Goal: Transaction & Acquisition: Purchase product/service

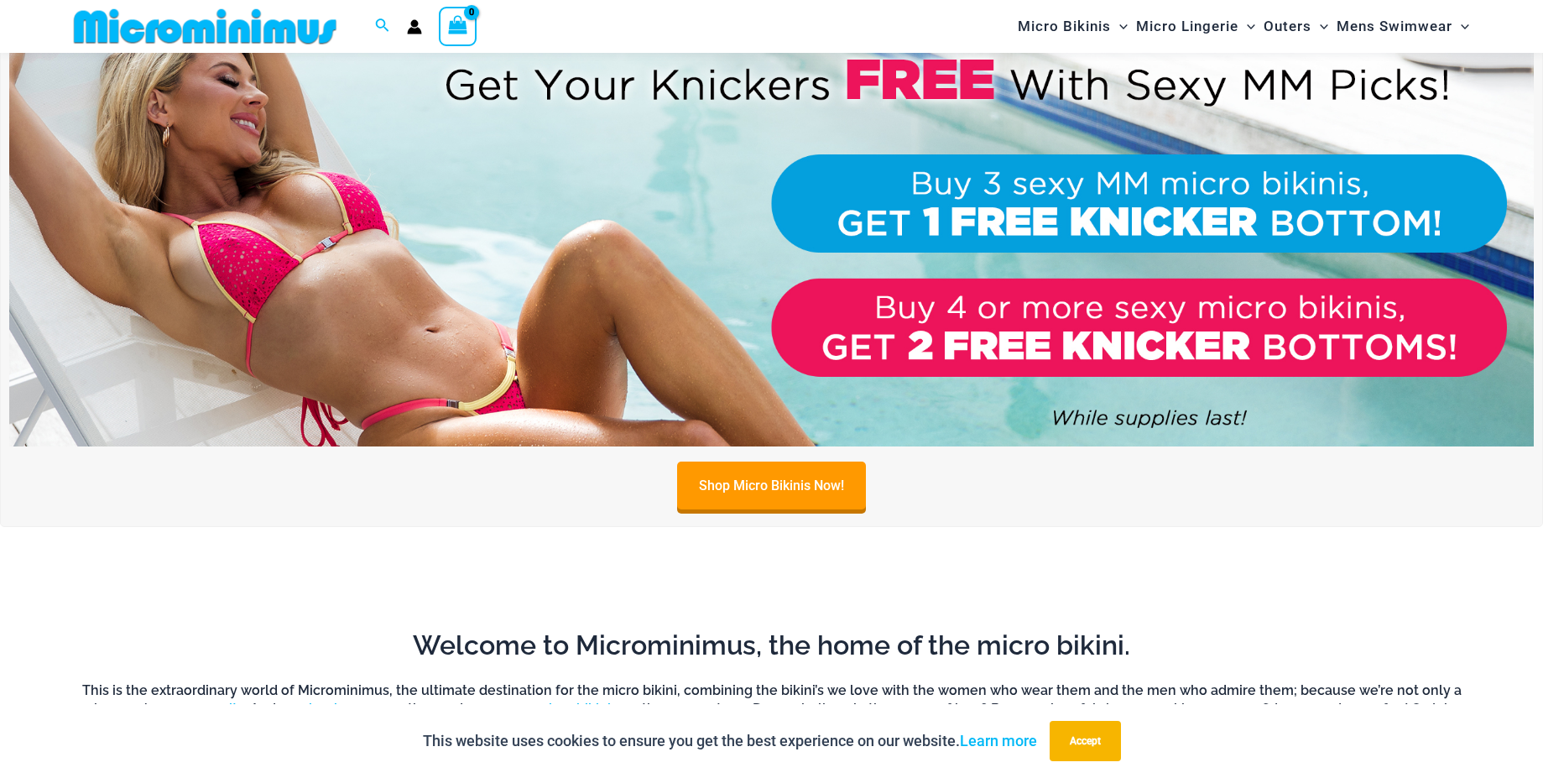
scroll to position [767, 0]
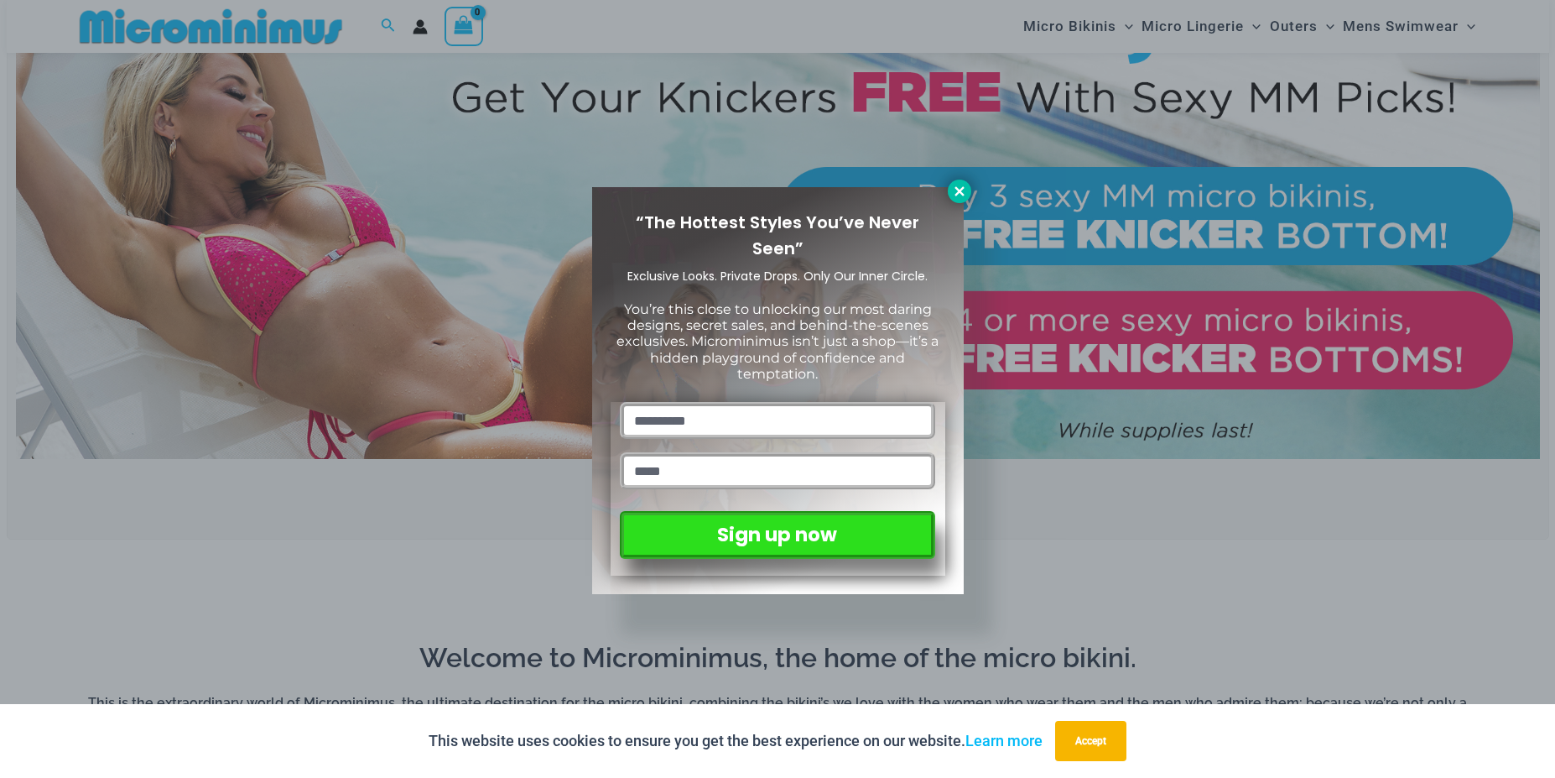
click at [956, 195] on icon at bounding box center [959, 190] width 9 height 9
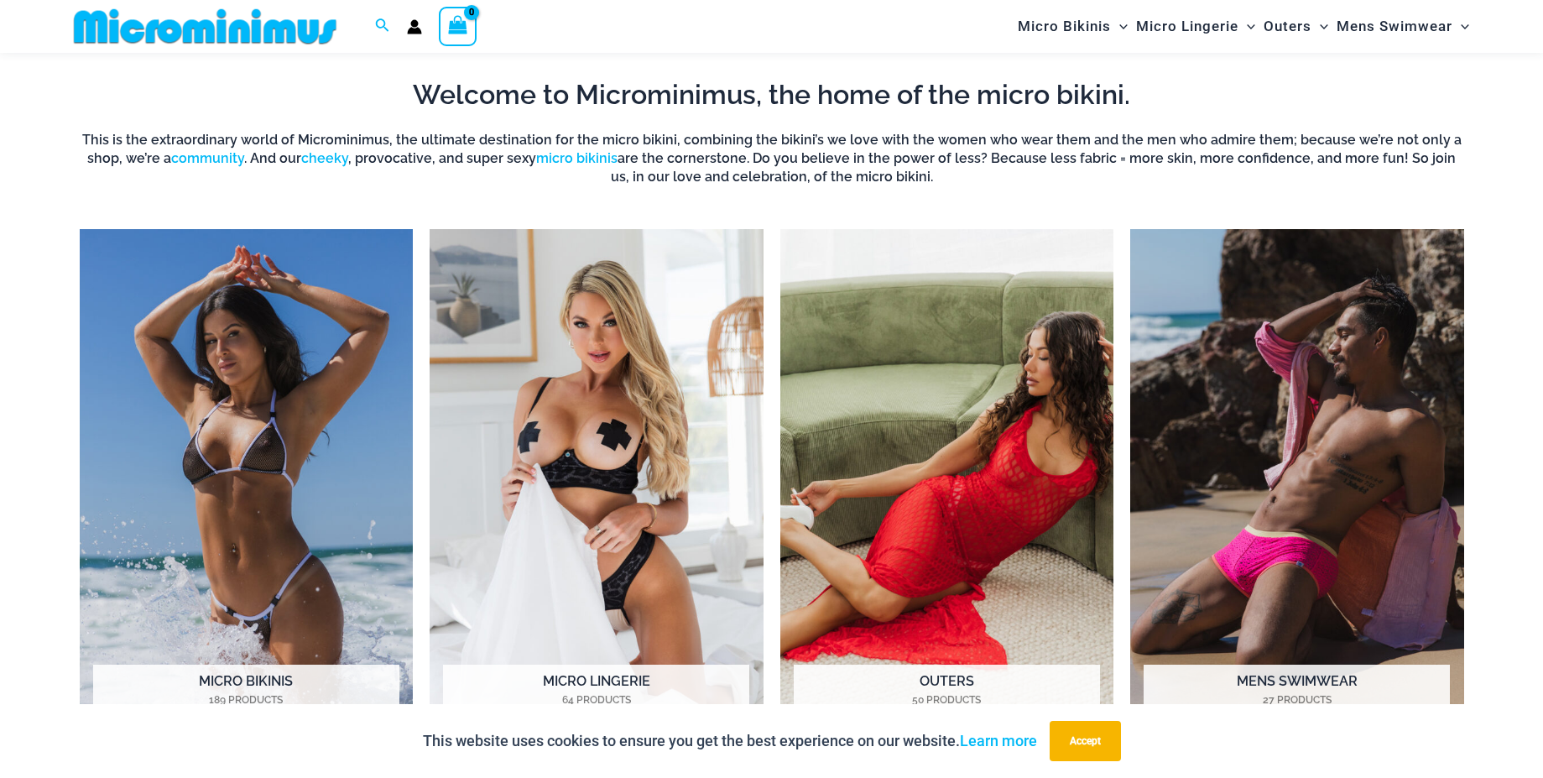
scroll to position [1358, 0]
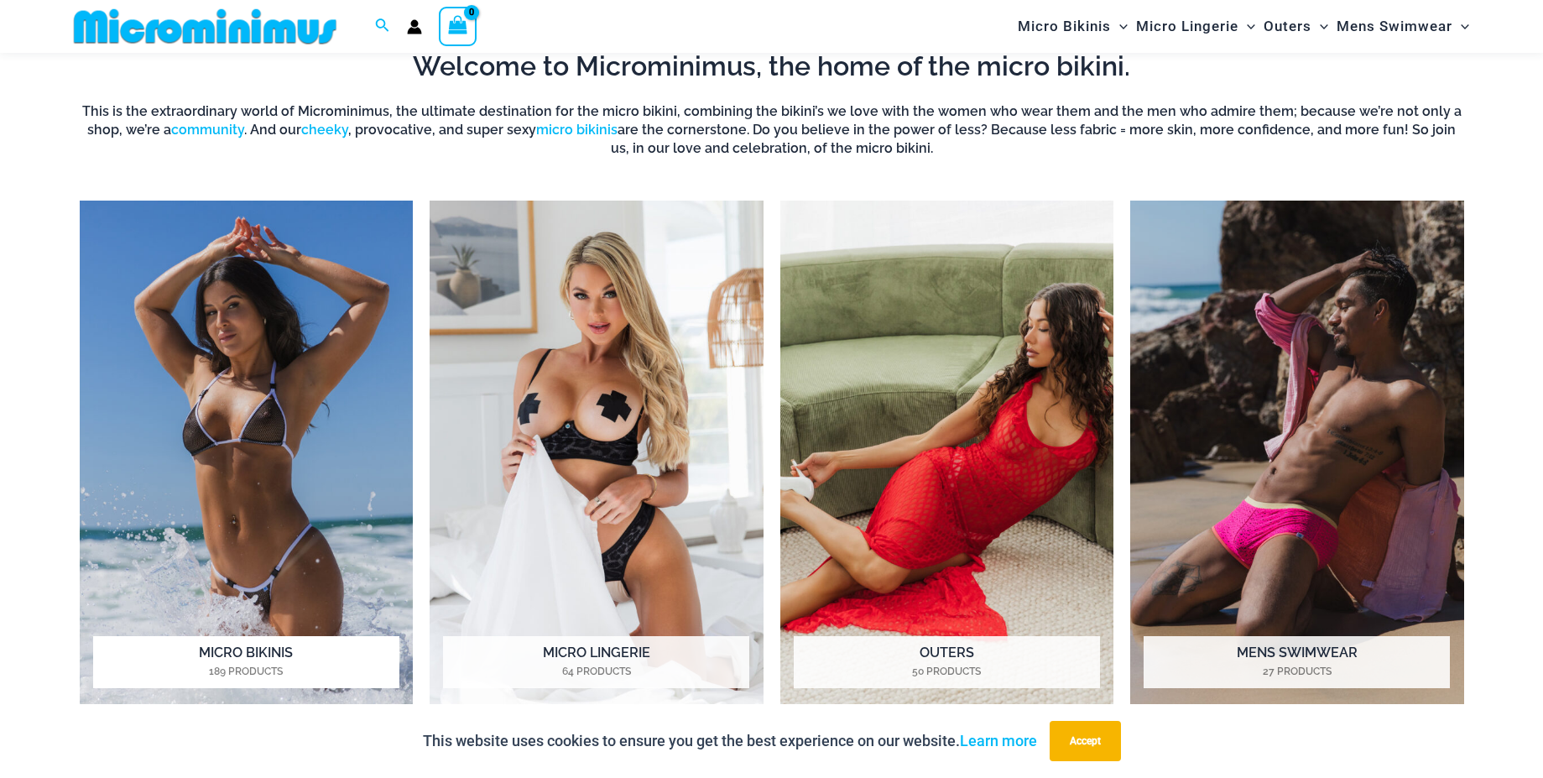
click at [305, 483] on img "Visit product category Micro Bikinis" at bounding box center [247, 457] width 334 height 513
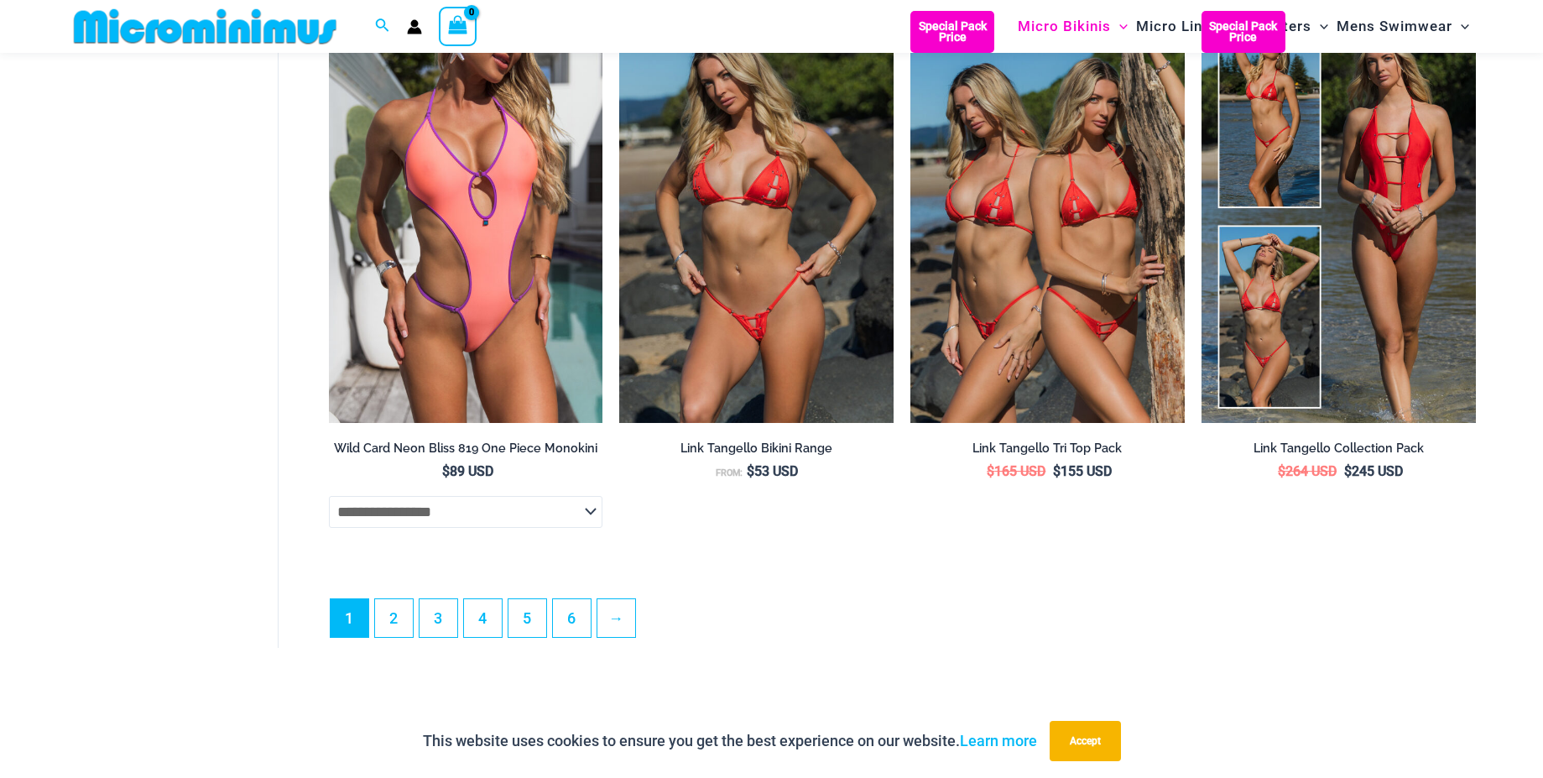
scroll to position [4587, 0]
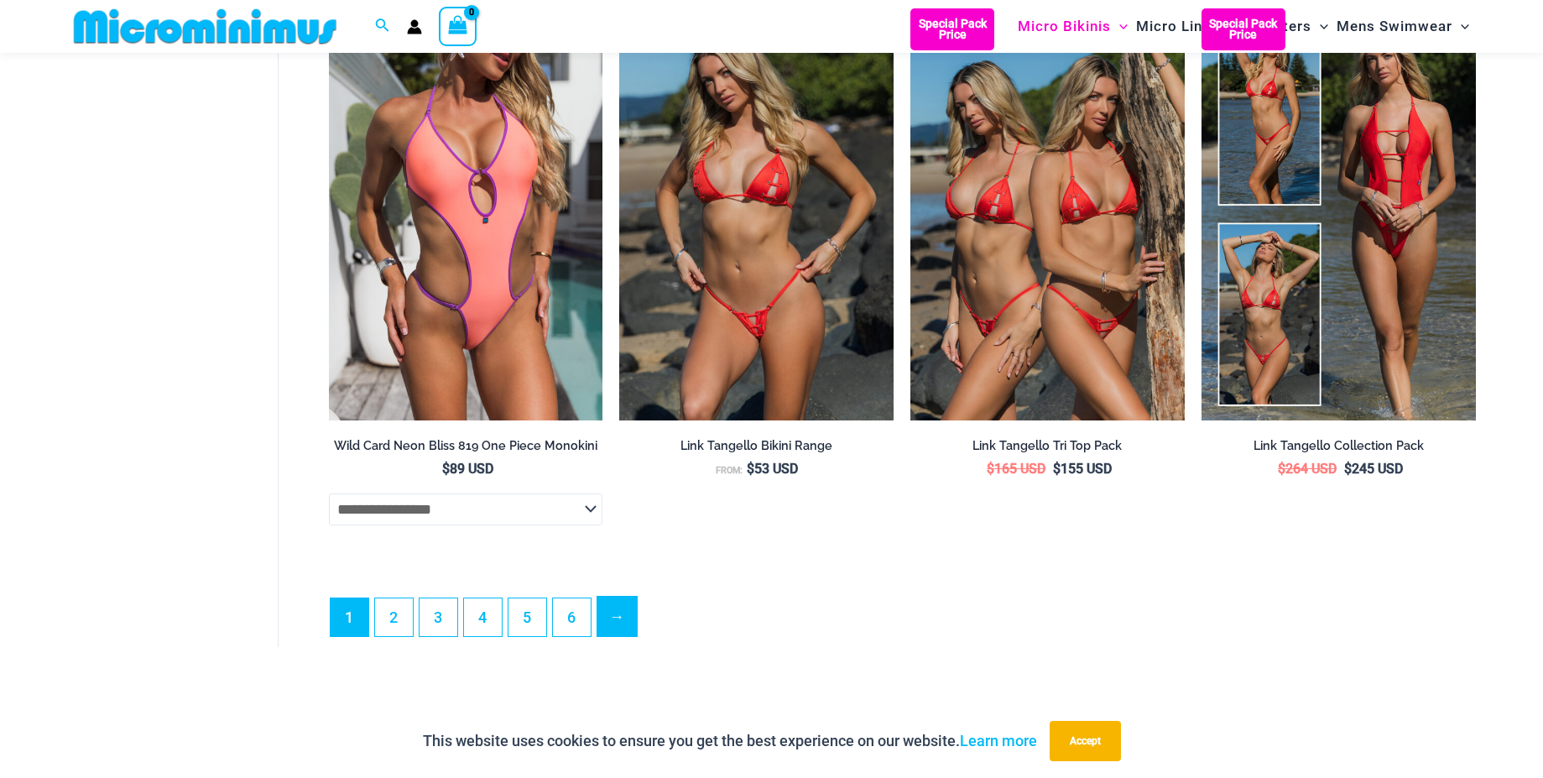
click at [620, 625] on link "→" at bounding box center [616, 615] width 39 height 39
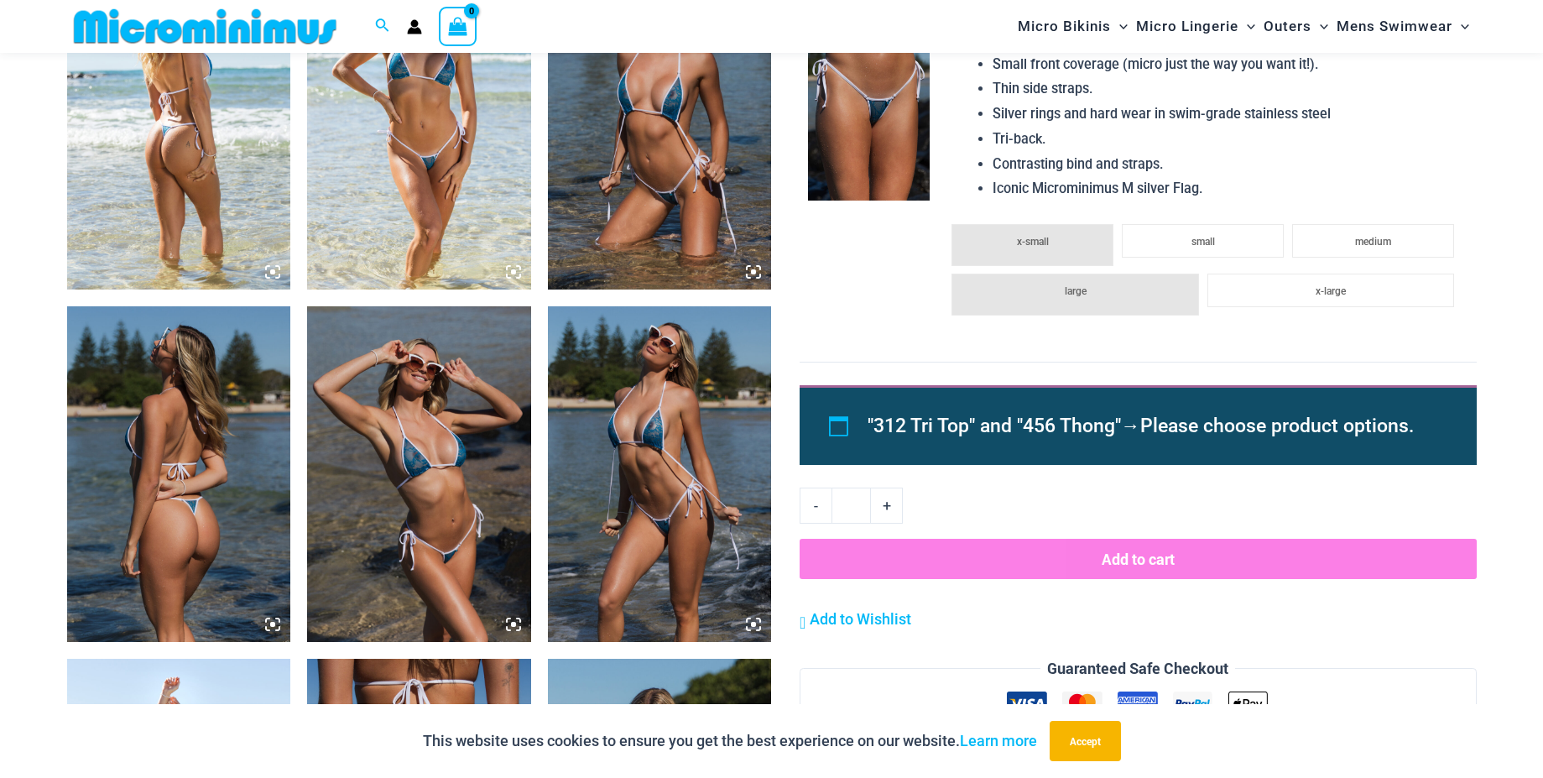
scroll to position [1320, 0]
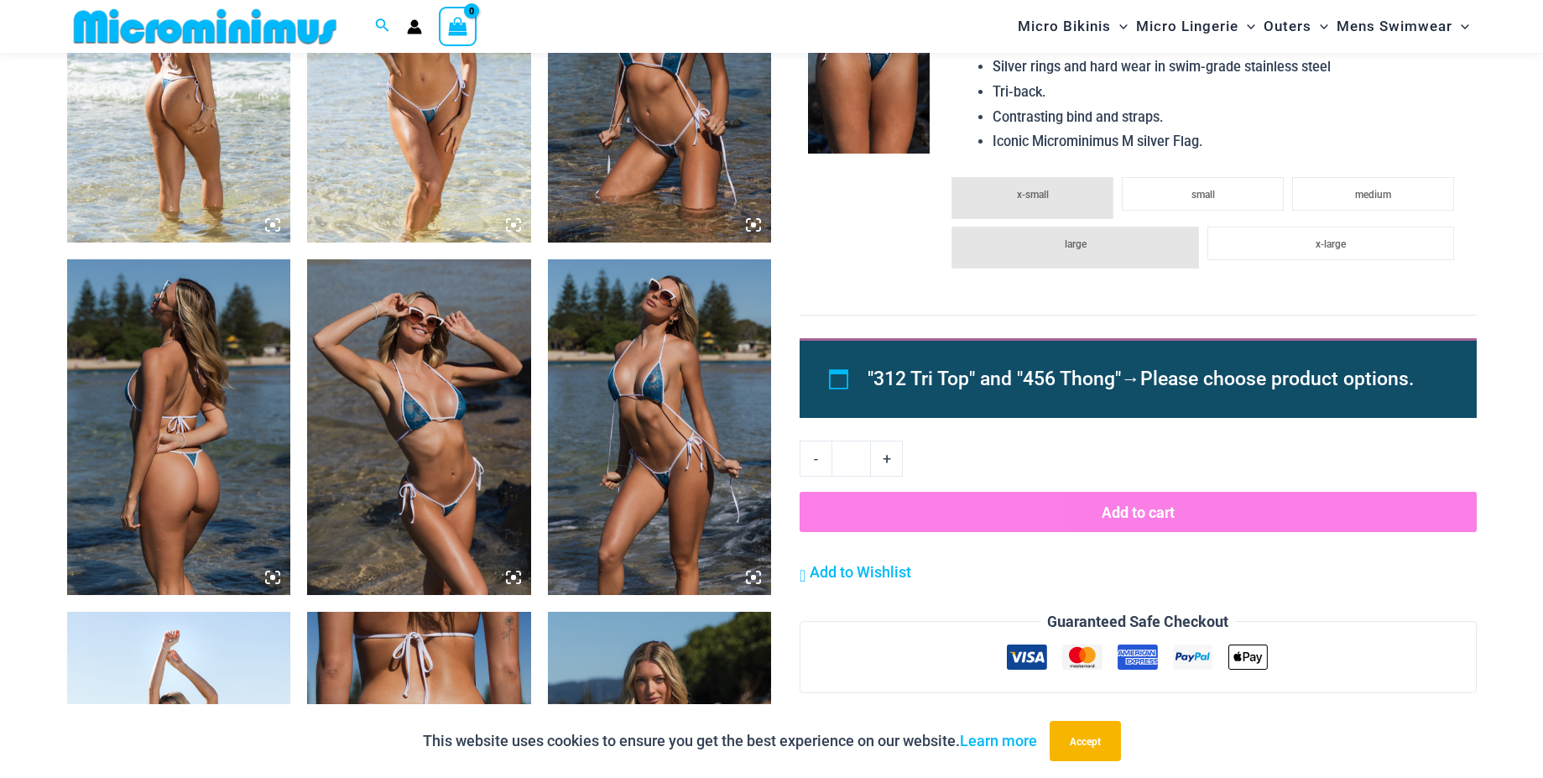
click at [421, 460] on img at bounding box center [419, 427] width 224 height 336
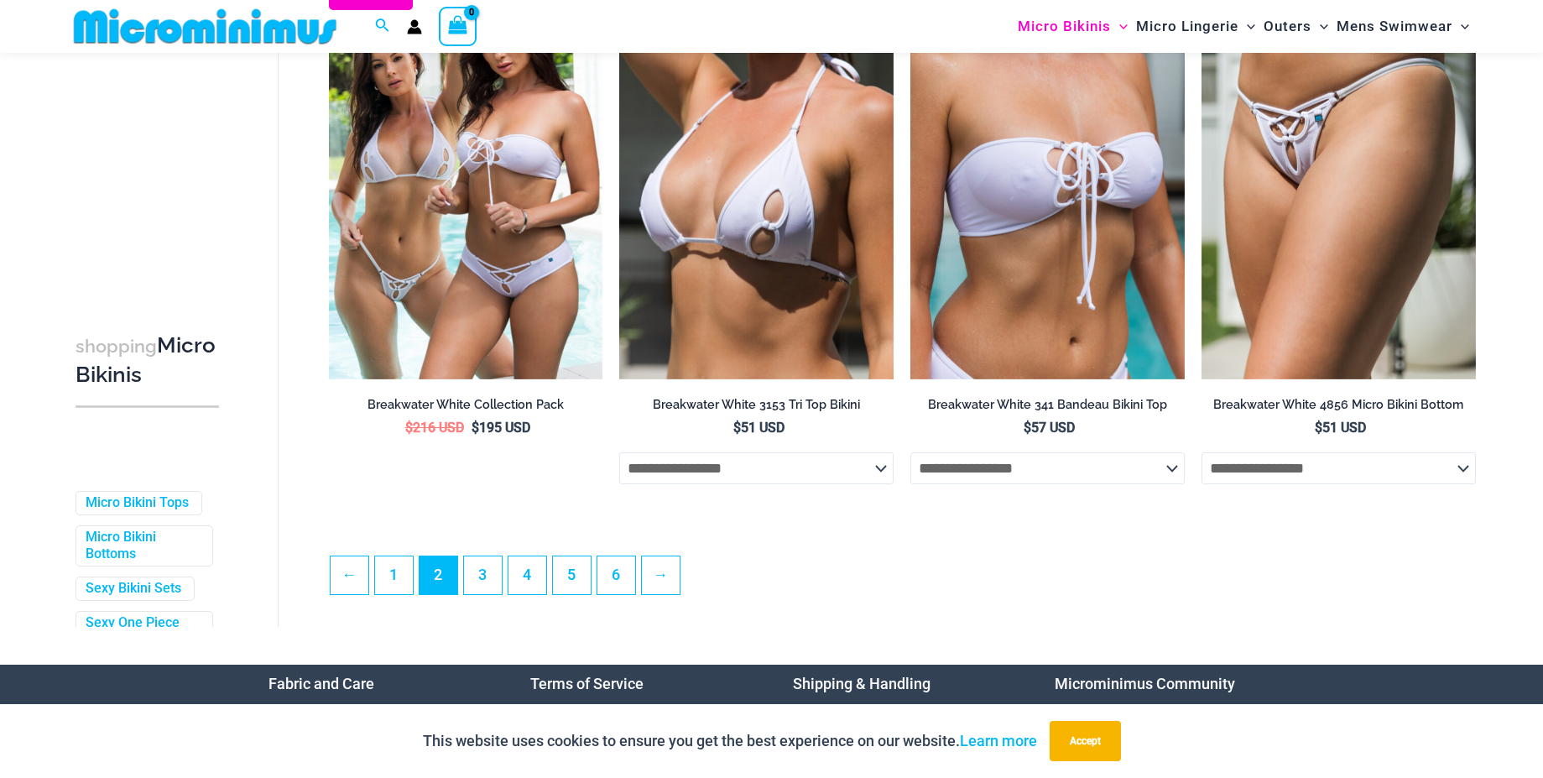
scroll to position [4244, 0]
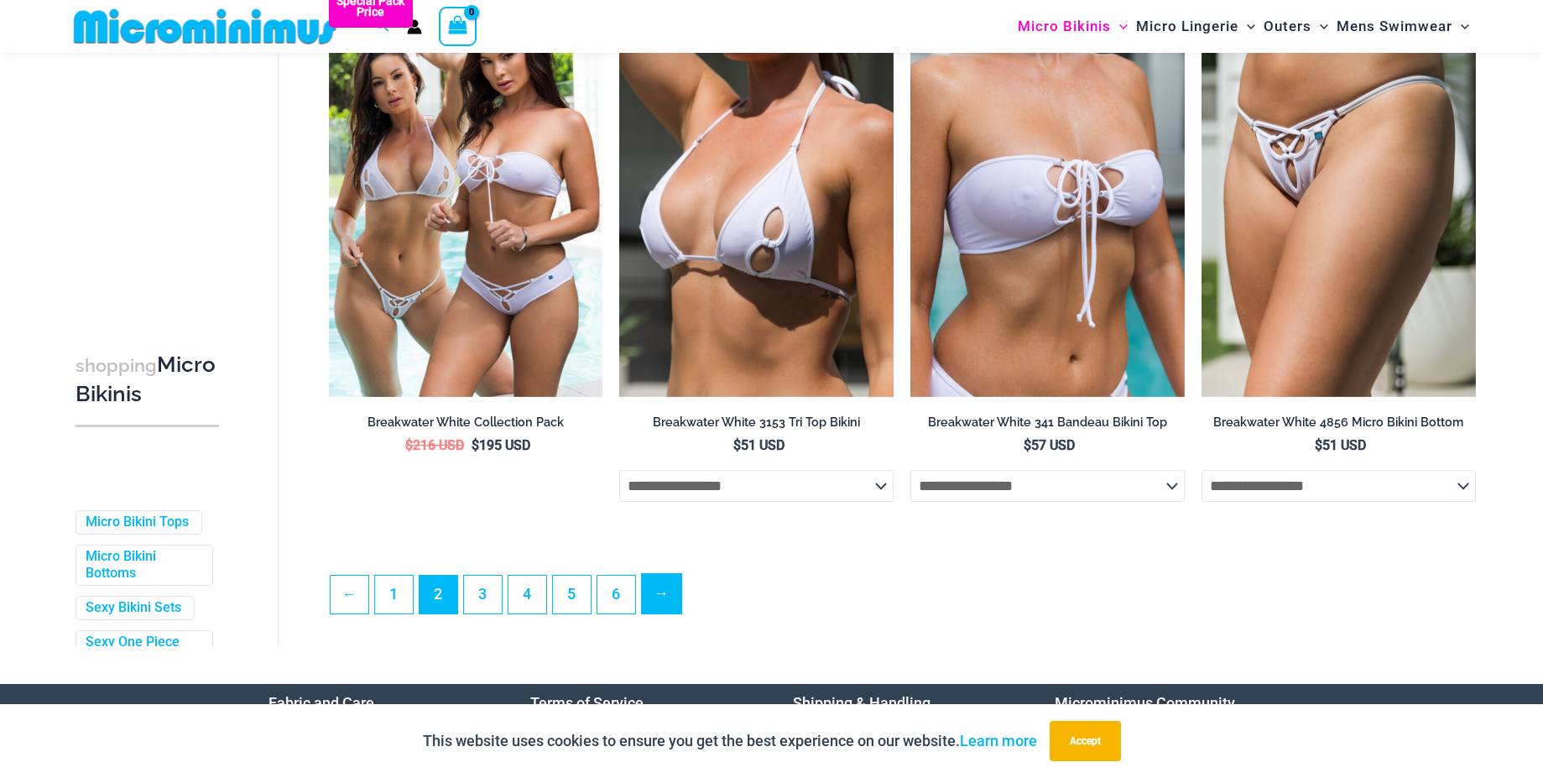
click at [670, 605] on link "→" at bounding box center [661, 593] width 39 height 39
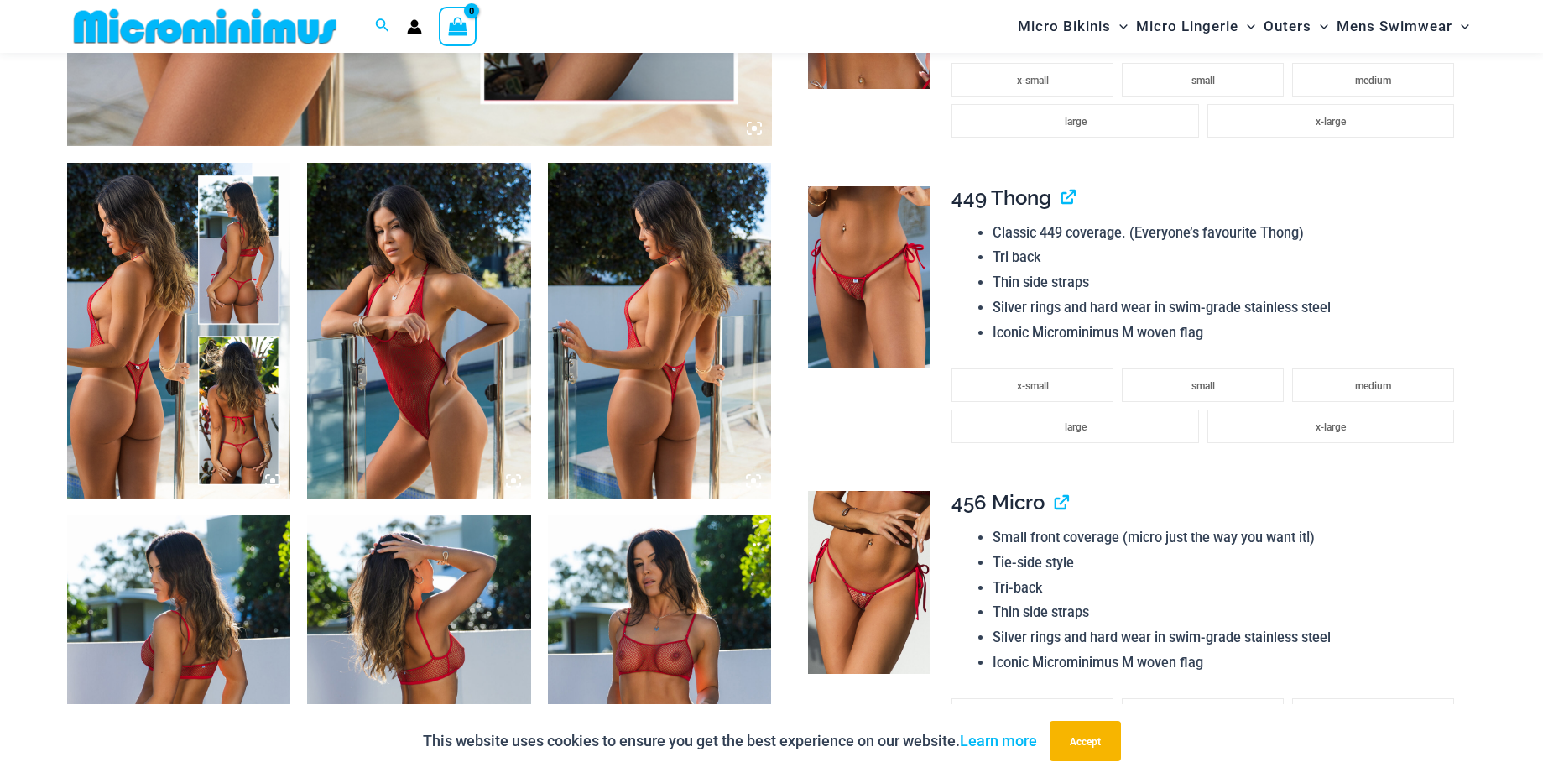
scroll to position [1067, 0]
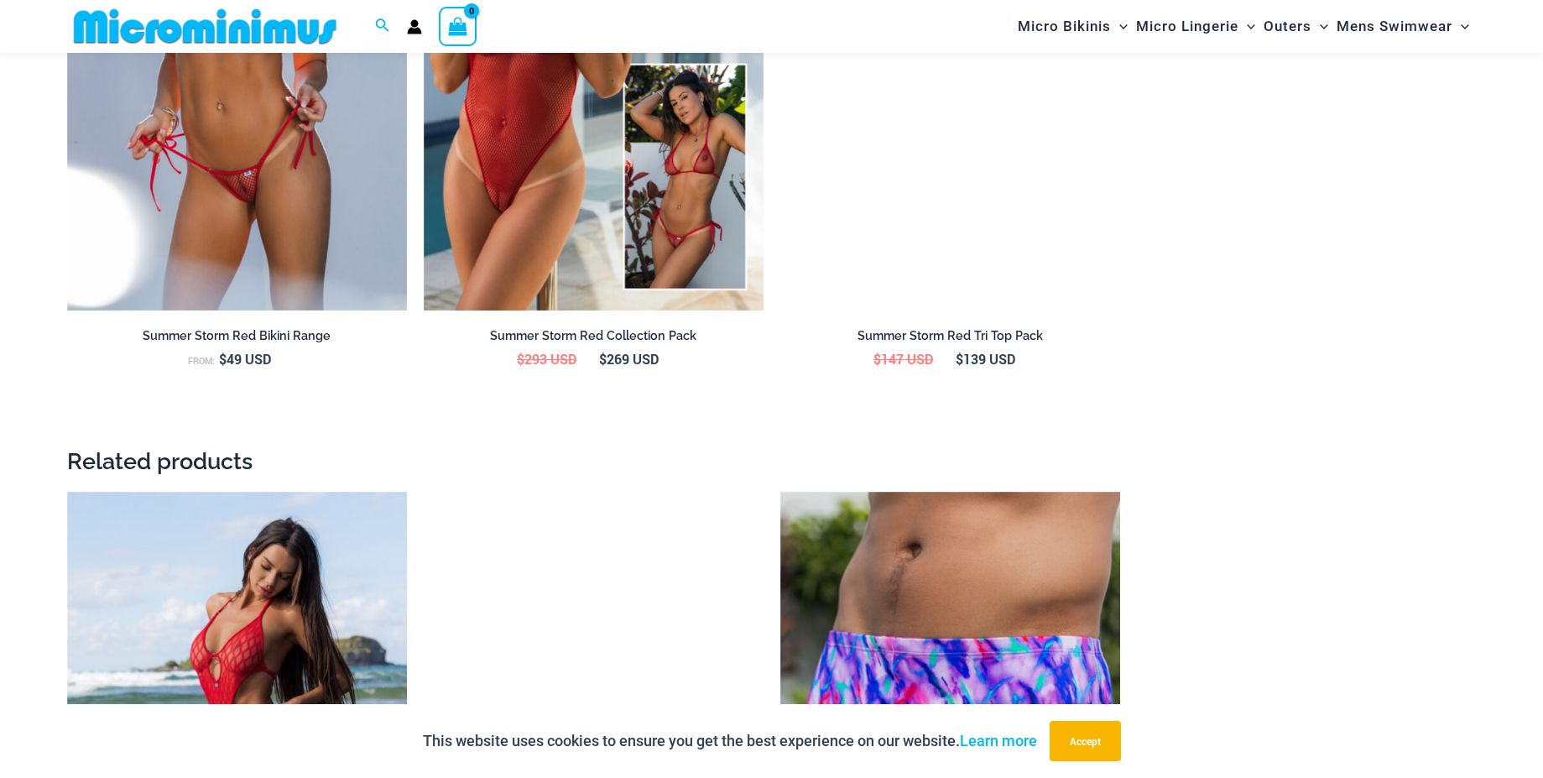
scroll to position [2527, 0]
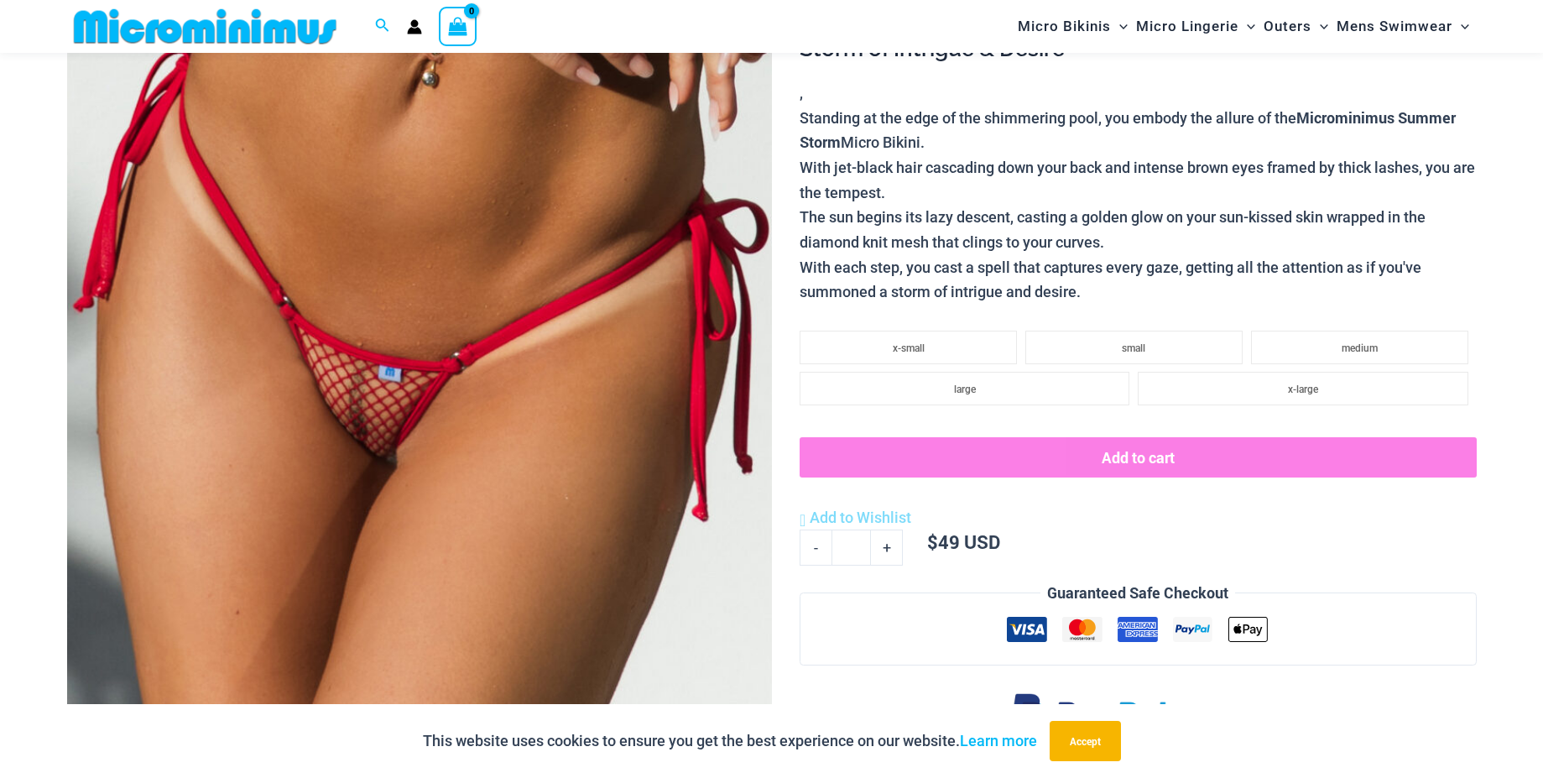
scroll to position [413, 0]
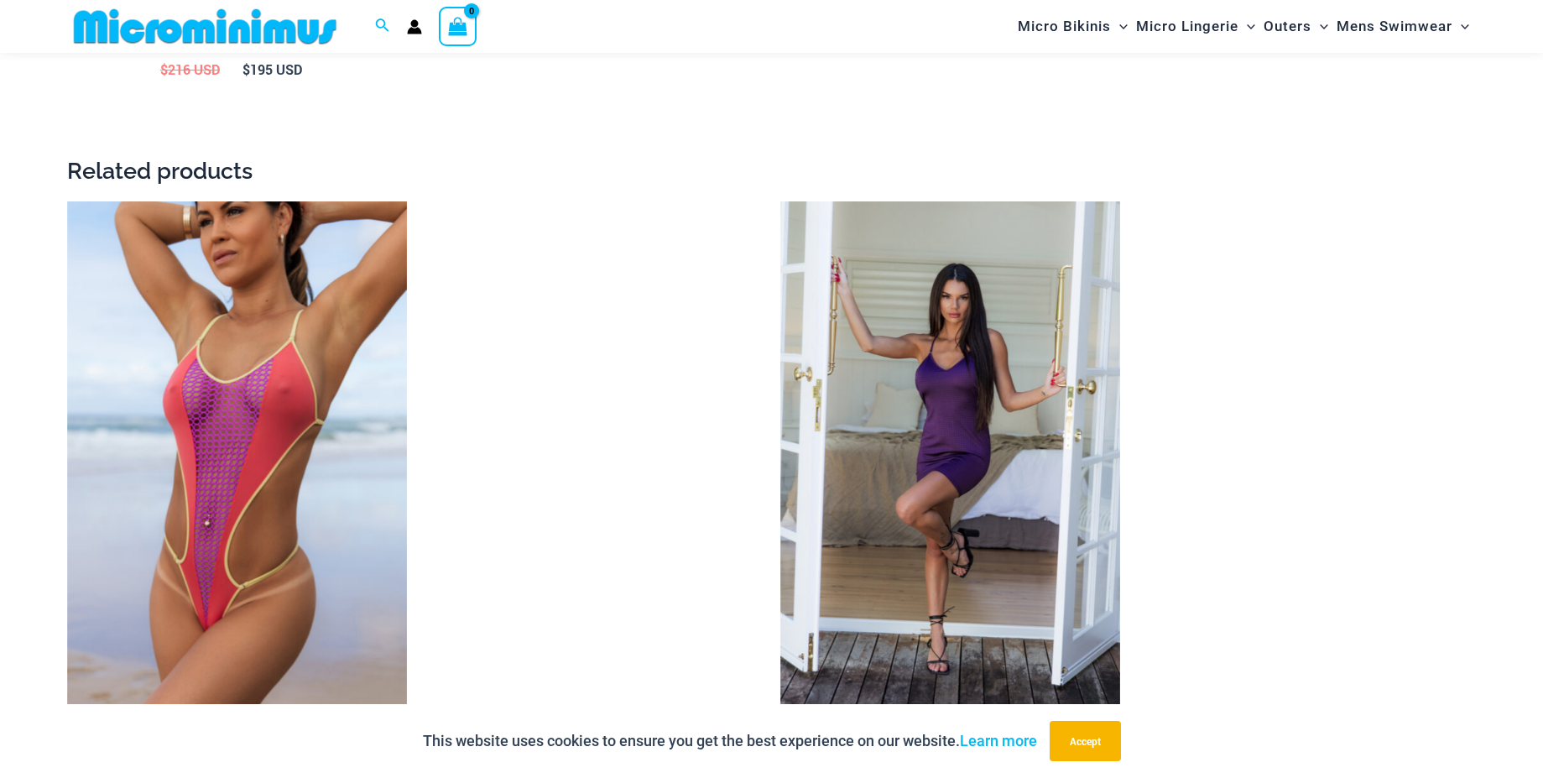
scroll to position [2337, 0]
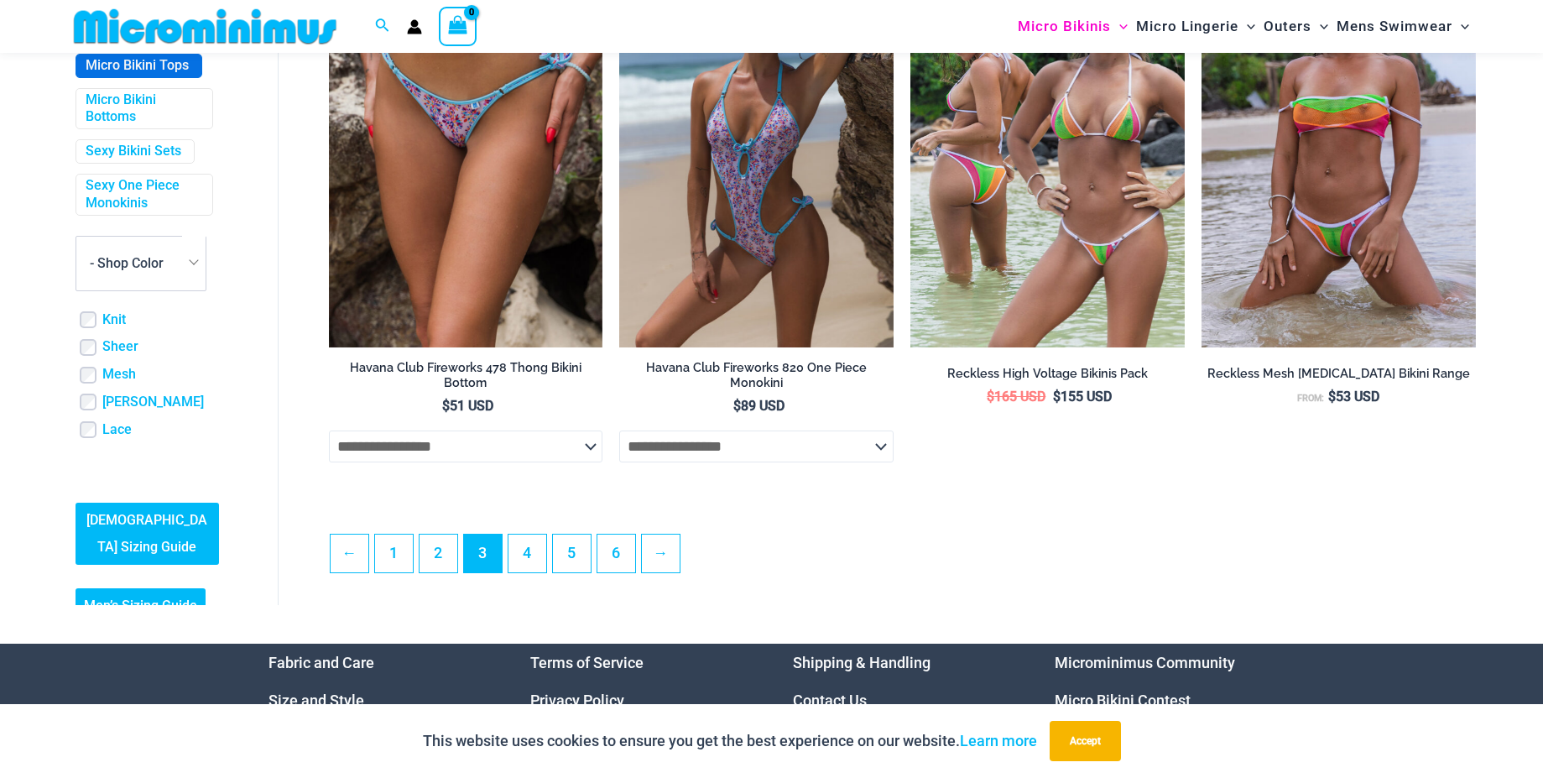
scroll to position [496, 0]
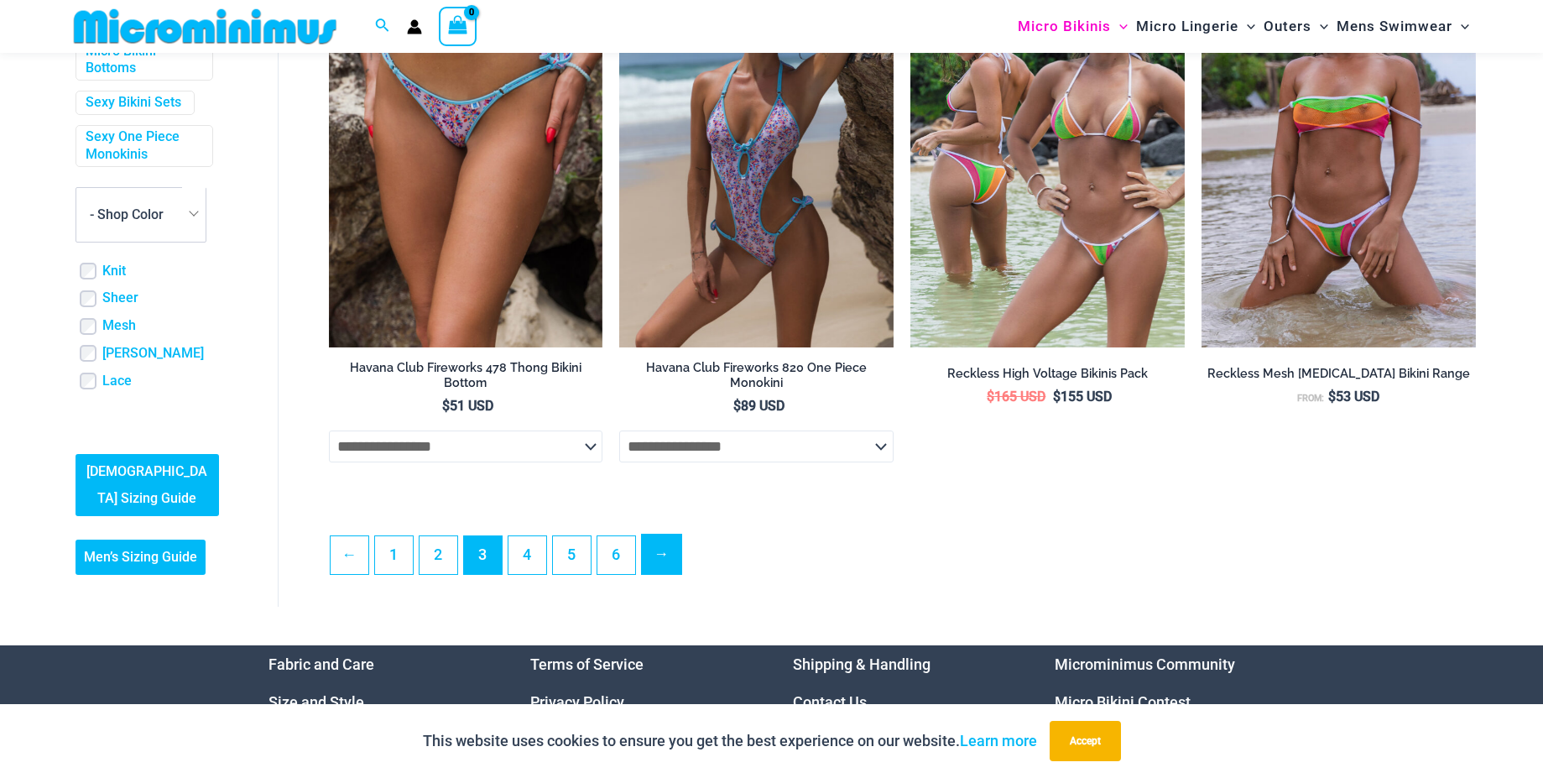
click at [654, 573] on link "→" at bounding box center [661, 553] width 39 height 39
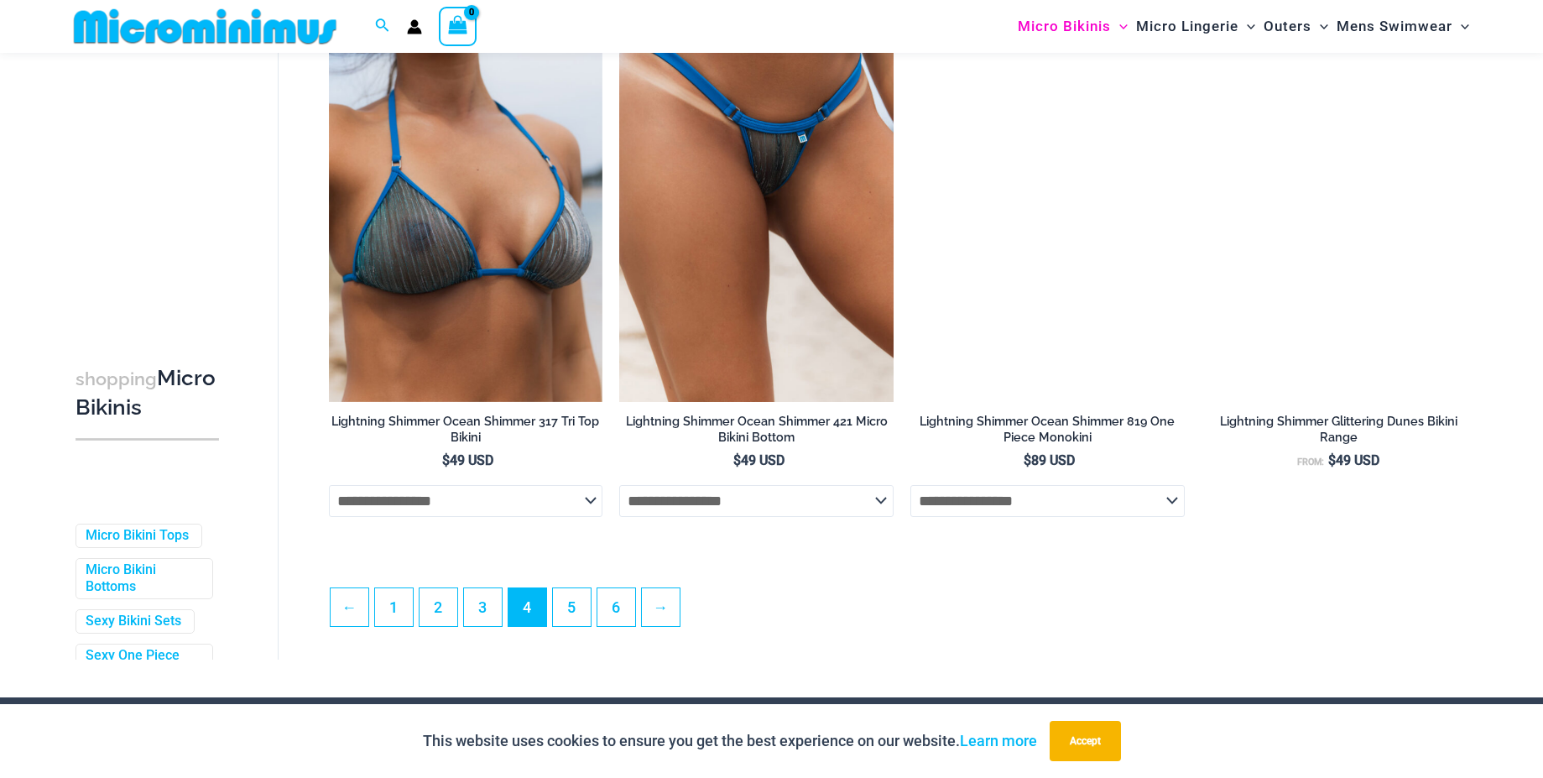
scroll to position [4134, 0]
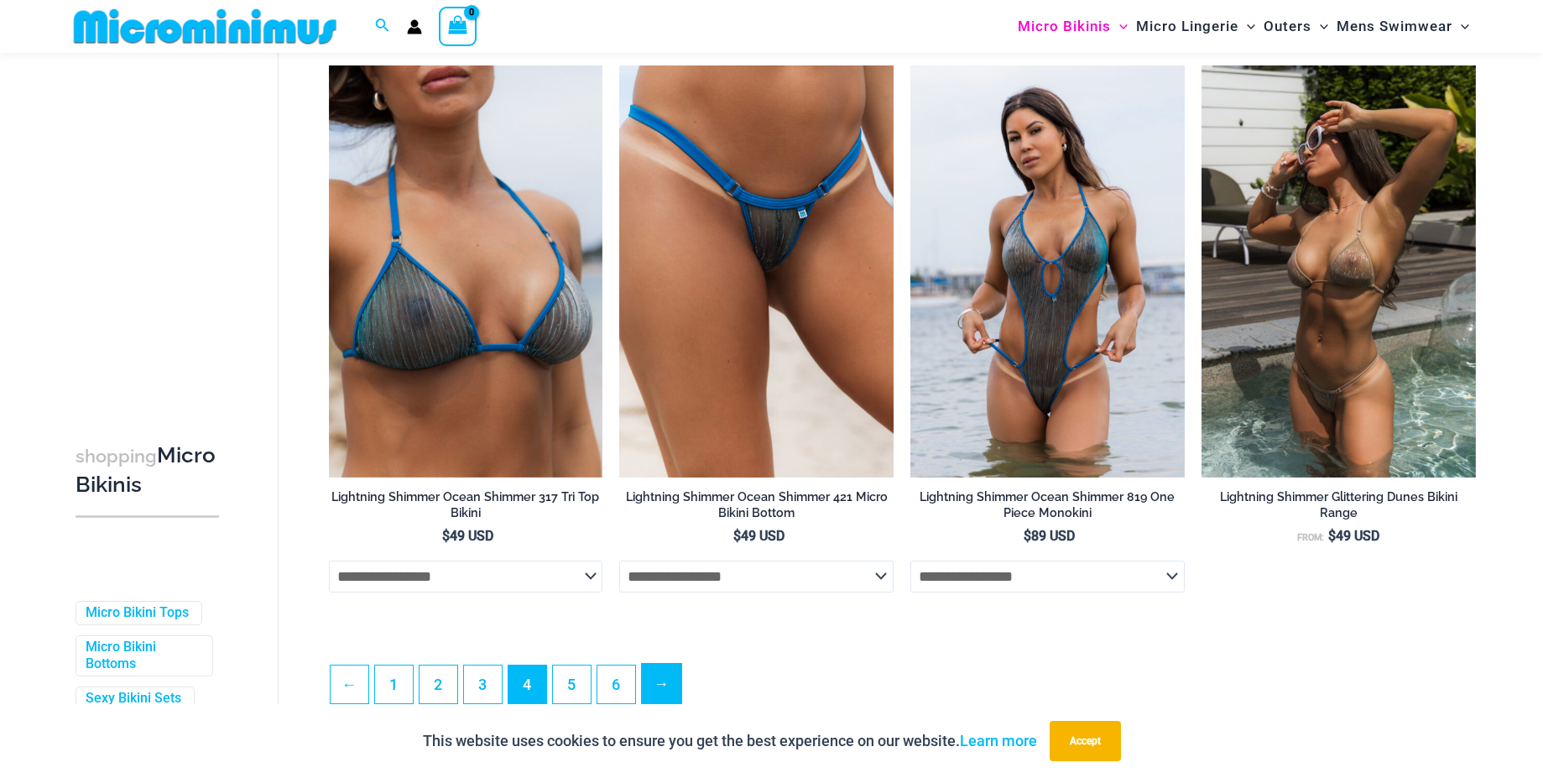
click at [660, 685] on link "→" at bounding box center [661, 683] width 39 height 39
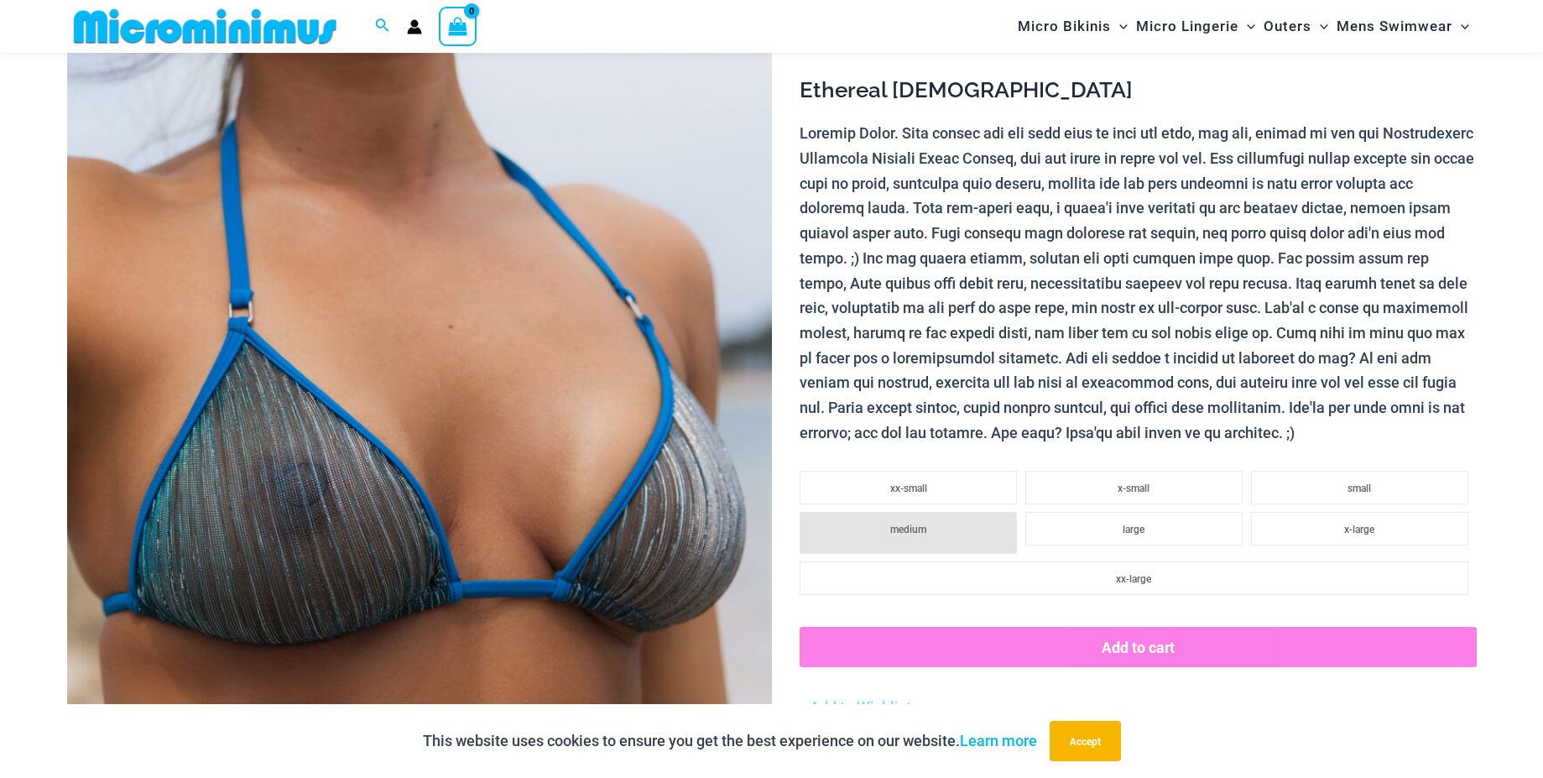
scroll to position [326, 0]
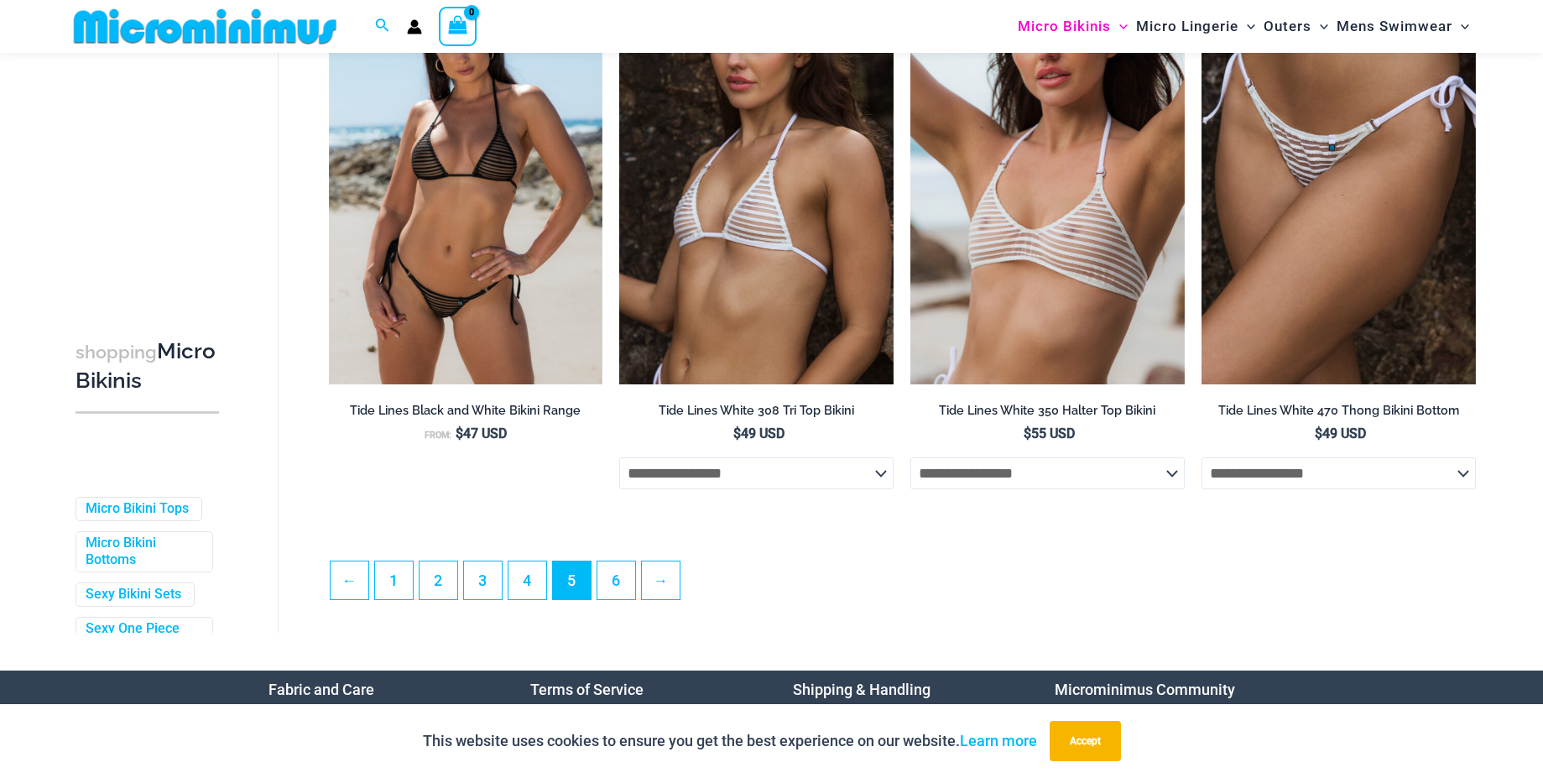
scroll to position [4243, 0]
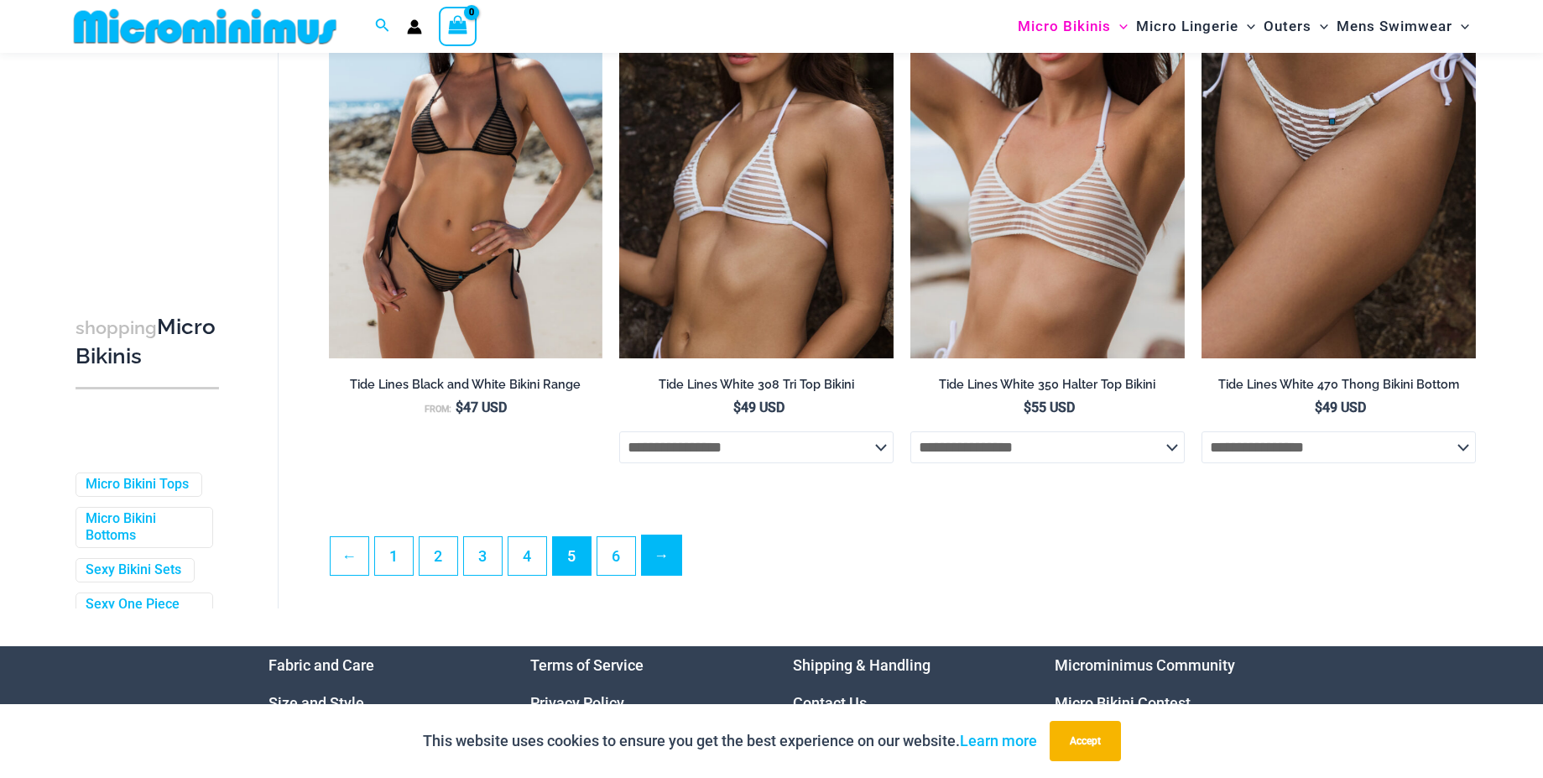
click at [652, 555] on link "→" at bounding box center [661, 554] width 39 height 39
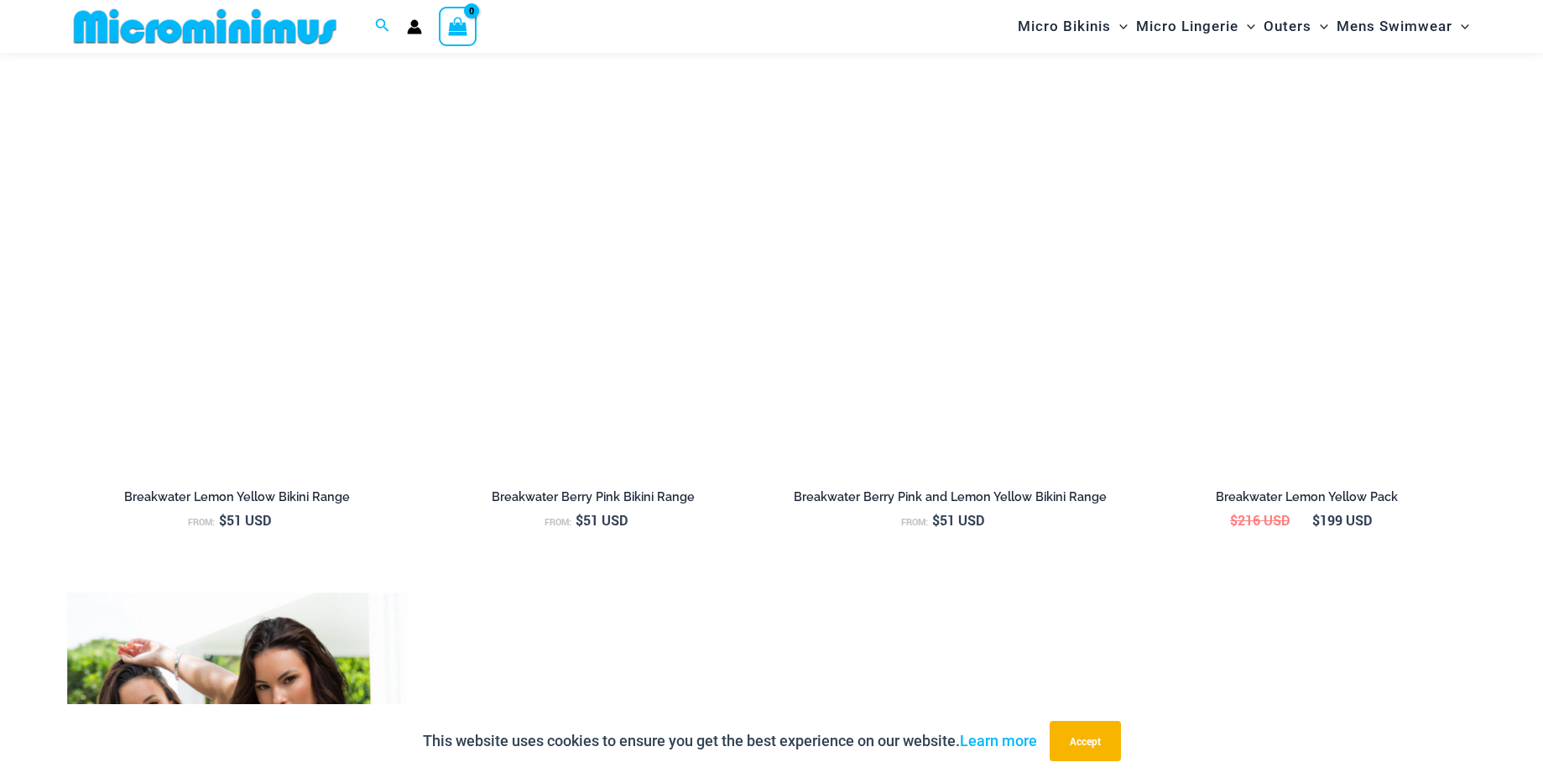
scroll to position [2024, 0]
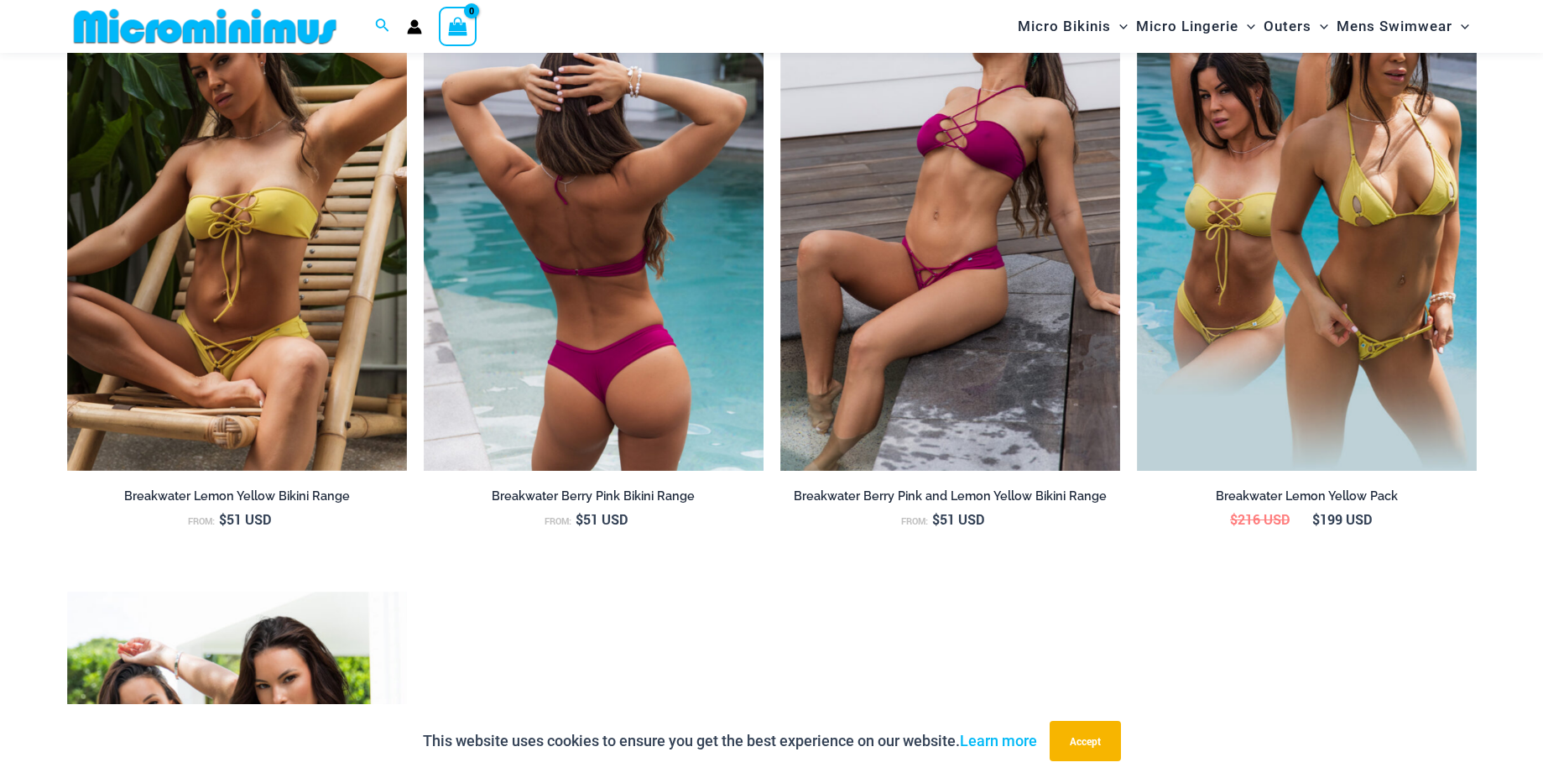
click at [617, 249] on img at bounding box center [594, 216] width 340 height 510
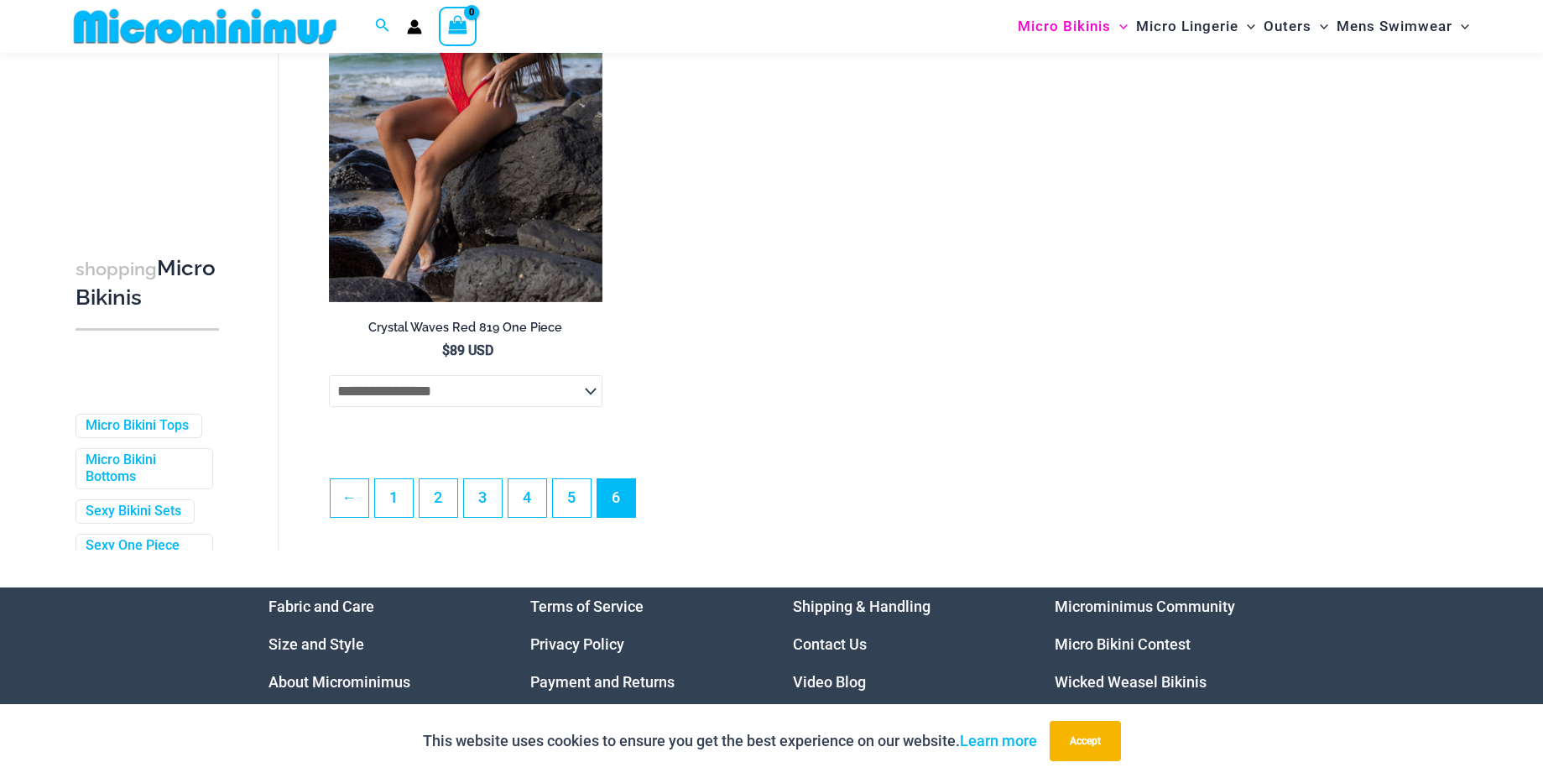
scroll to position [4372, 0]
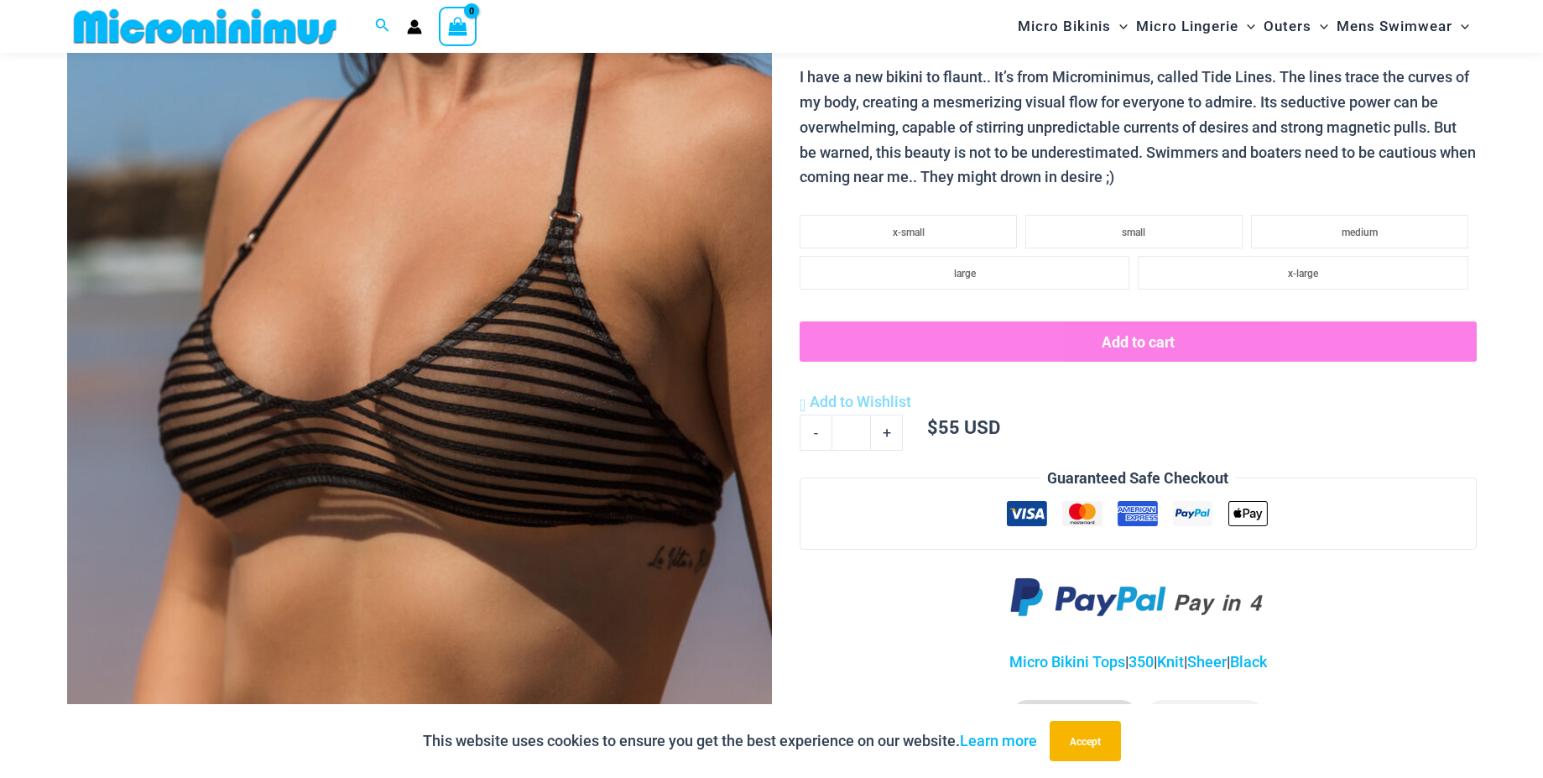
scroll to position [326, 0]
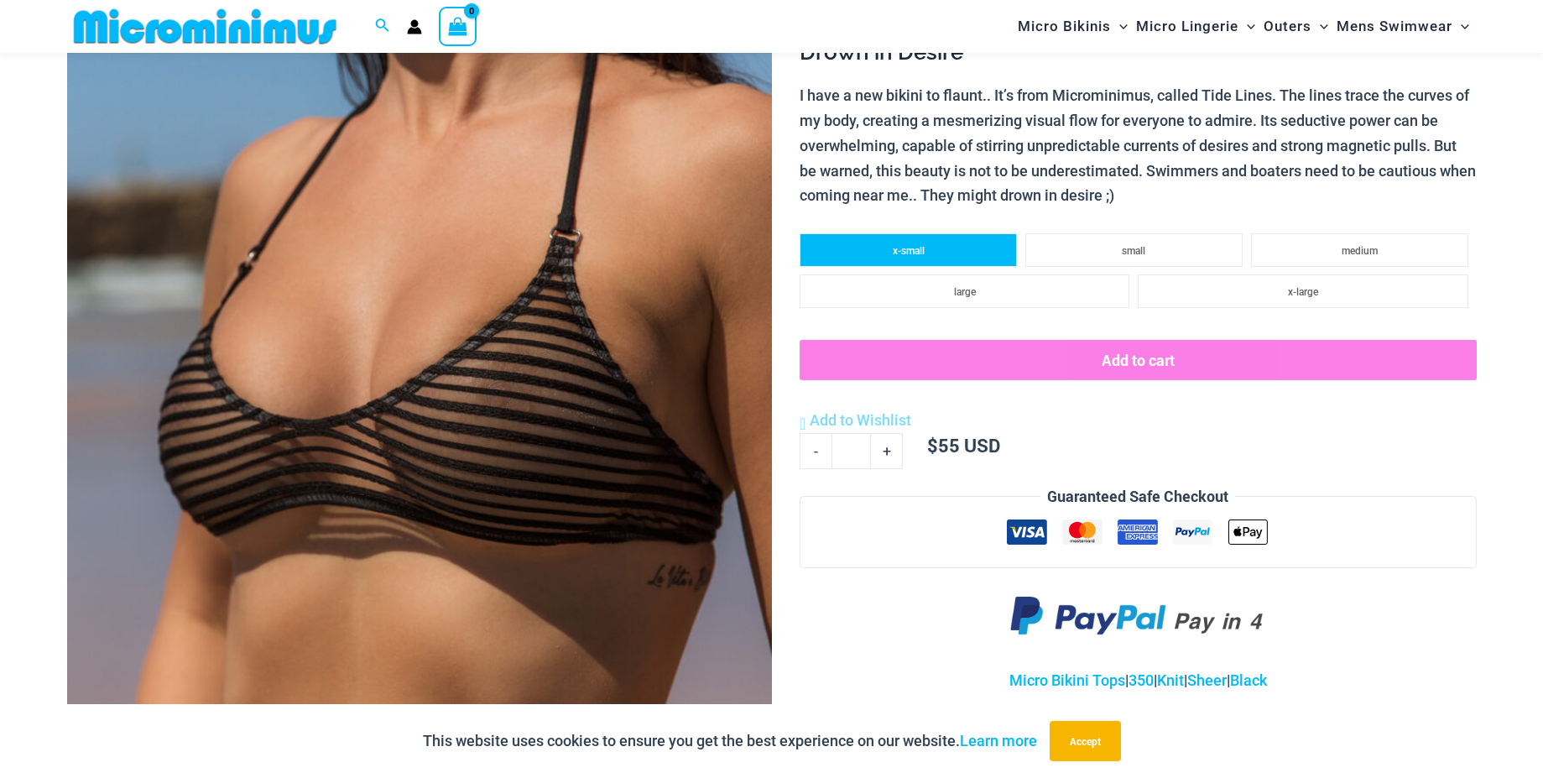
click at [914, 258] on li "x-small" at bounding box center [908, 250] width 217 height 34
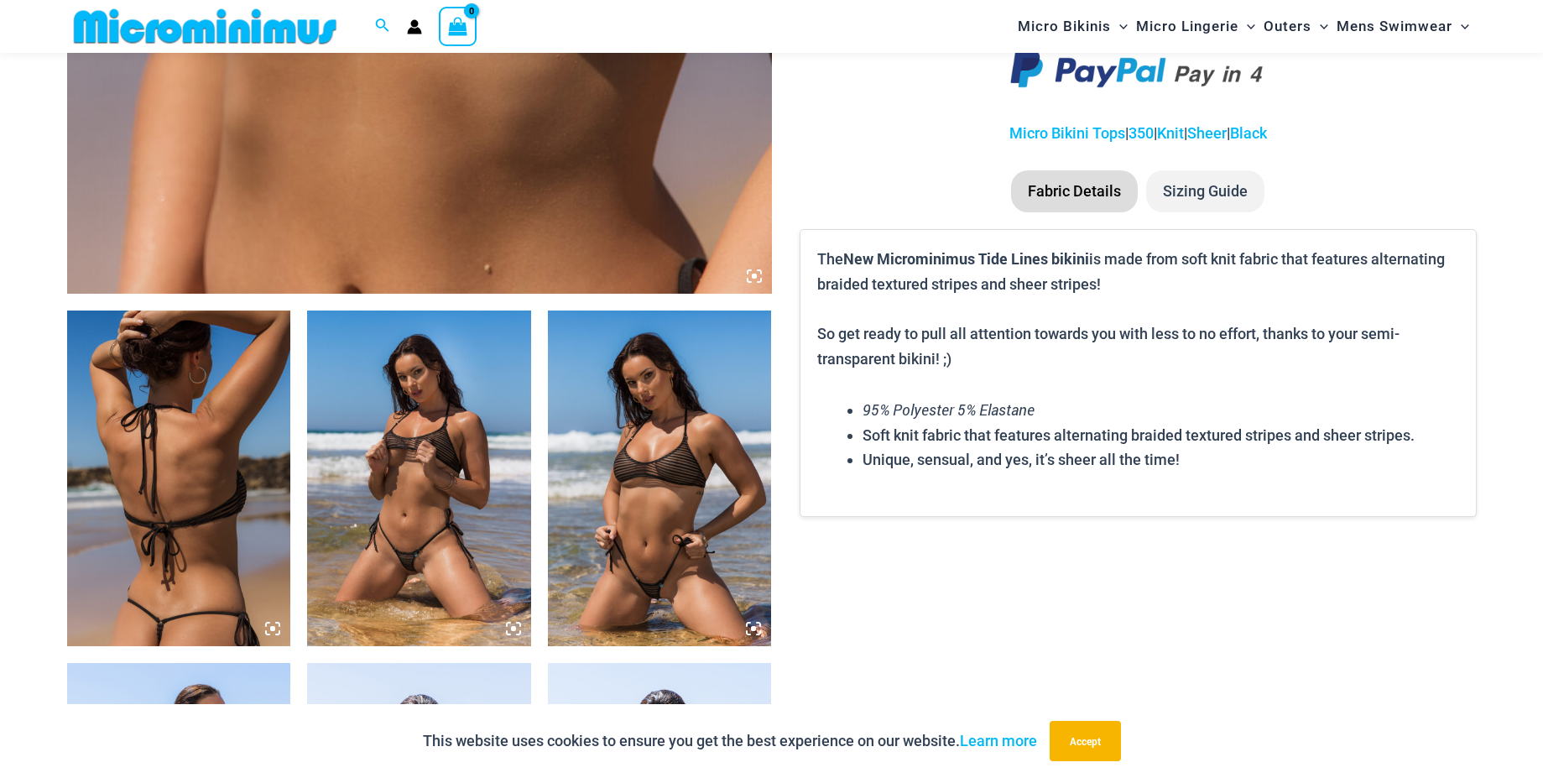
scroll to position [930, 0]
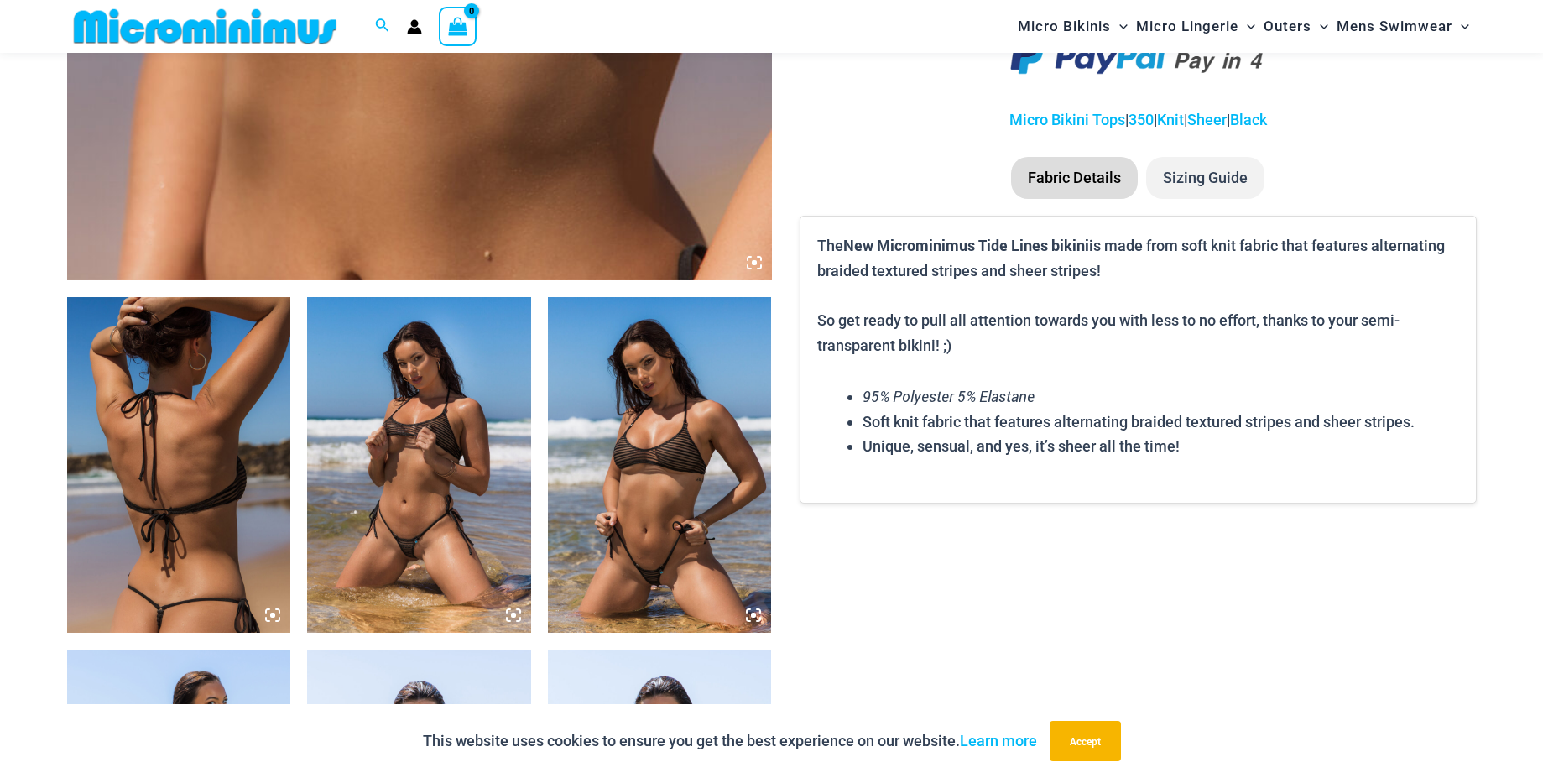
click at [472, 421] on img at bounding box center [419, 465] width 224 height 336
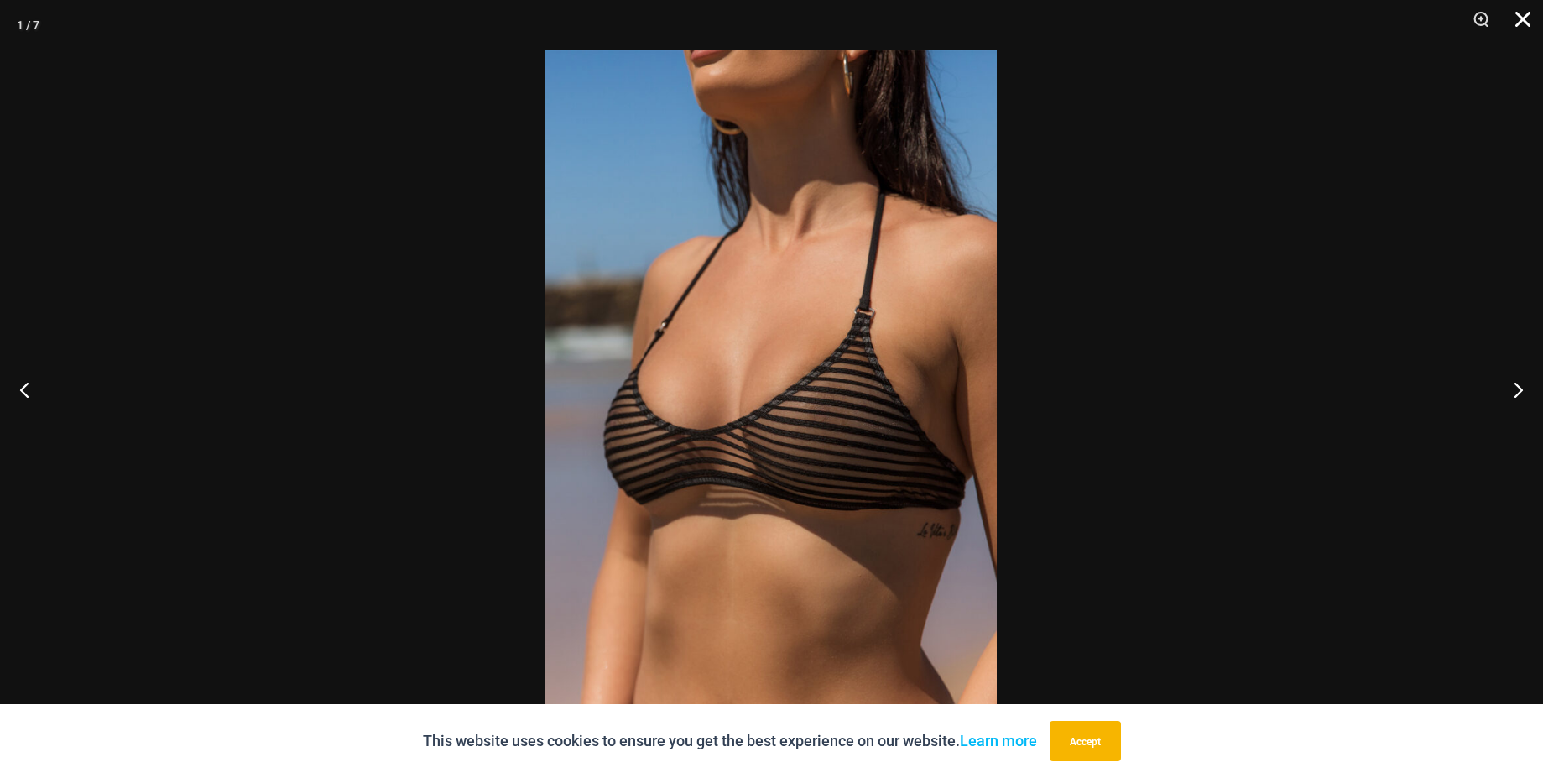
click at [1522, 31] on button "Close" at bounding box center [1517, 25] width 42 height 50
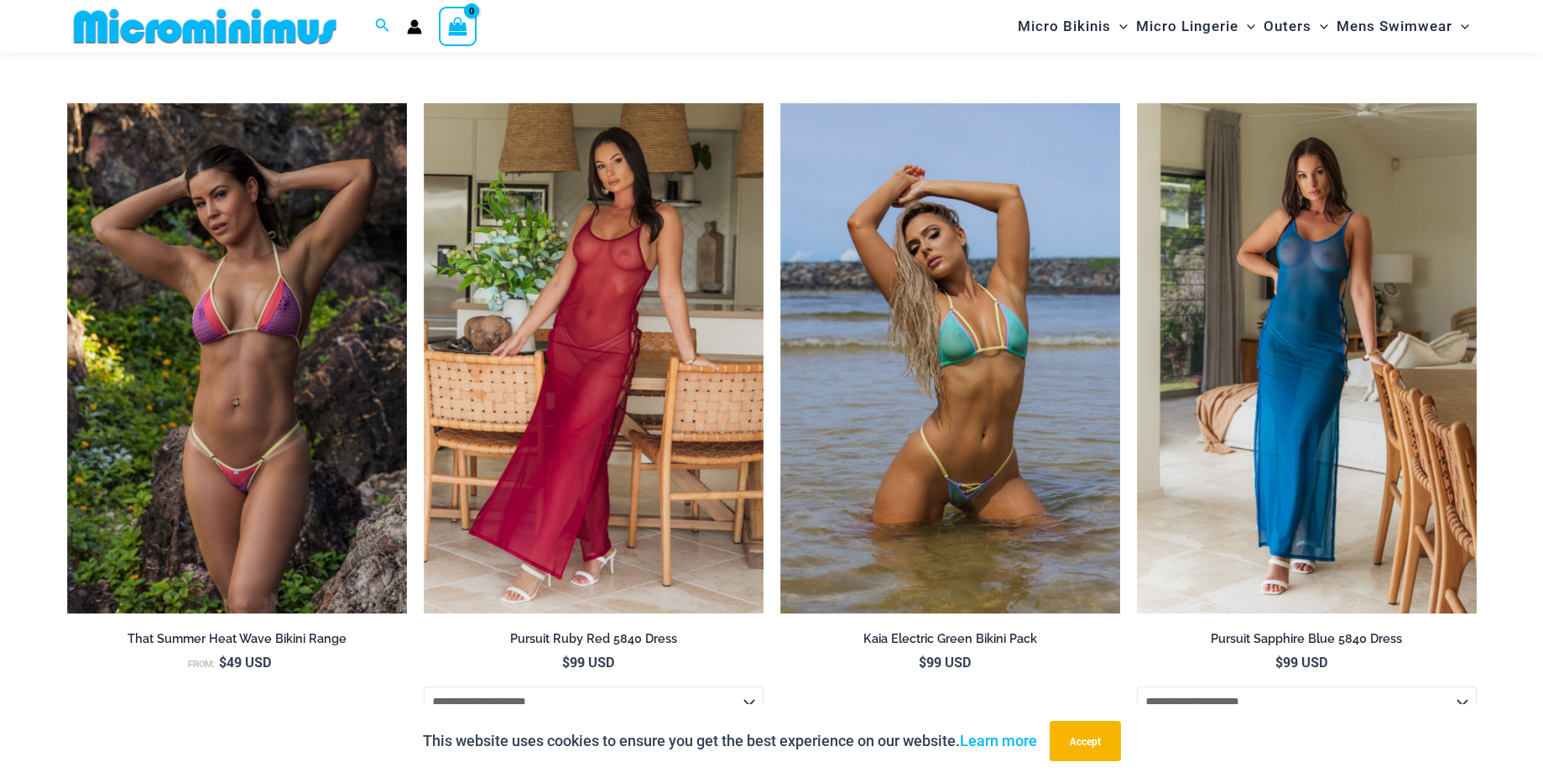
scroll to position [5246, 0]
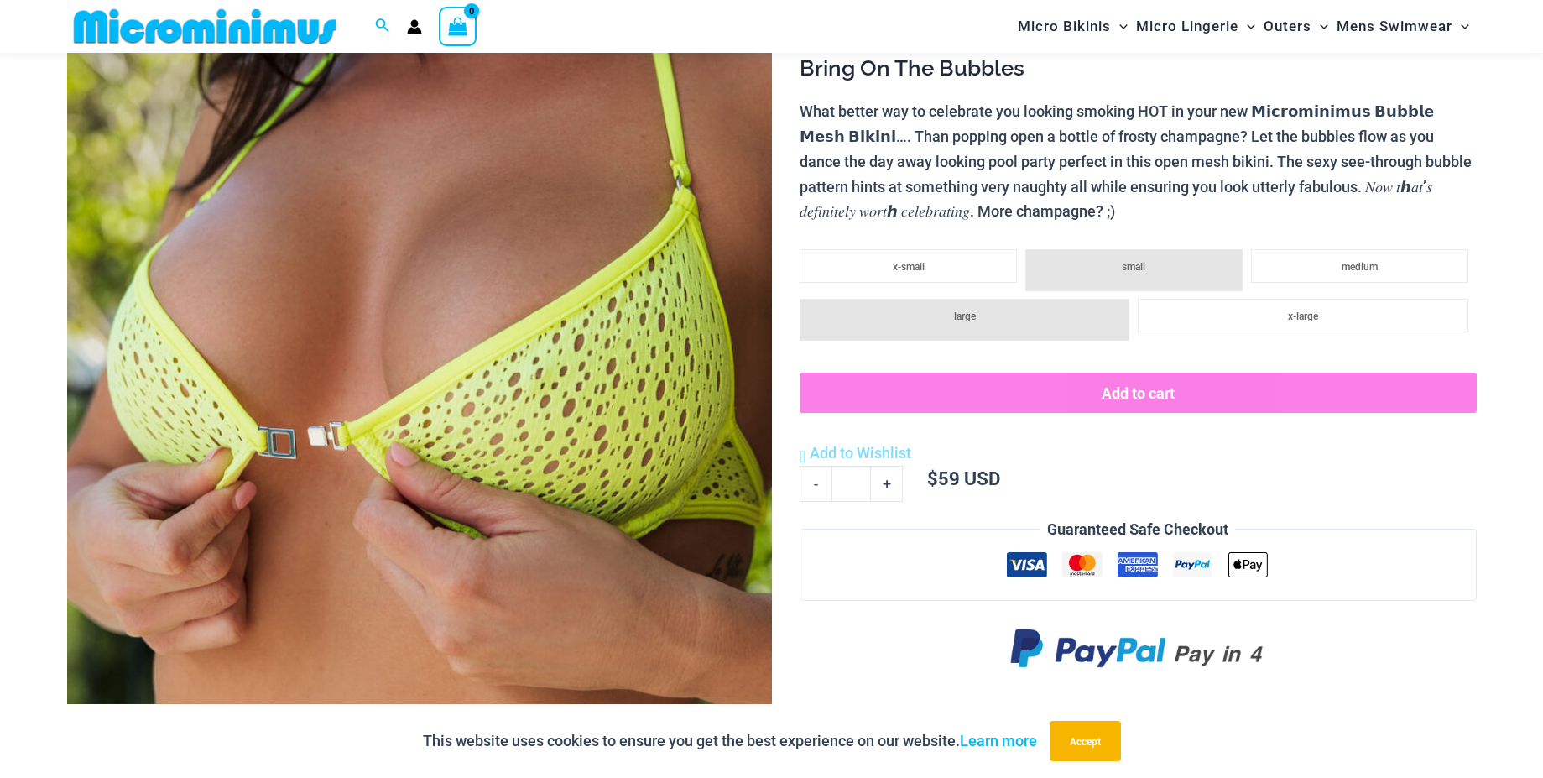
scroll to position [323, 0]
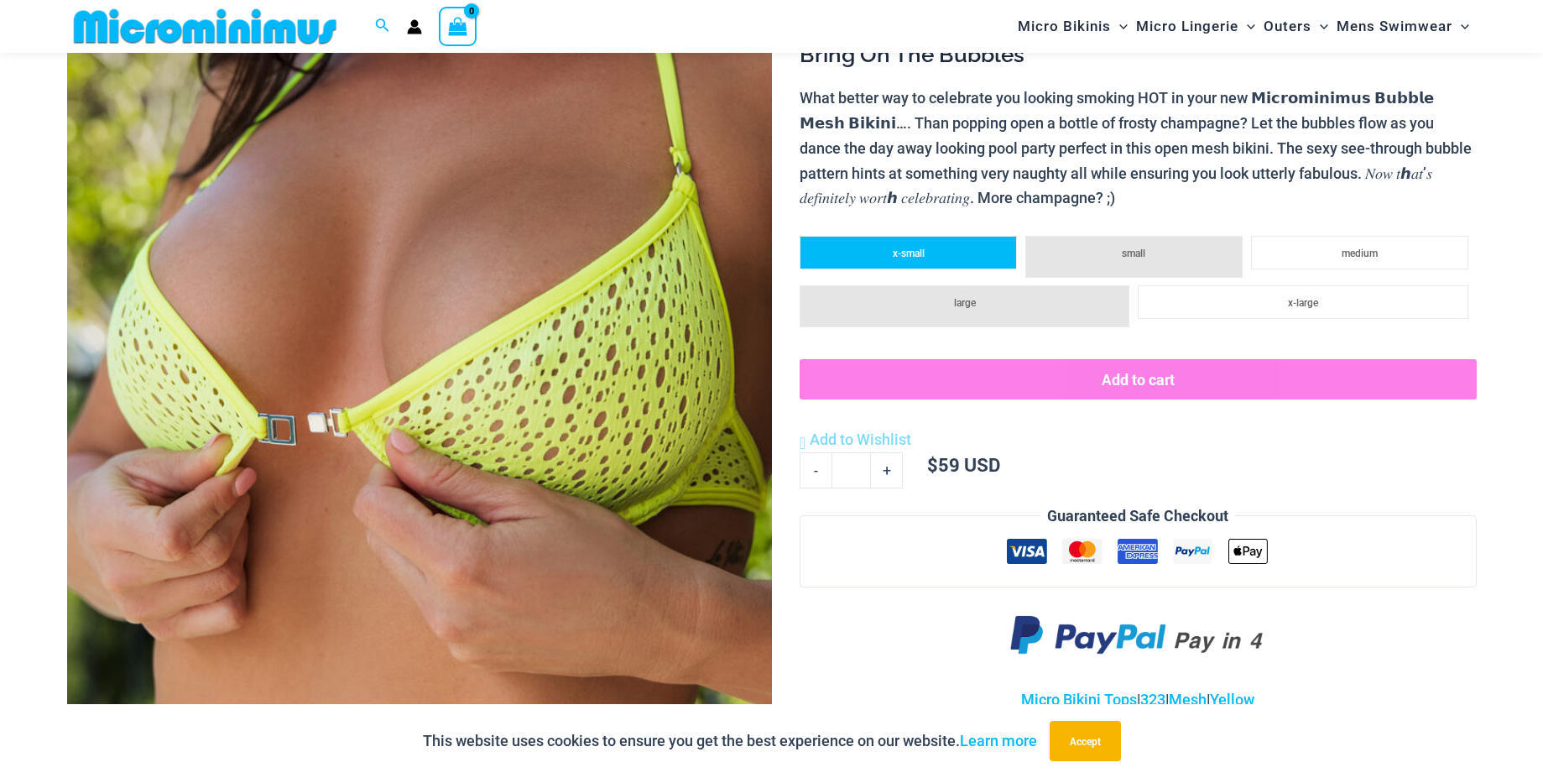
click at [947, 267] on li "x-small" at bounding box center [908, 253] width 217 height 34
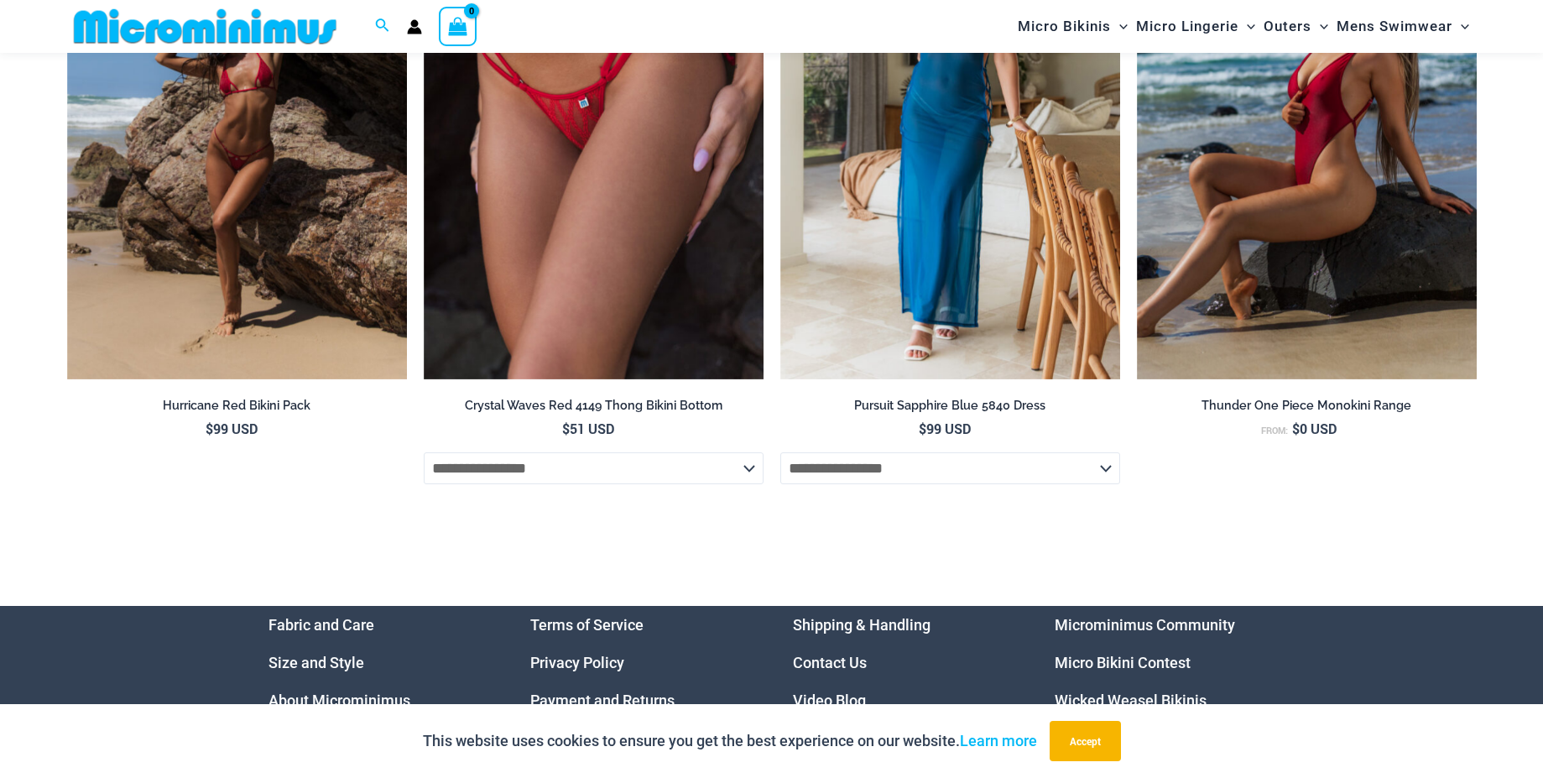
scroll to position [6697, 0]
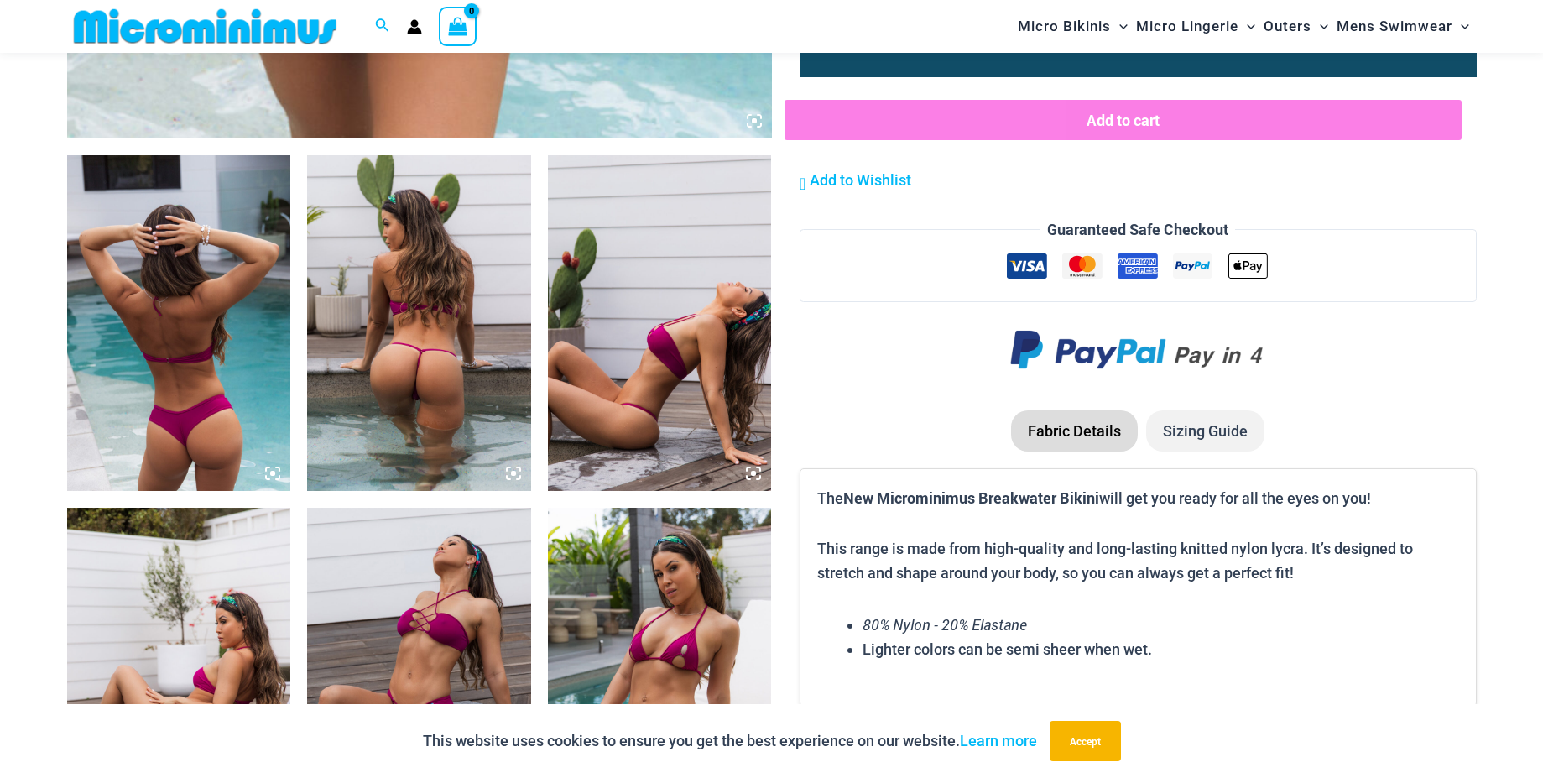
scroll to position [1269, 0]
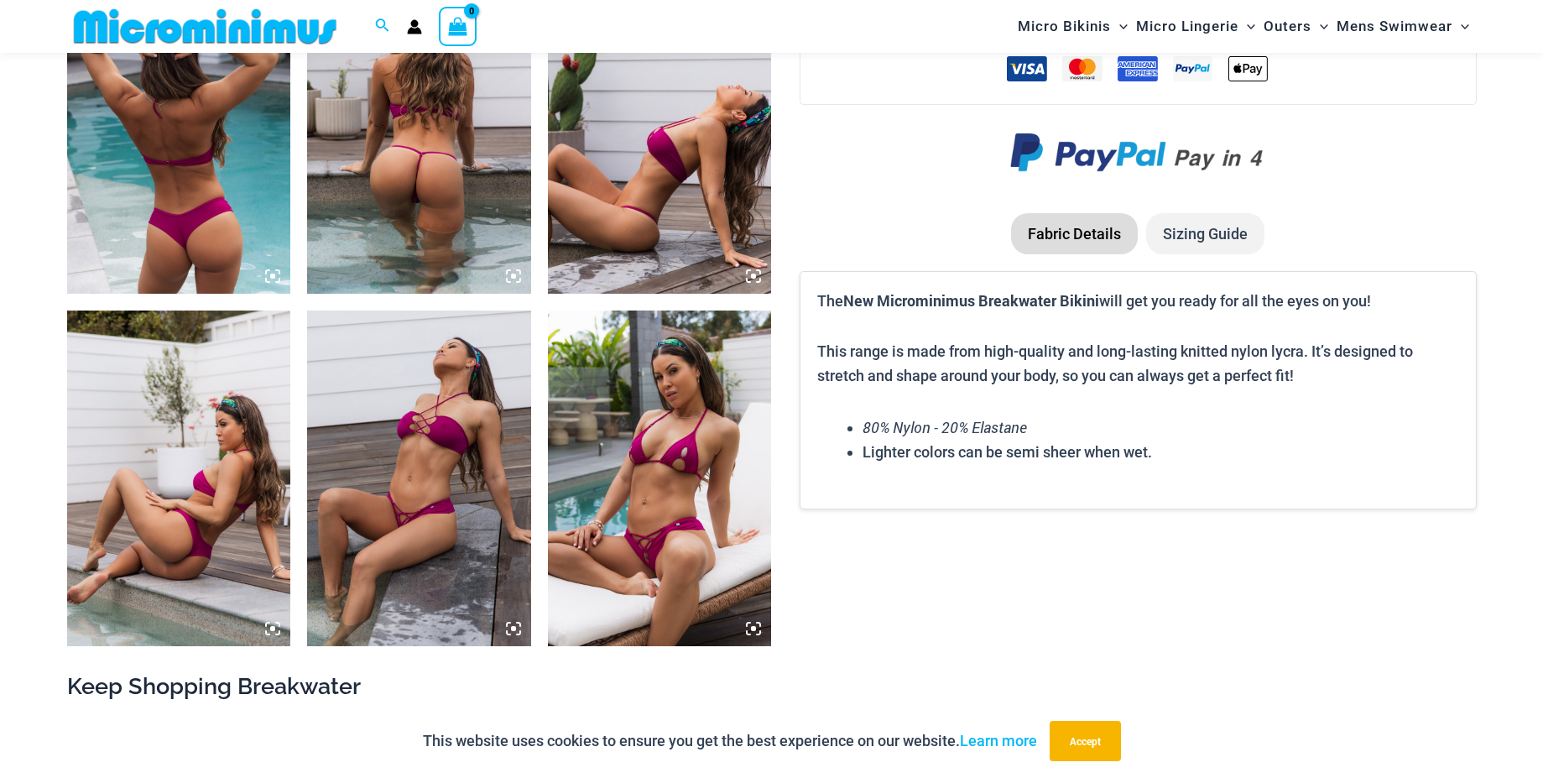
click at [386, 556] on img at bounding box center [419, 478] width 224 height 336
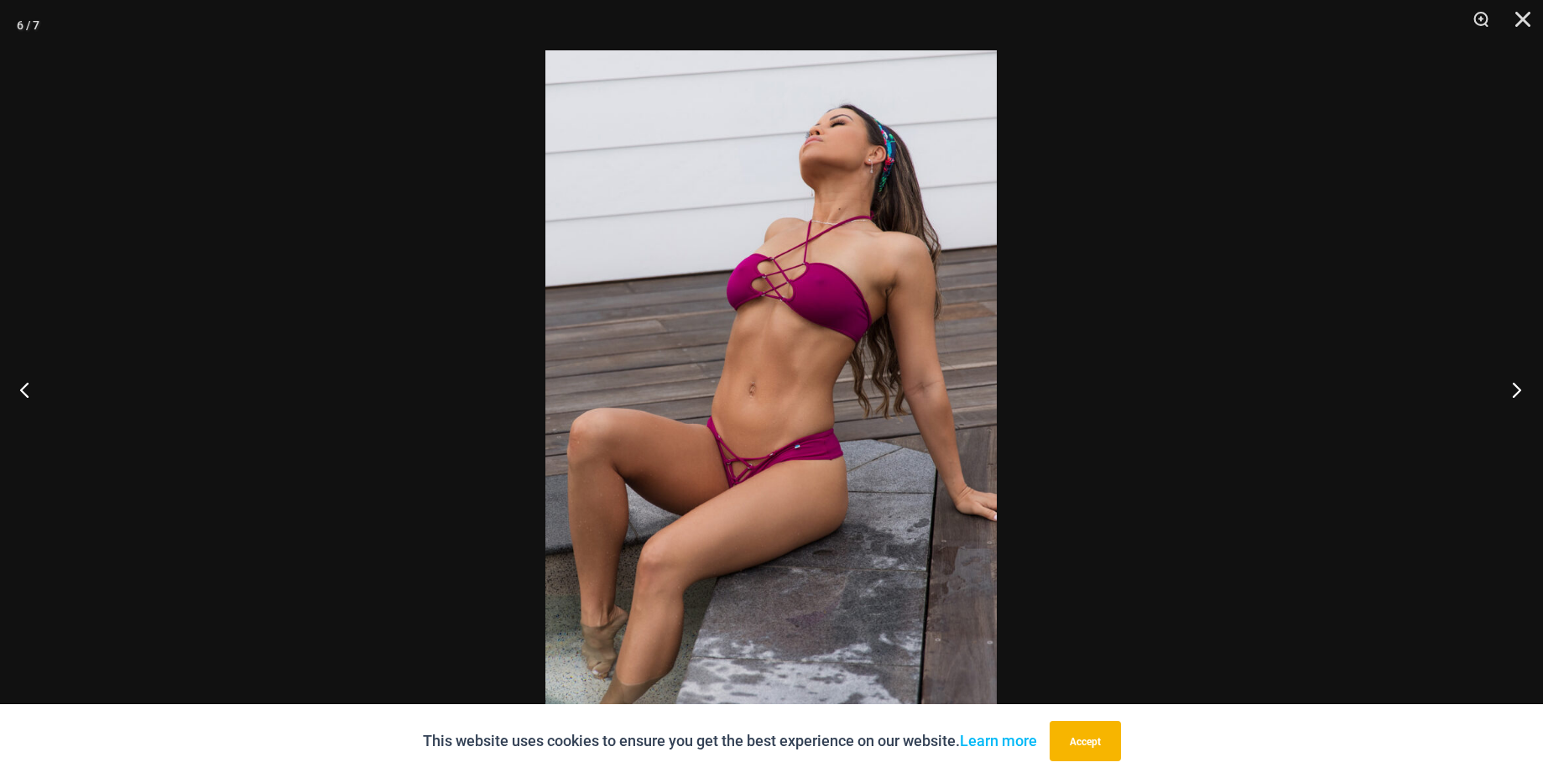
click at [1524, 388] on button "Next" at bounding box center [1511, 389] width 63 height 84
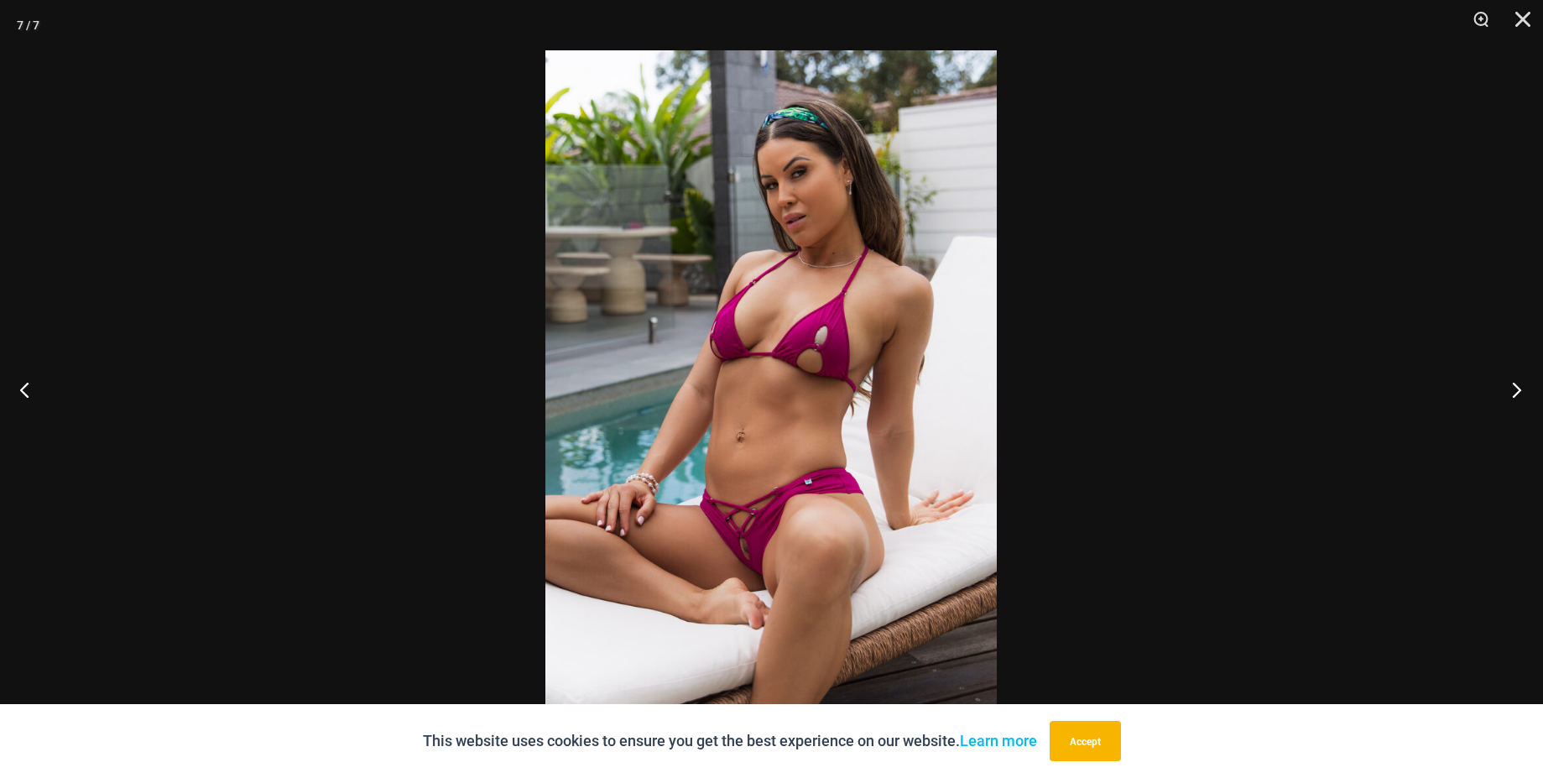
click at [1524, 388] on button "Next" at bounding box center [1511, 389] width 63 height 84
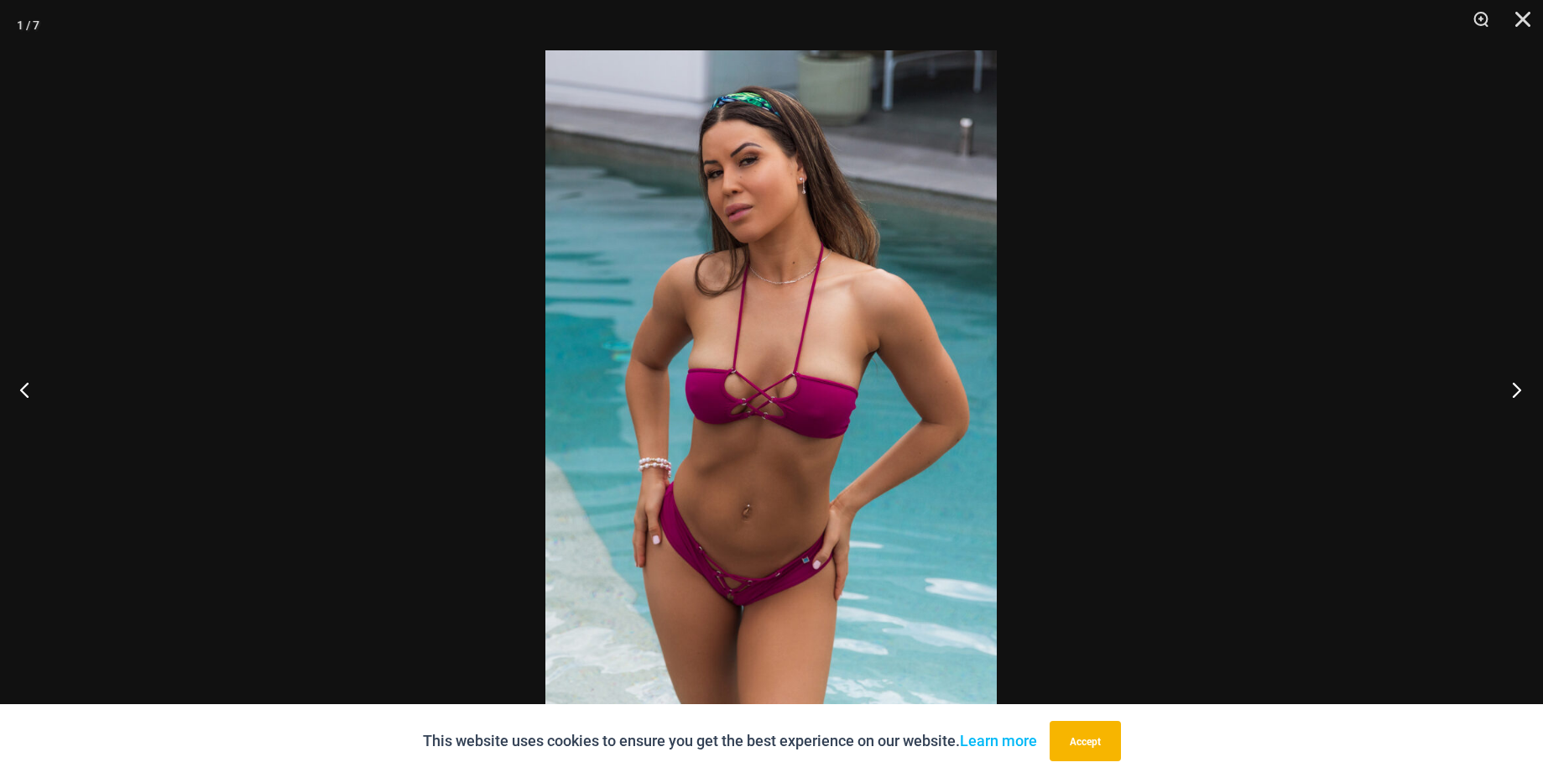
click at [1524, 388] on button "Next" at bounding box center [1511, 389] width 63 height 84
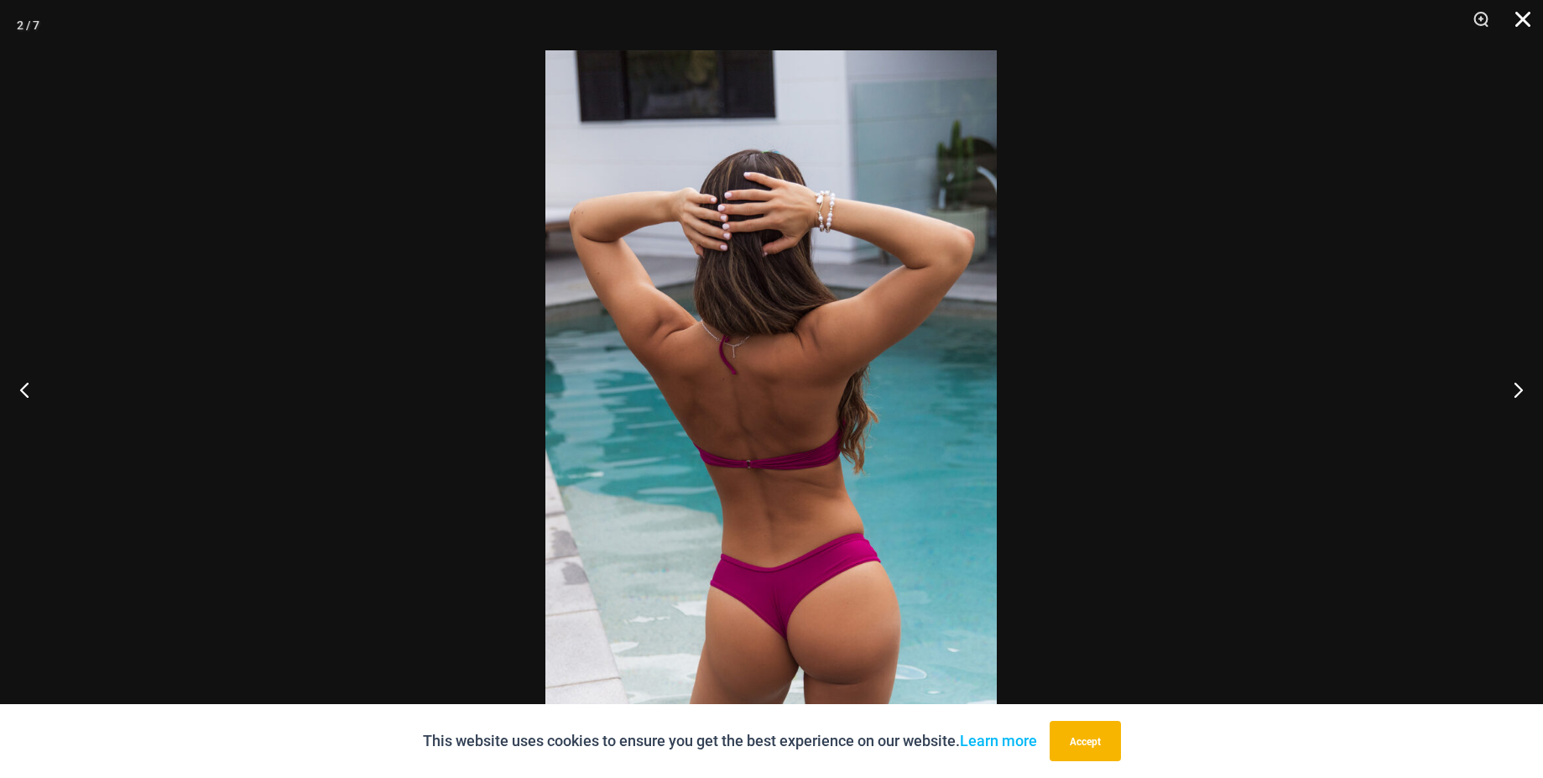
click at [1517, 24] on button "Close" at bounding box center [1517, 25] width 42 height 50
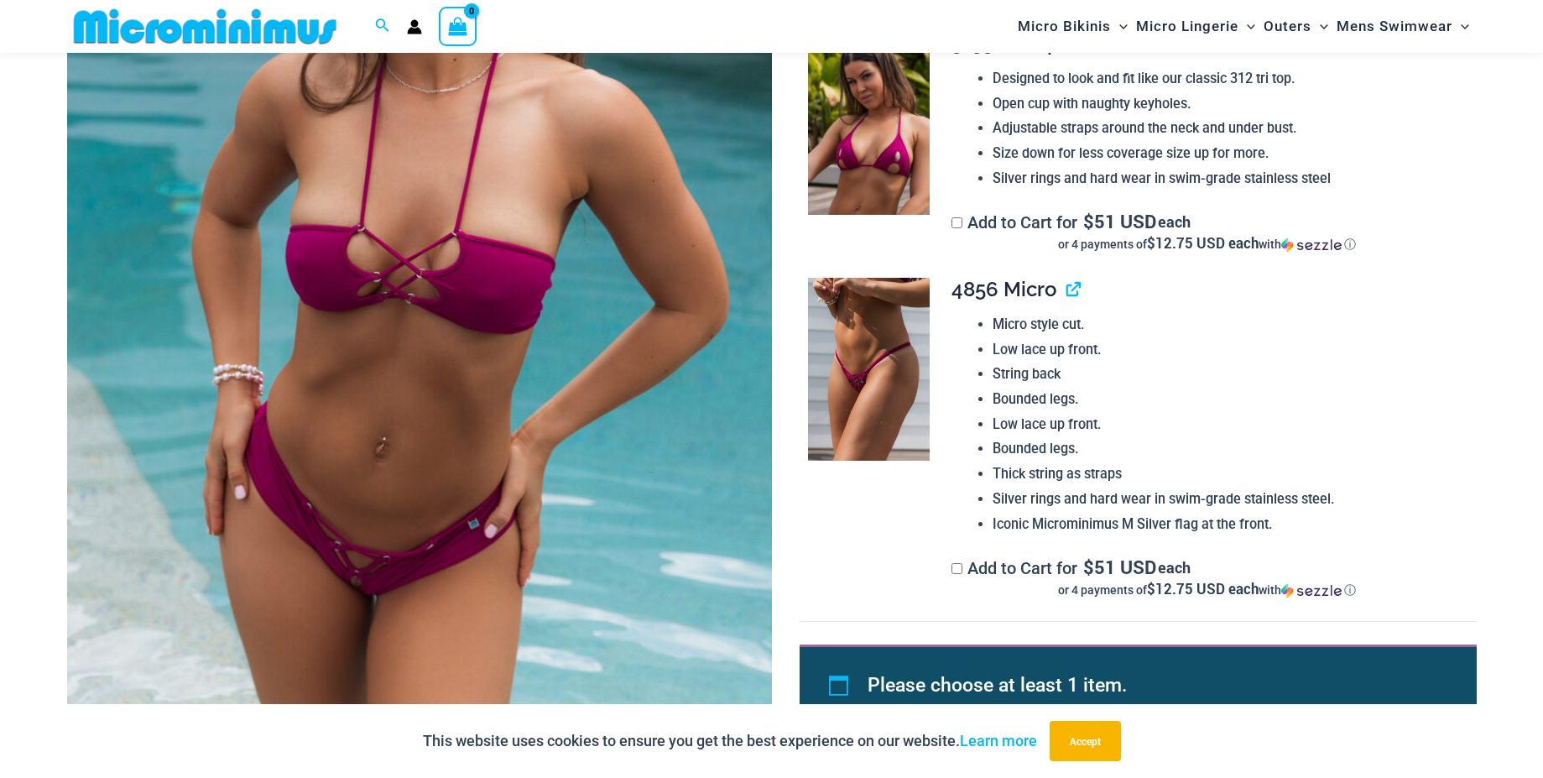
scroll to position [425, 0]
click at [833, 127] on img at bounding box center [869, 122] width 122 height 183
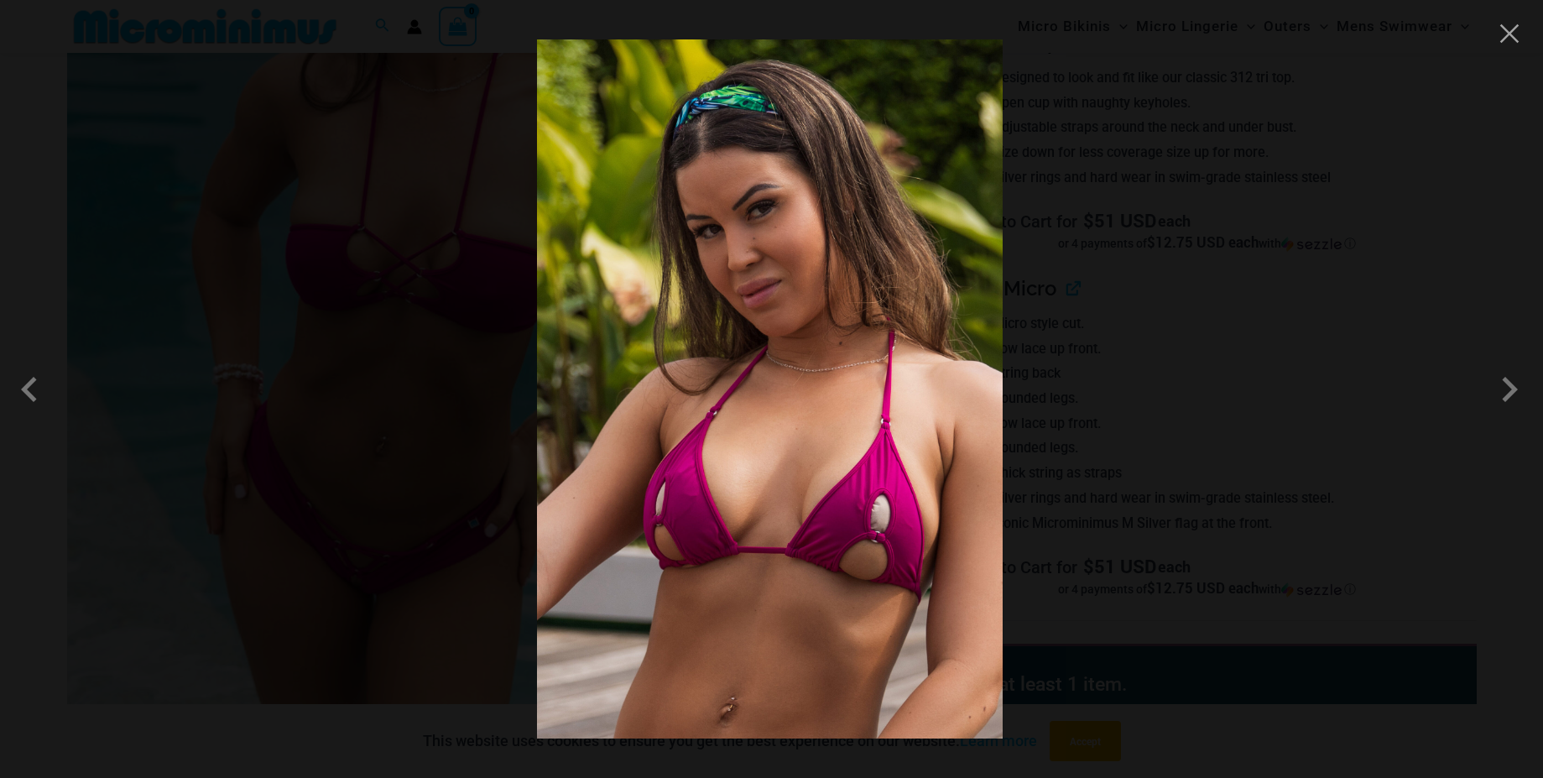
click at [884, 524] on img at bounding box center [770, 388] width 466 height 699
click at [1505, 40] on button "Close" at bounding box center [1509, 33] width 25 height 25
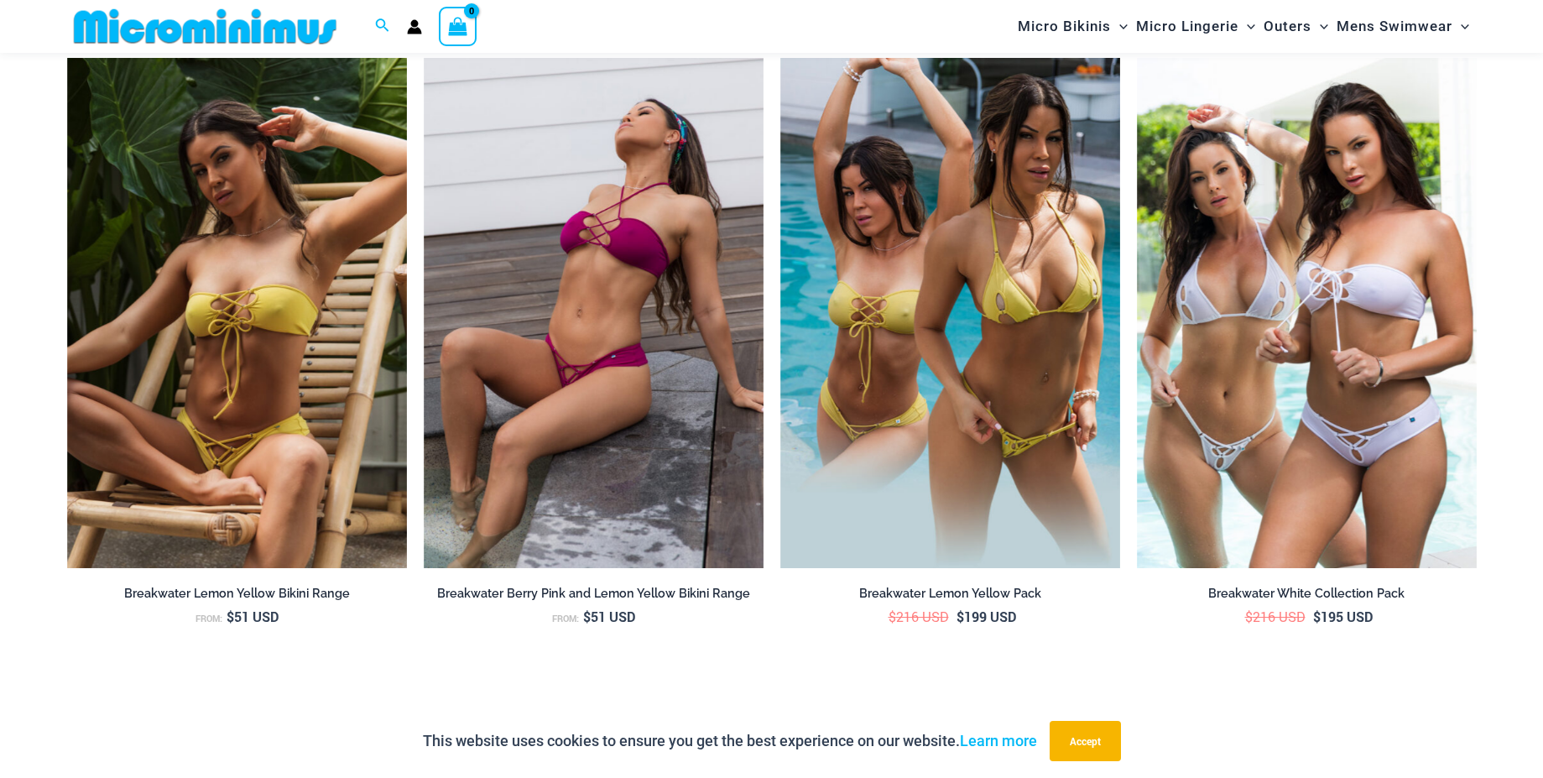
scroll to position [1960, 0]
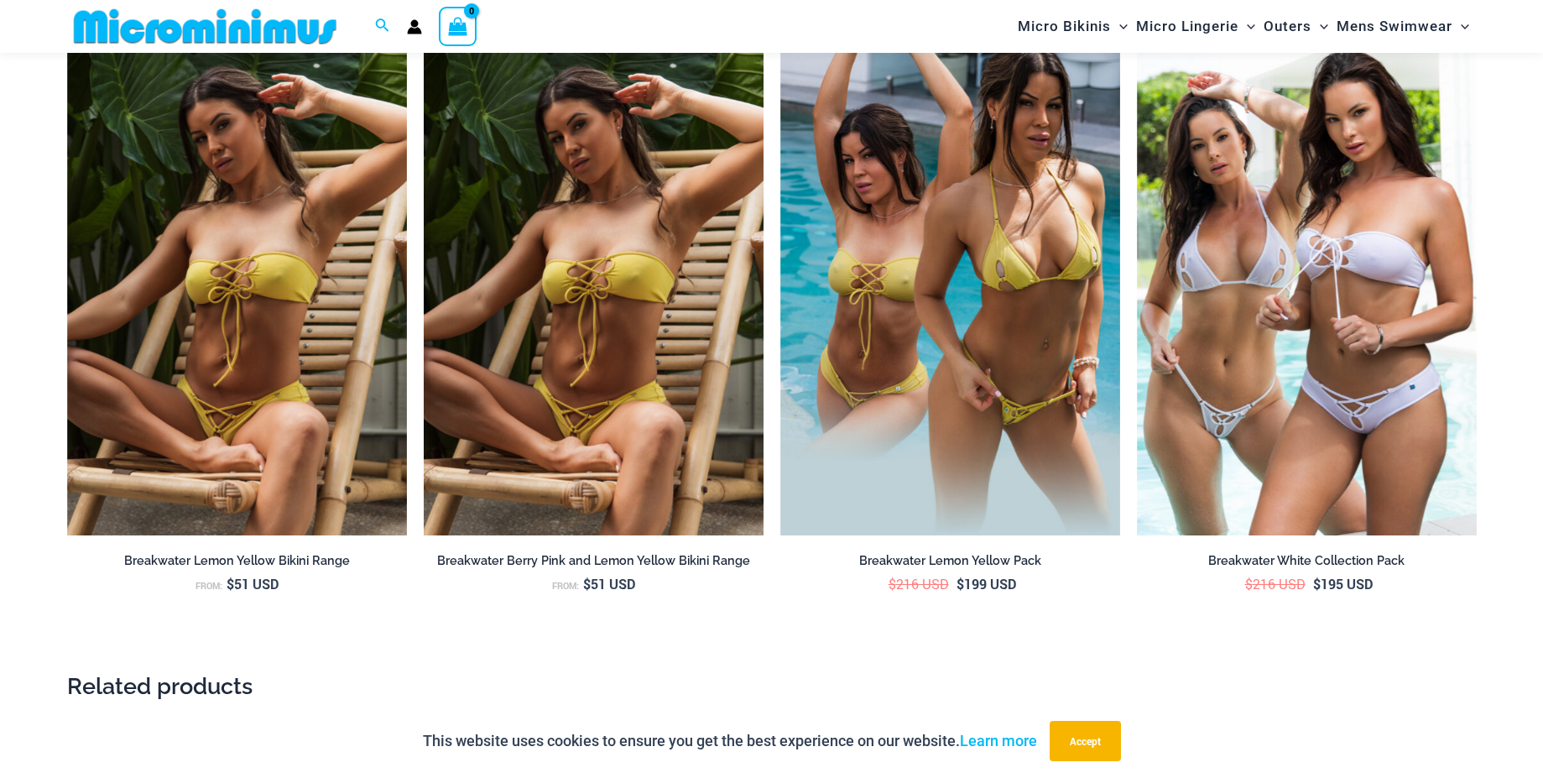
click at [606, 344] on img at bounding box center [594, 280] width 340 height 510
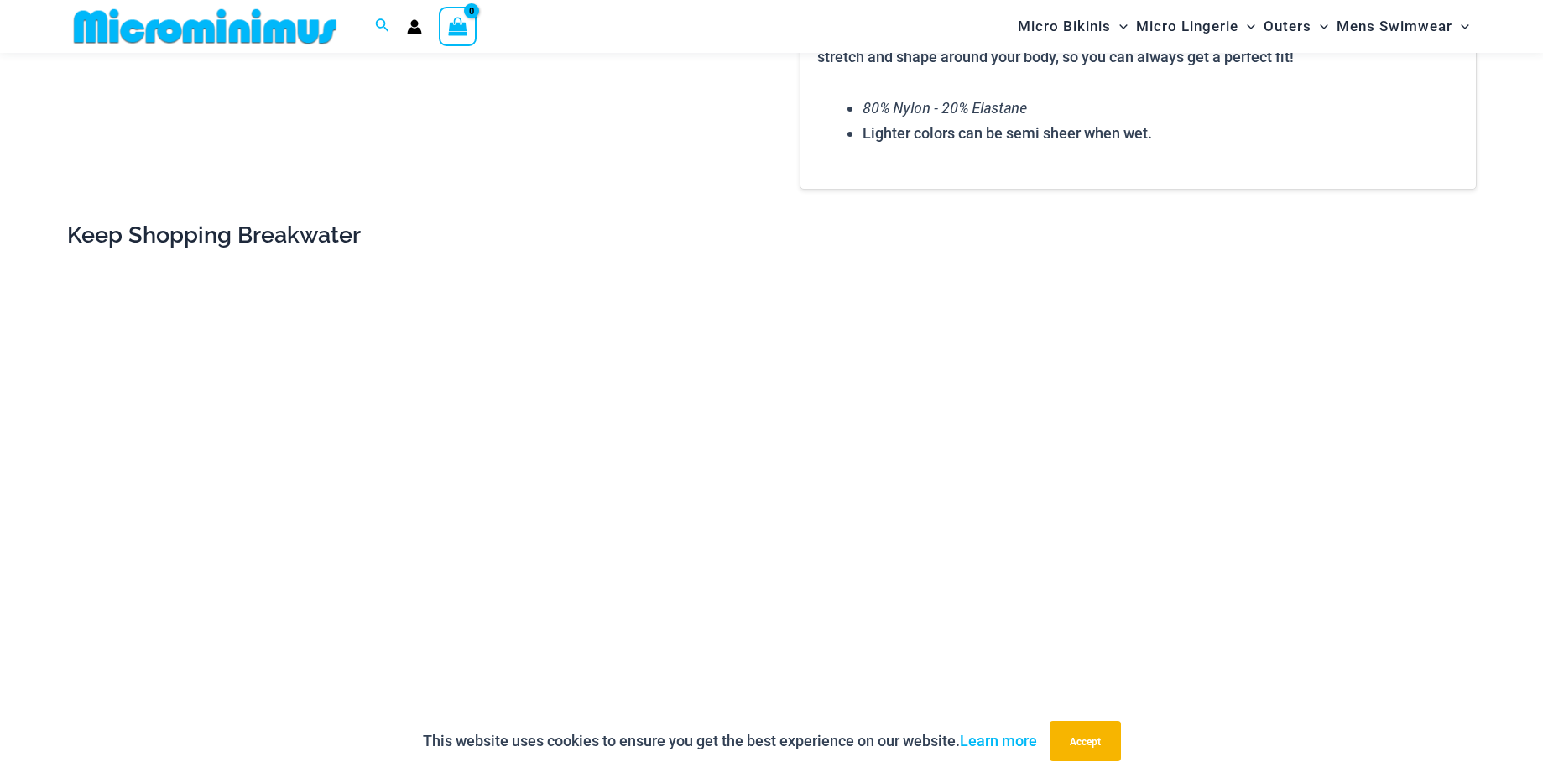
scroll to position [2726, 0]
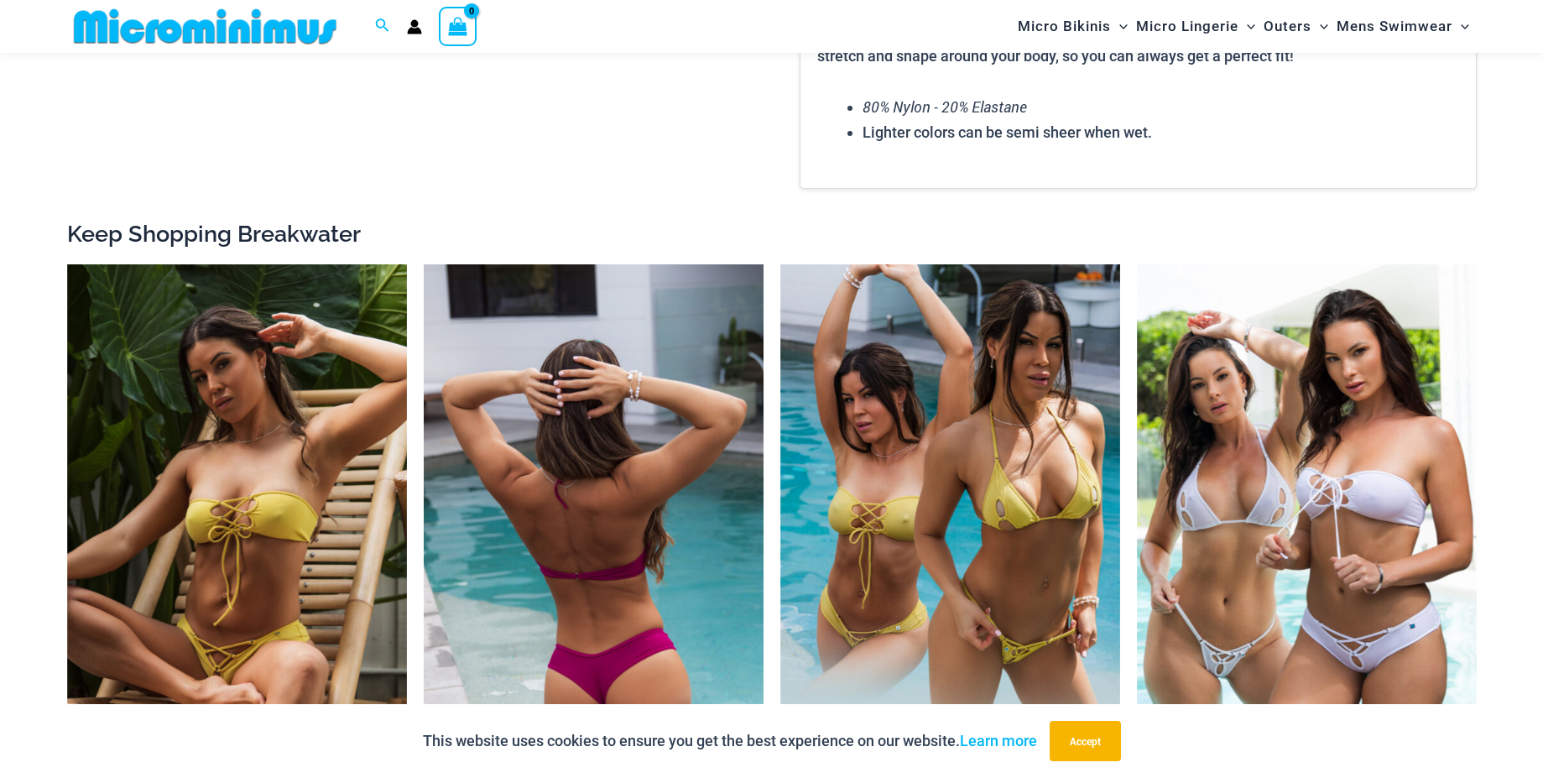
click at [698, 466] on img at bounding box center [594, 519] width 340 height 510
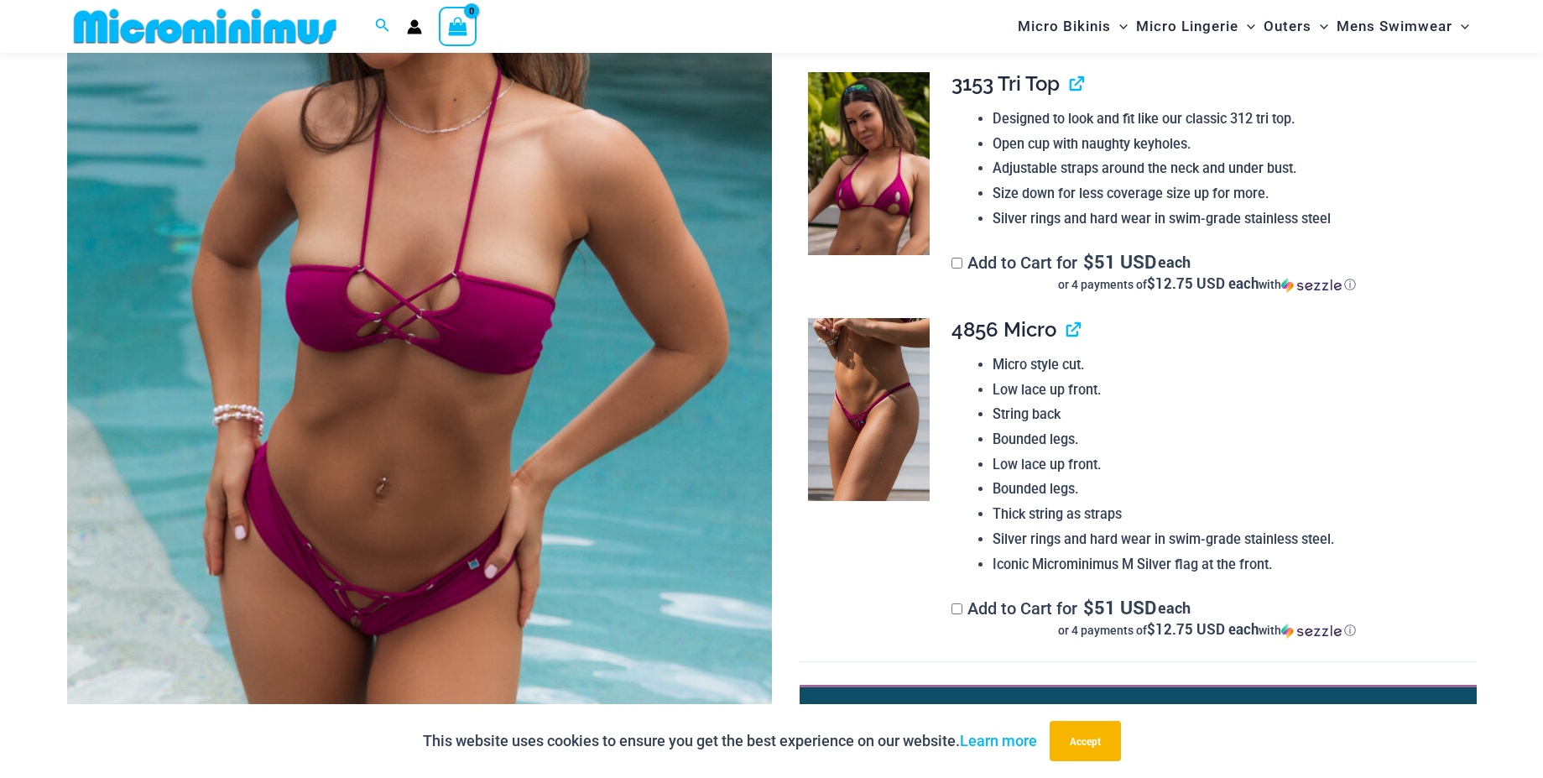
scroll to position [315, 0]
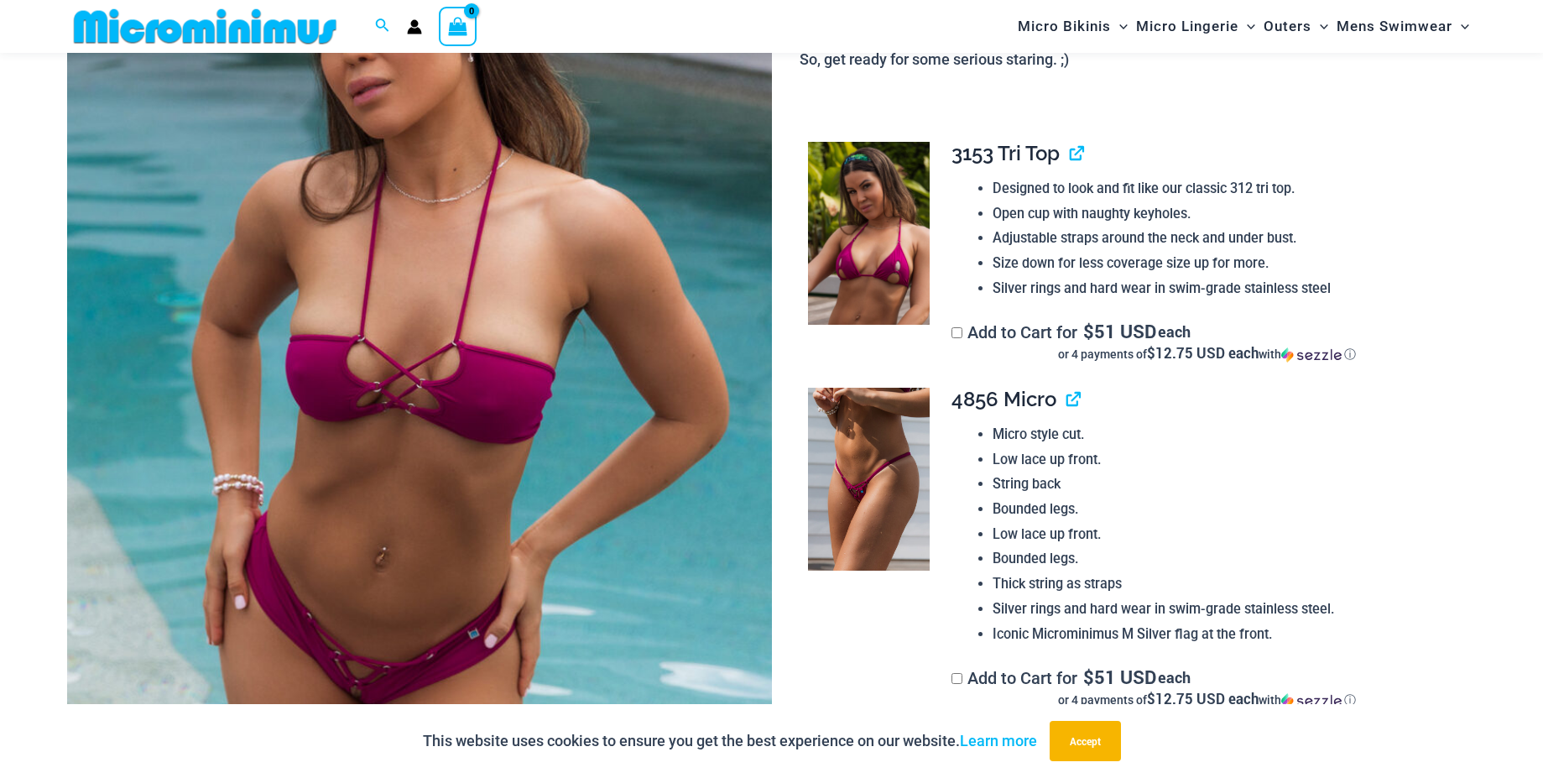
click at [417, 411] on img at bounding box center [419, 366] width 705 height 1057
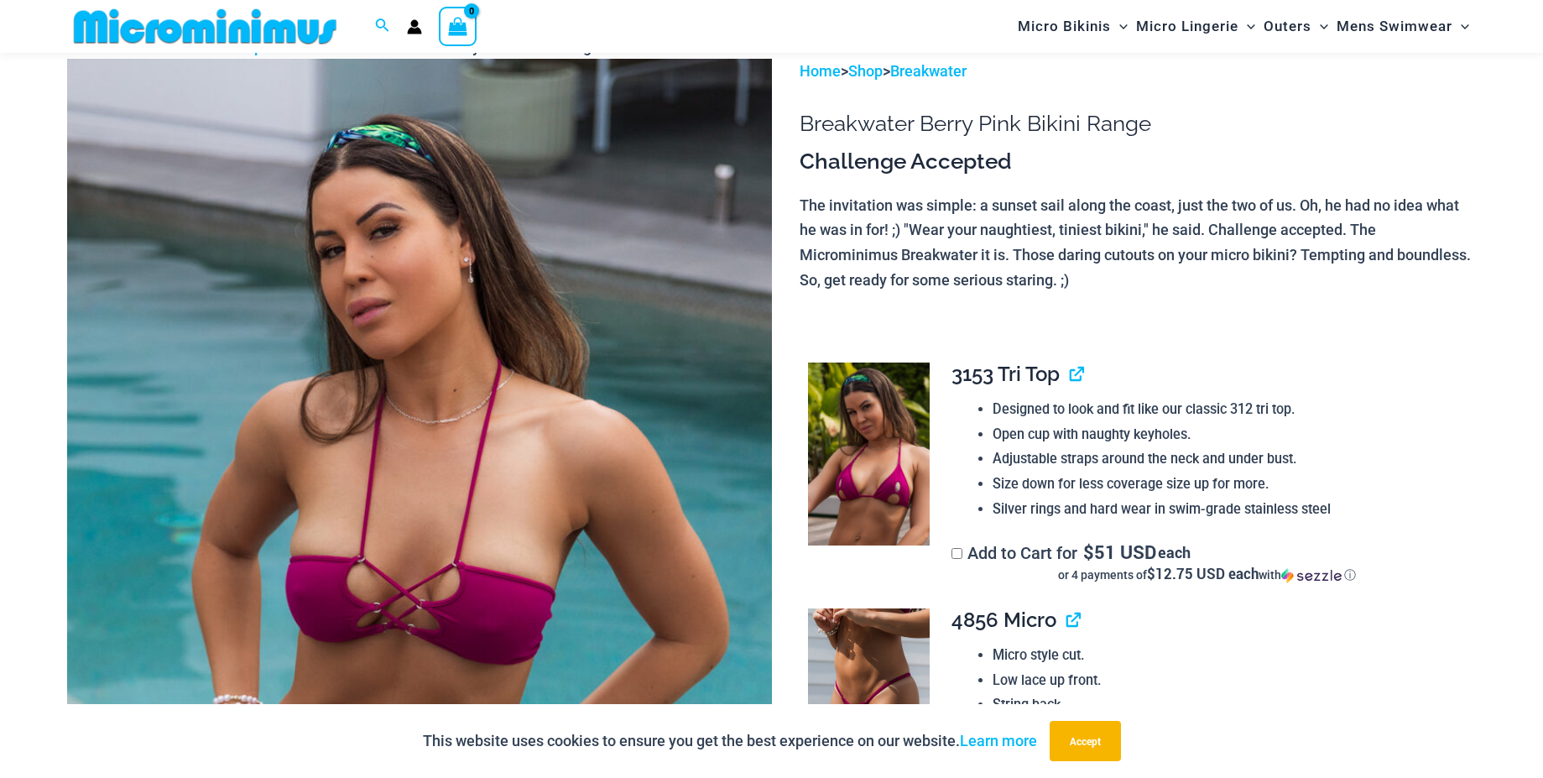
scroll to position [76, 0]
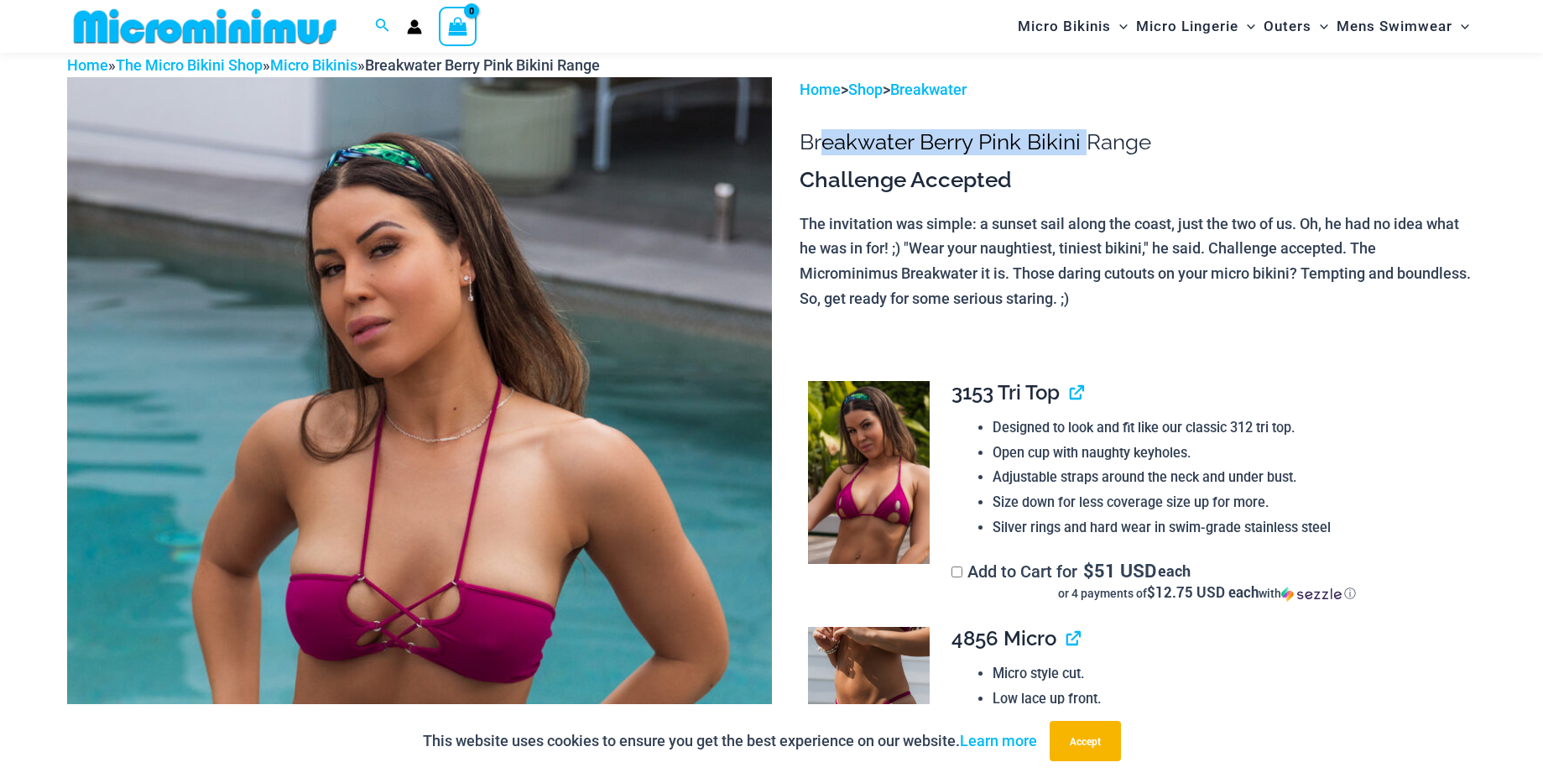
drag, startPoint x: 1083, startPoint y: 143, endPoint x: 820, endPoint y: 137, distance: 263.5
click at [820, 137] on h1 "Breakwater Berry Pink Bikini Range" at bounding box center [1138, 142] width 676 height 26
click at [951, 87] on link "Breakwater" at bounding box center [928, 90] width 76 height 18
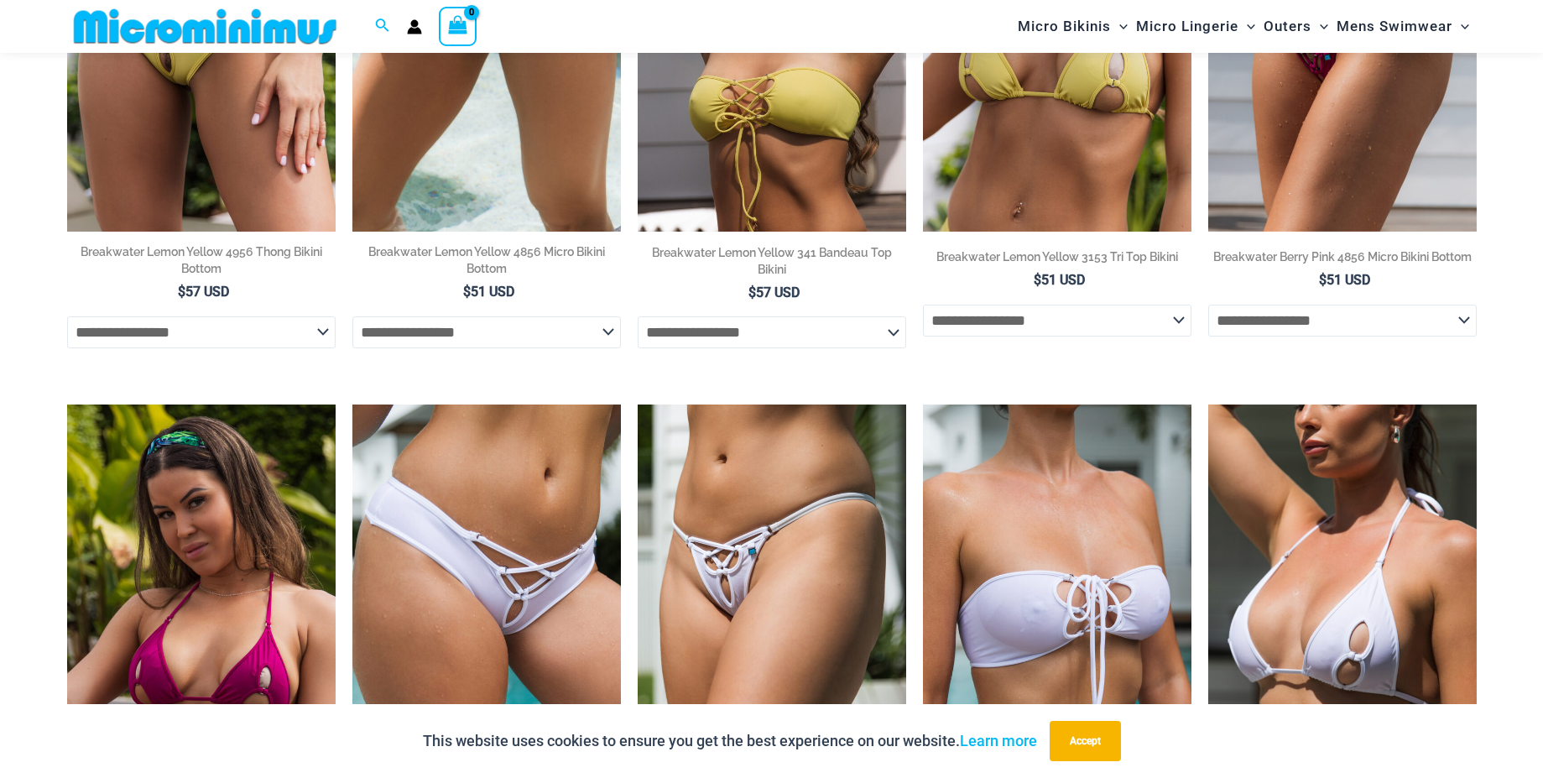
scroll to position [1052, 0]
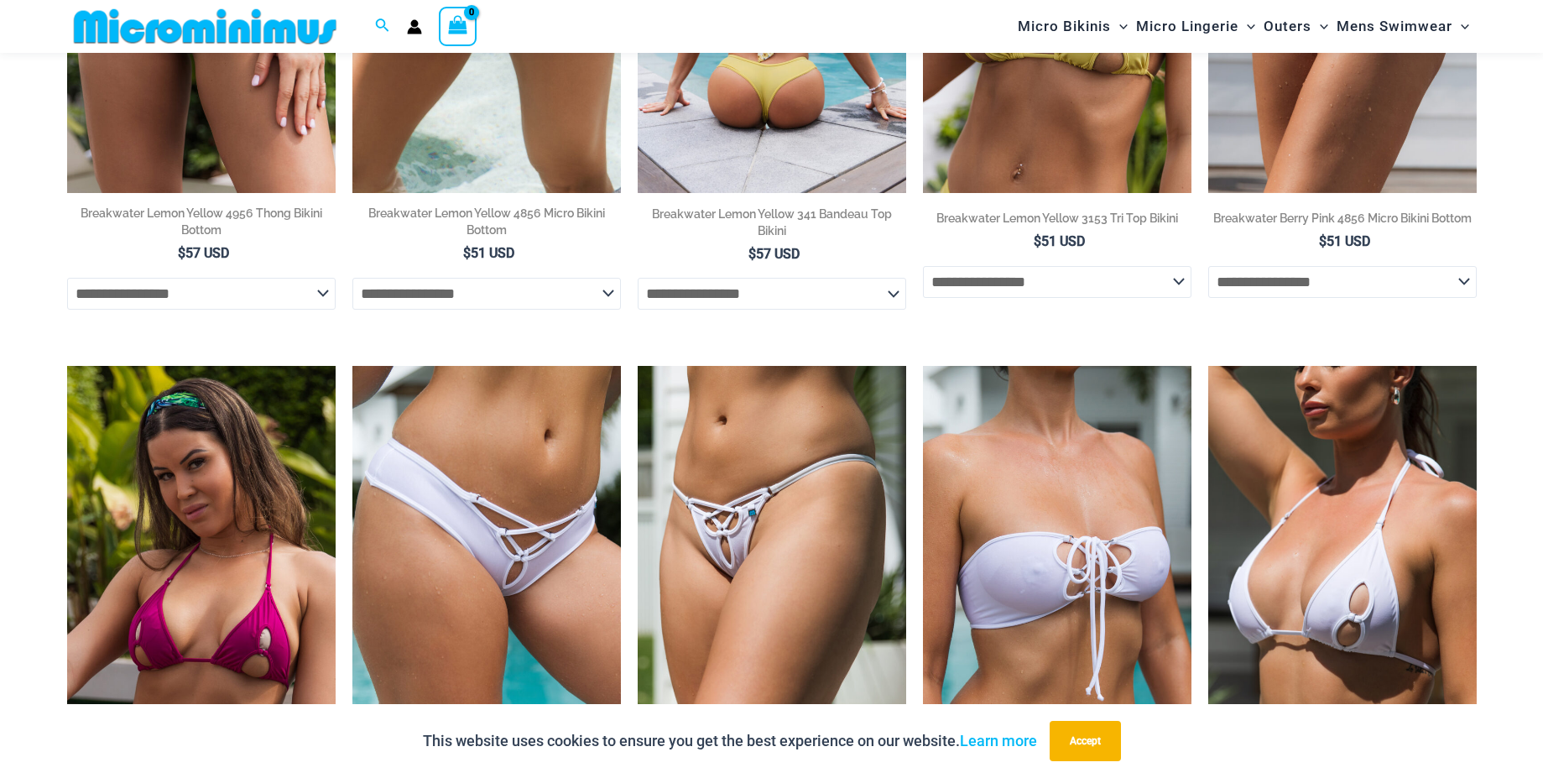
click at [841, 300] on select "**********" at bounding box center [772, 294] width 268 height 32
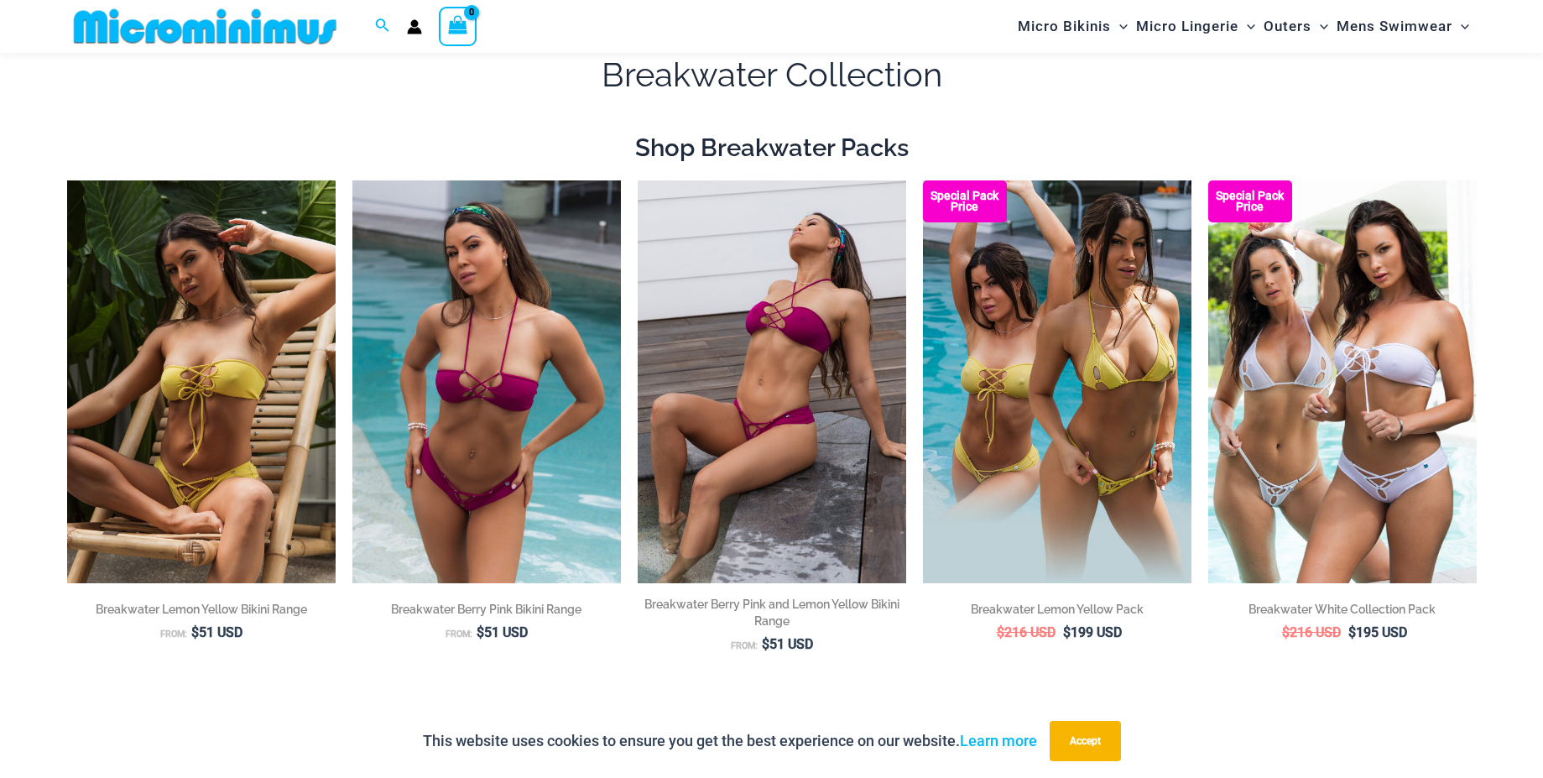
scroll to position [0, 0]
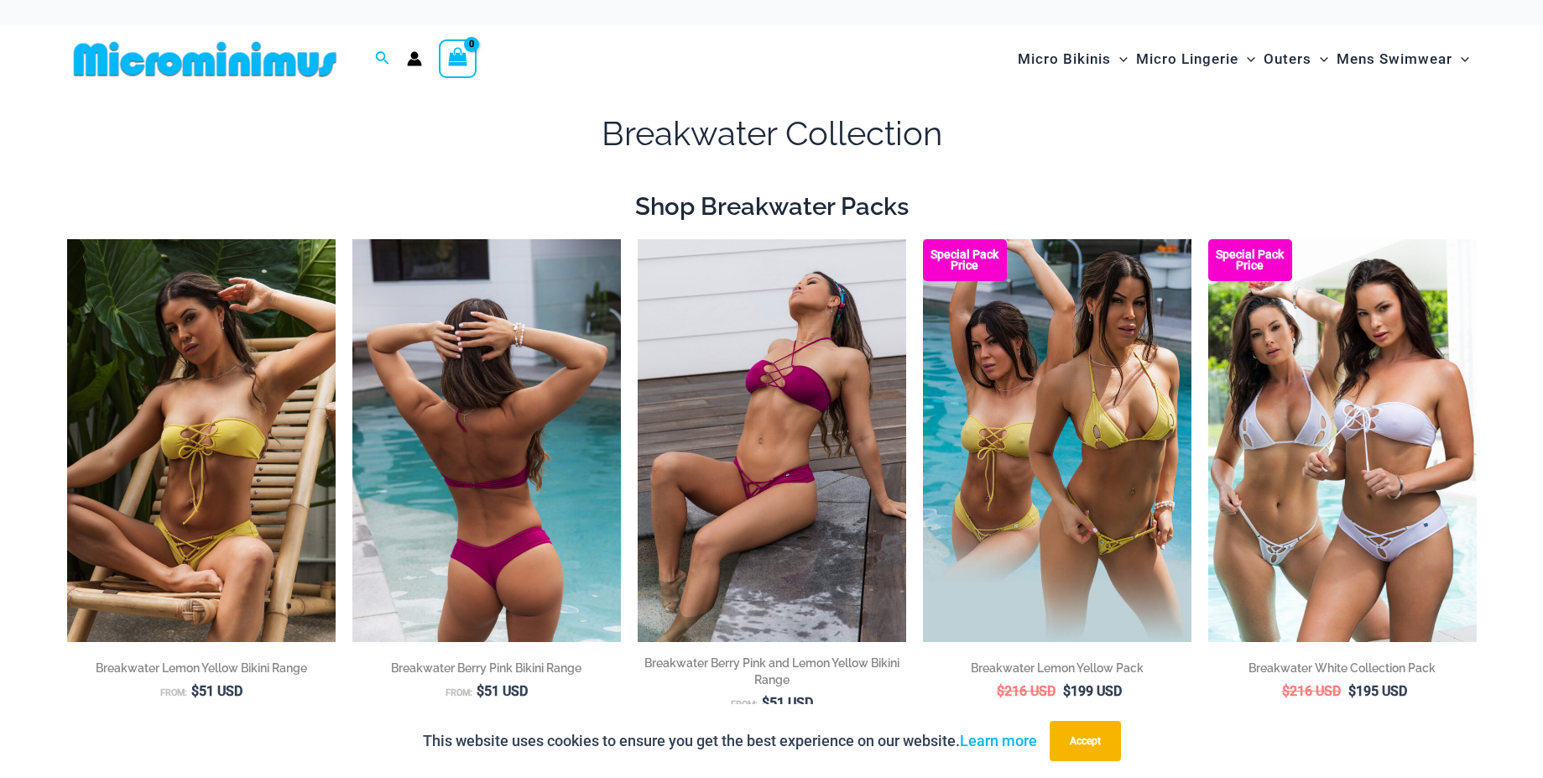
click at [453, 542] on img at bounding box center [486, 440] width 268 height 403
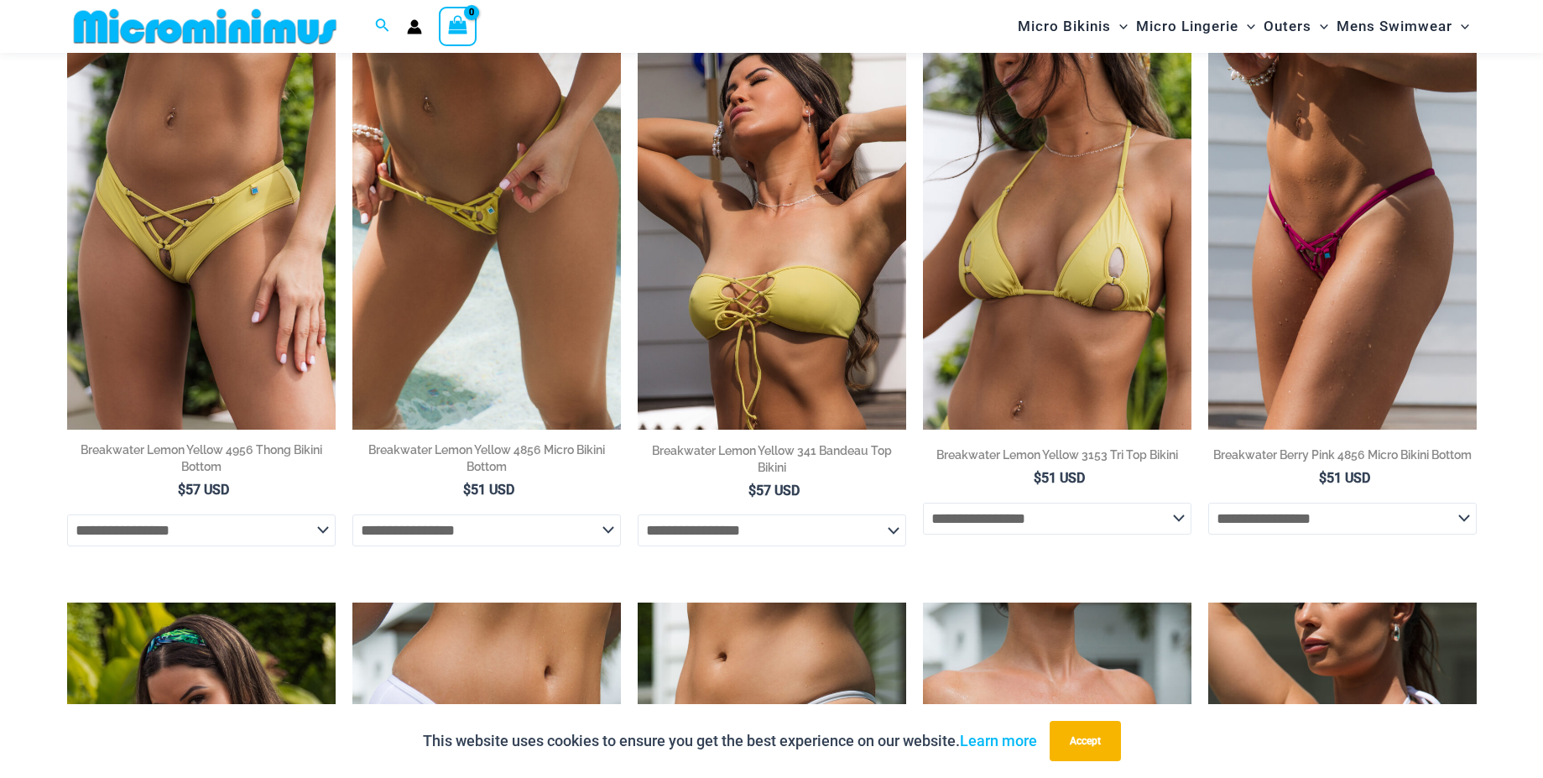
scroll to position [880, 0]
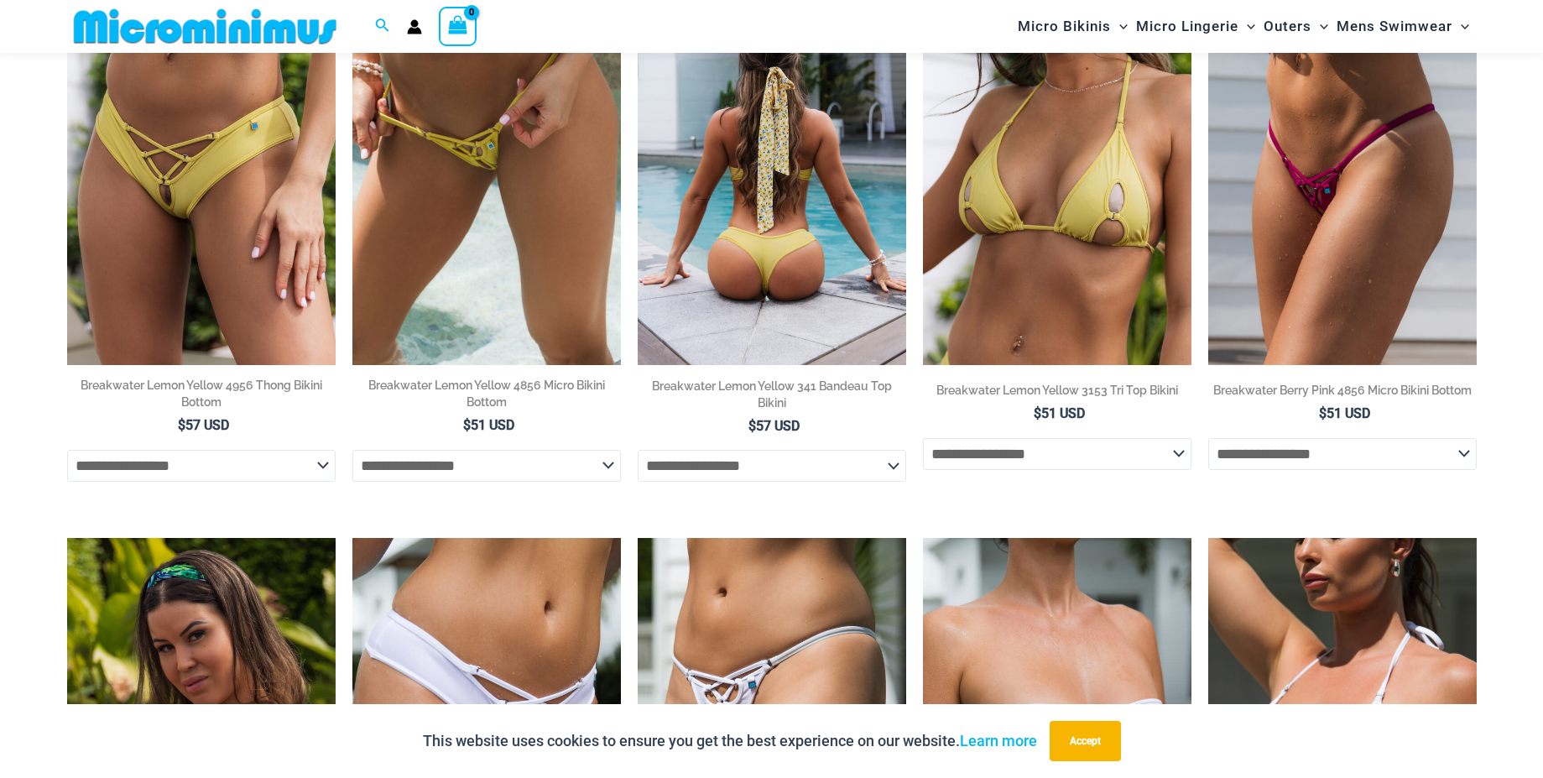
click at [815, 392] on h2 "Breakwater Lemon Yellow 341 Bandeau Top Bikini" at bounding box center [772, 395] width 268 height 34
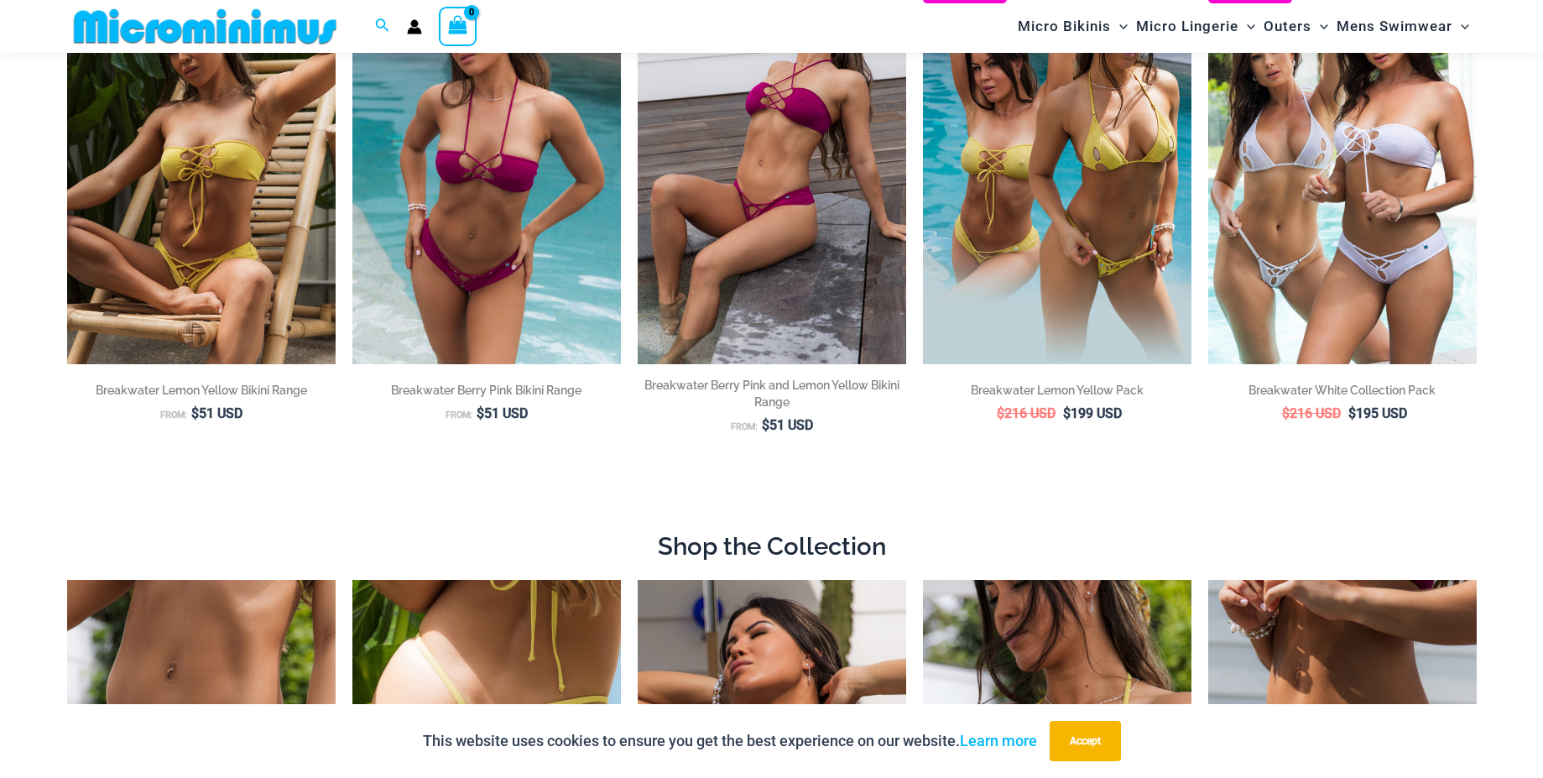
scroll to position [238, 0]
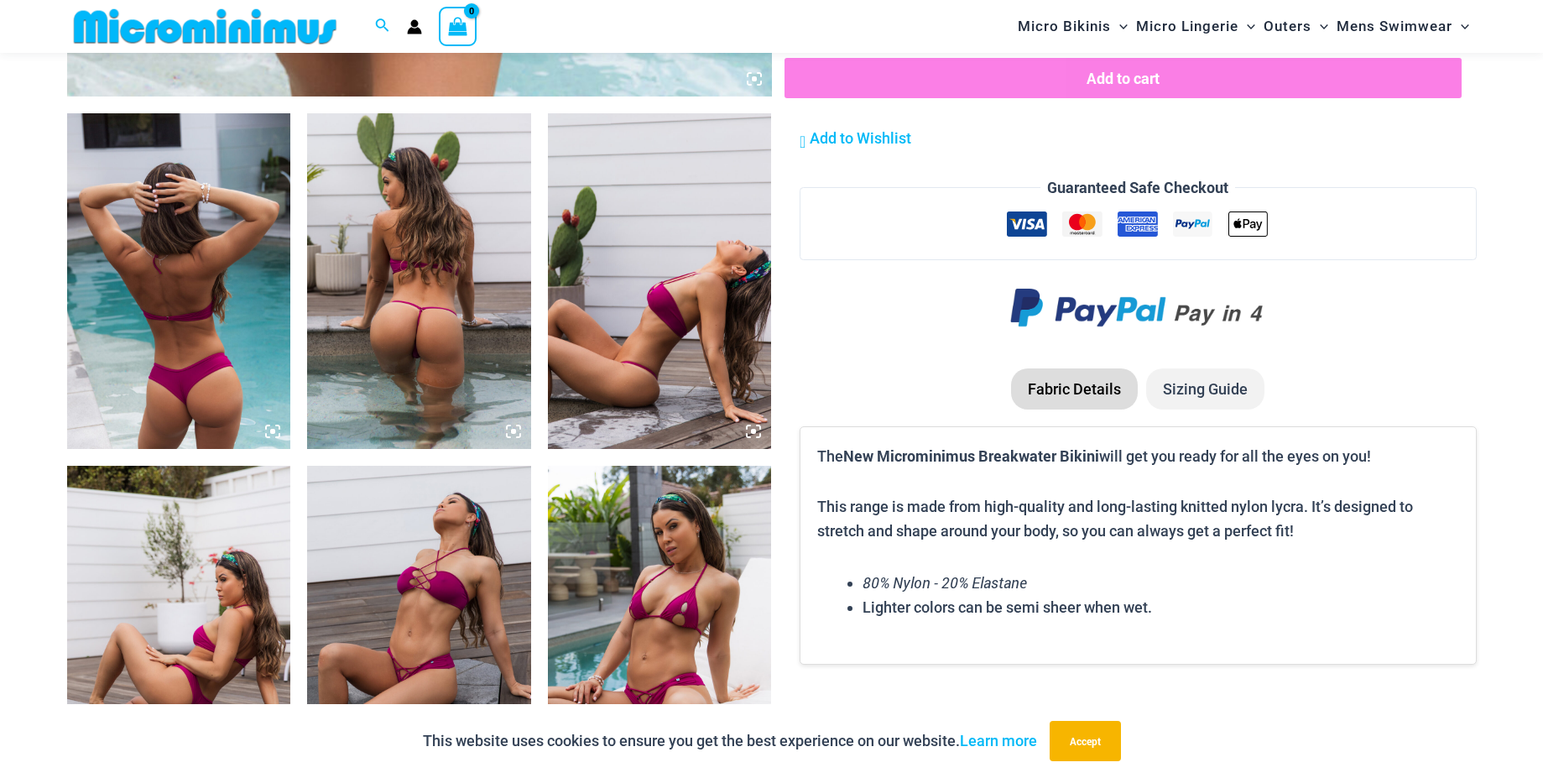
scroll to position [1117, 0]
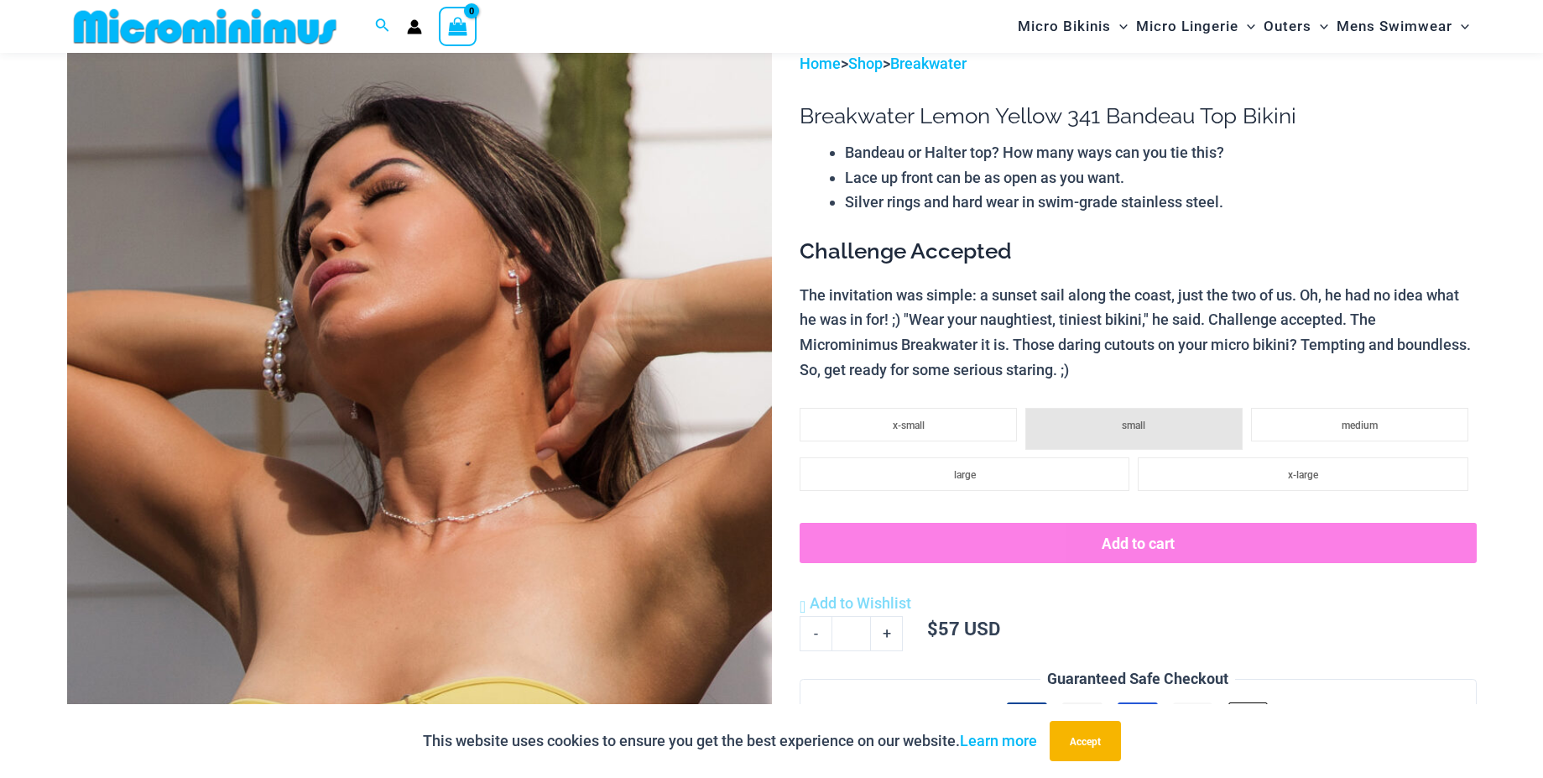
scroll to position [86, 0]
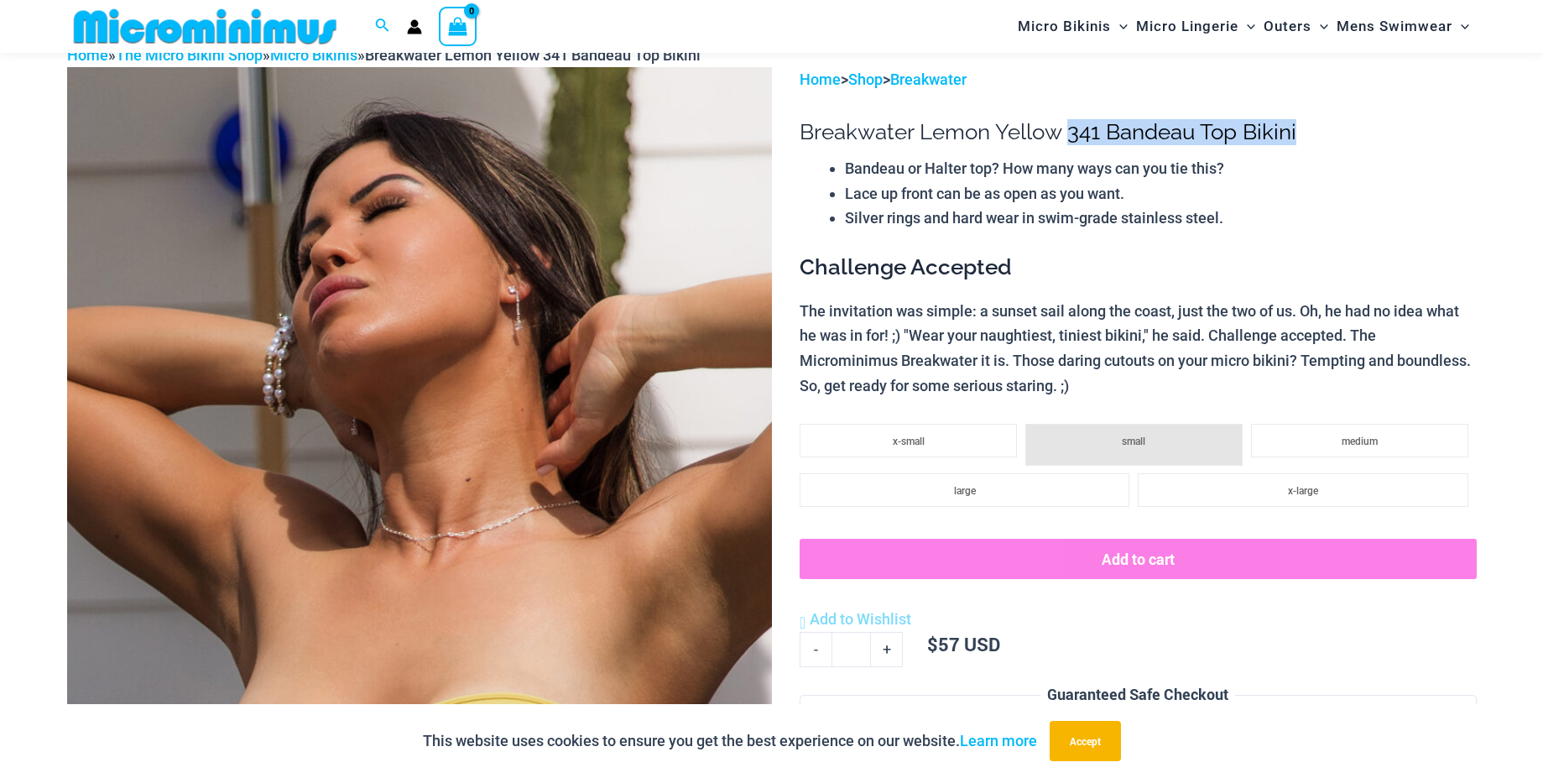
drag, startPoint x: 1300, startPoint y: 131, endPoint x: 1072, endPoint y: 141, distance: 228.4
click at [1072, 141] on h1 "Breakwater Lemon Yellow 341 Bandeau Top Bikini" at bounding box center [1138, 132] width 676 height 26
copy h1 "341 Bandeau Top Bikini"
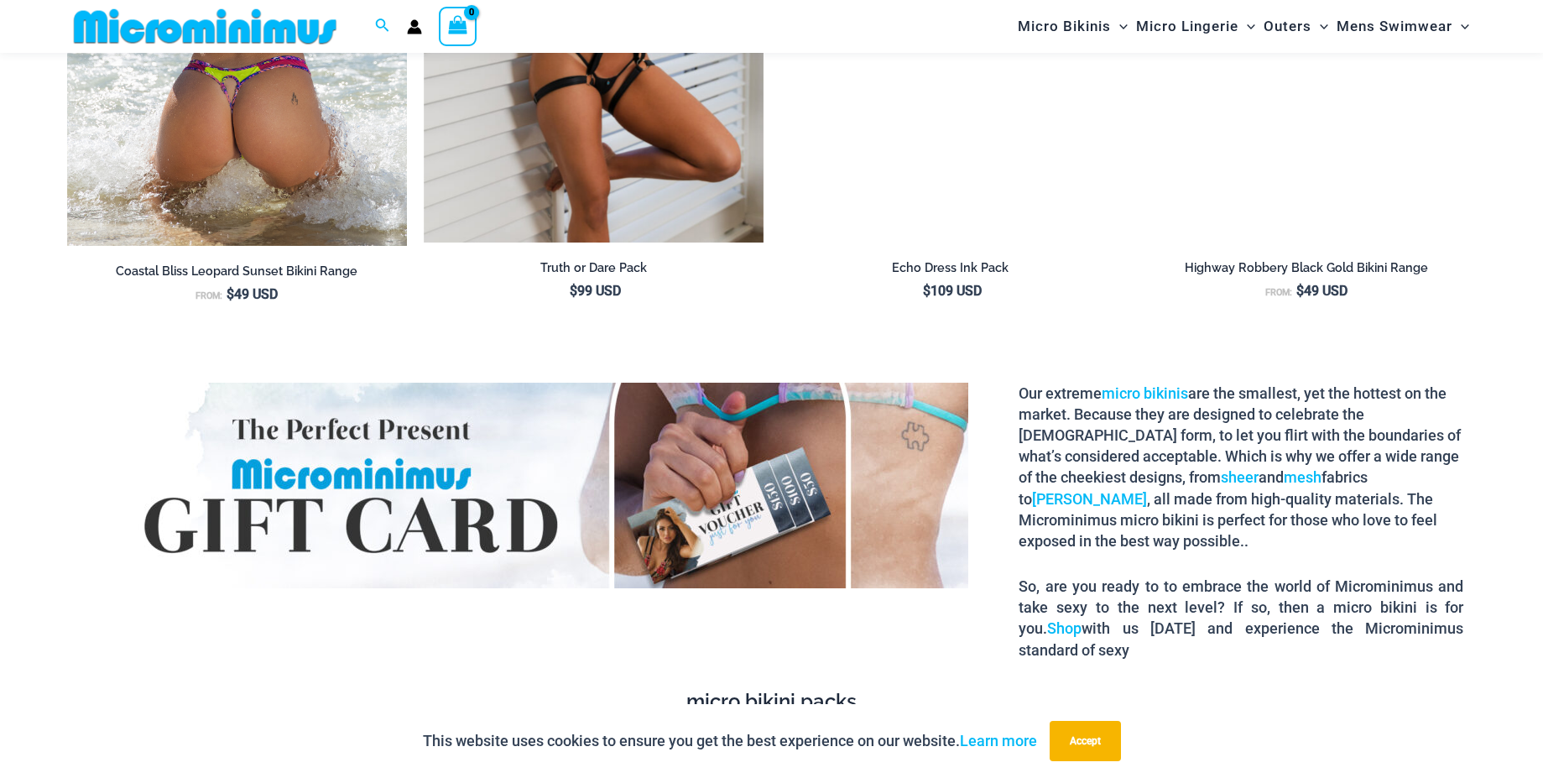
scroll to position [2565, 0]
